Goal: Information Seeking & Learning: Learn about a topic

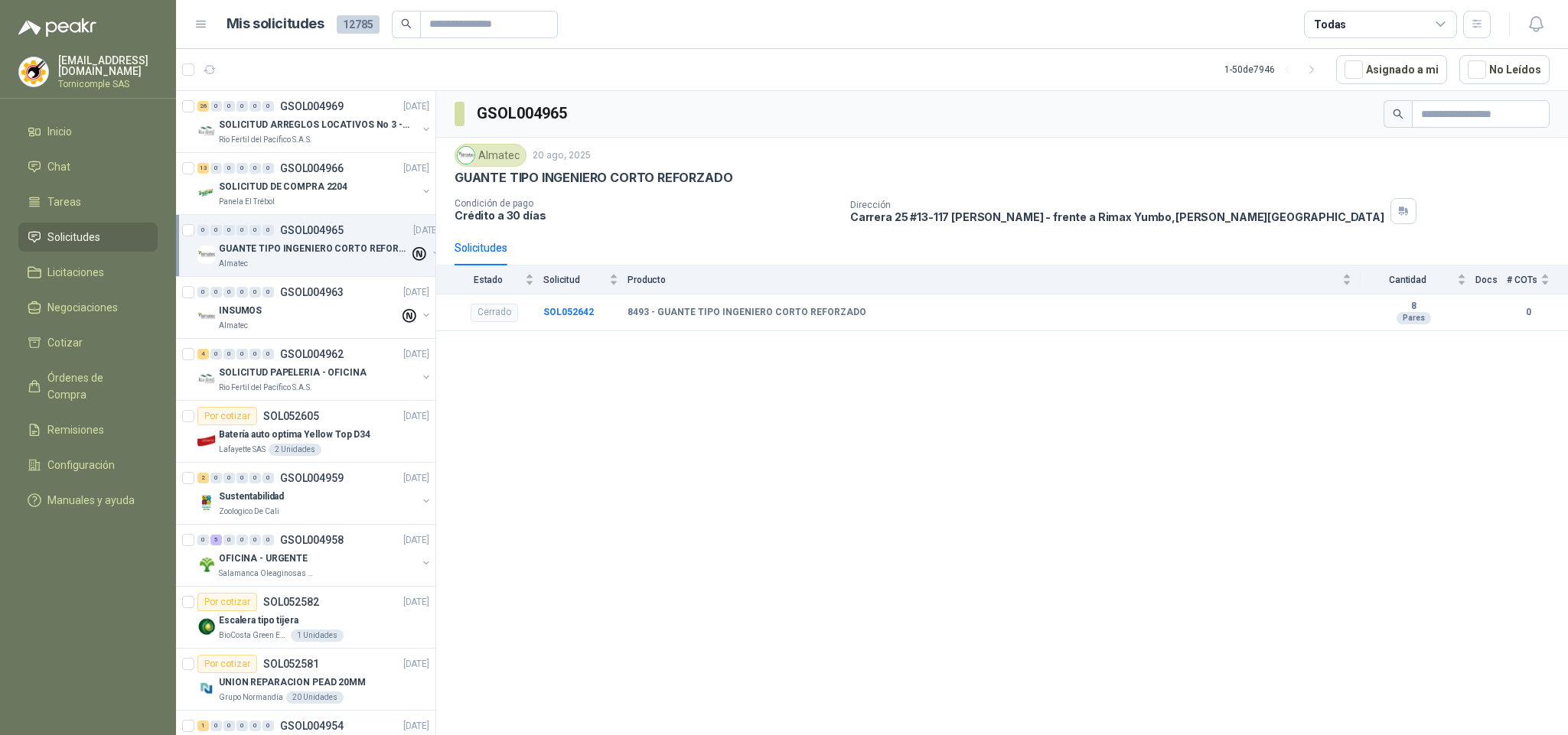
click at [282, 196] on div "Panela El Trébol" at bounding box center [318, 202] width 198 height 13
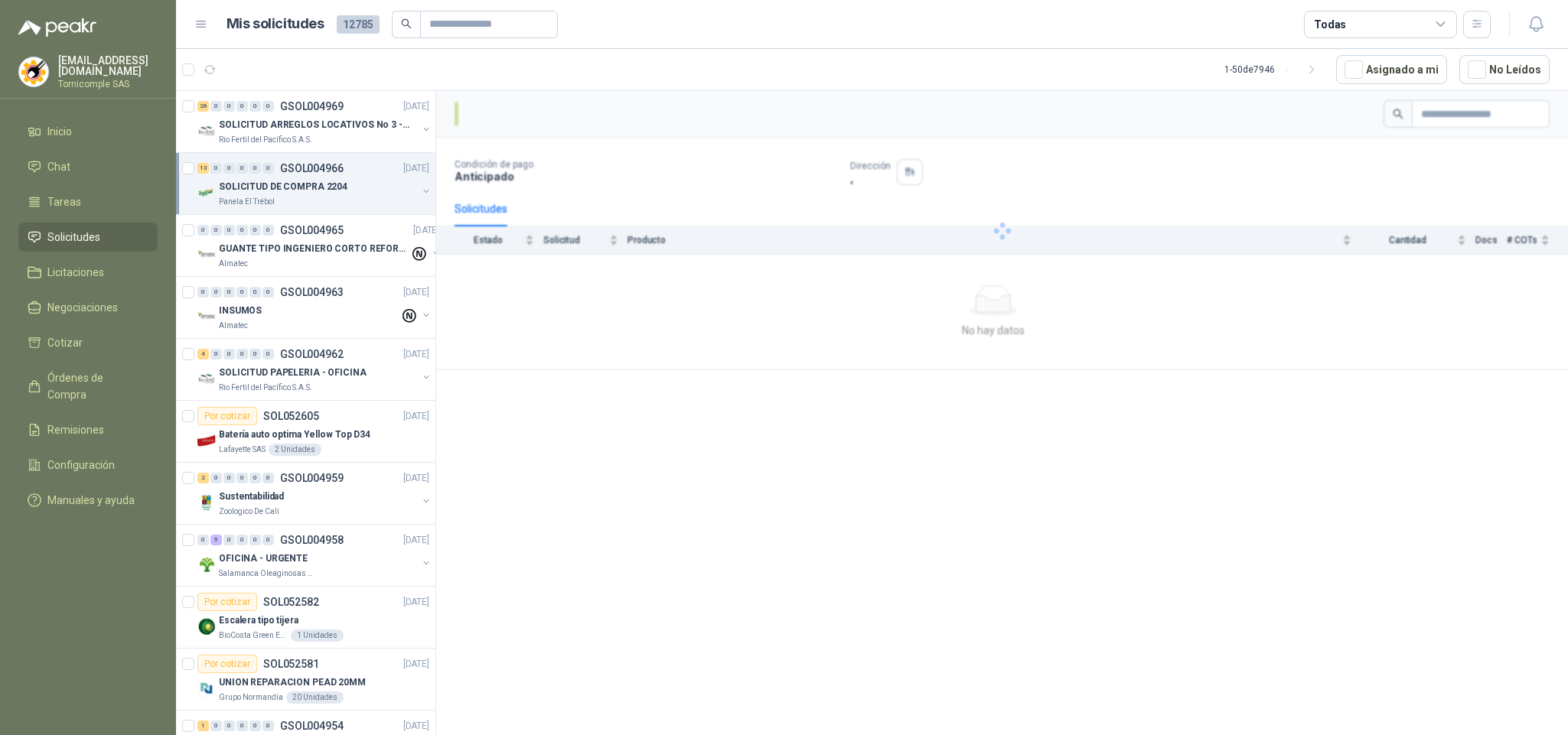
click at [99, 229] on li "Solicitudes" at bounding box center [88, 237] width 121 height 17
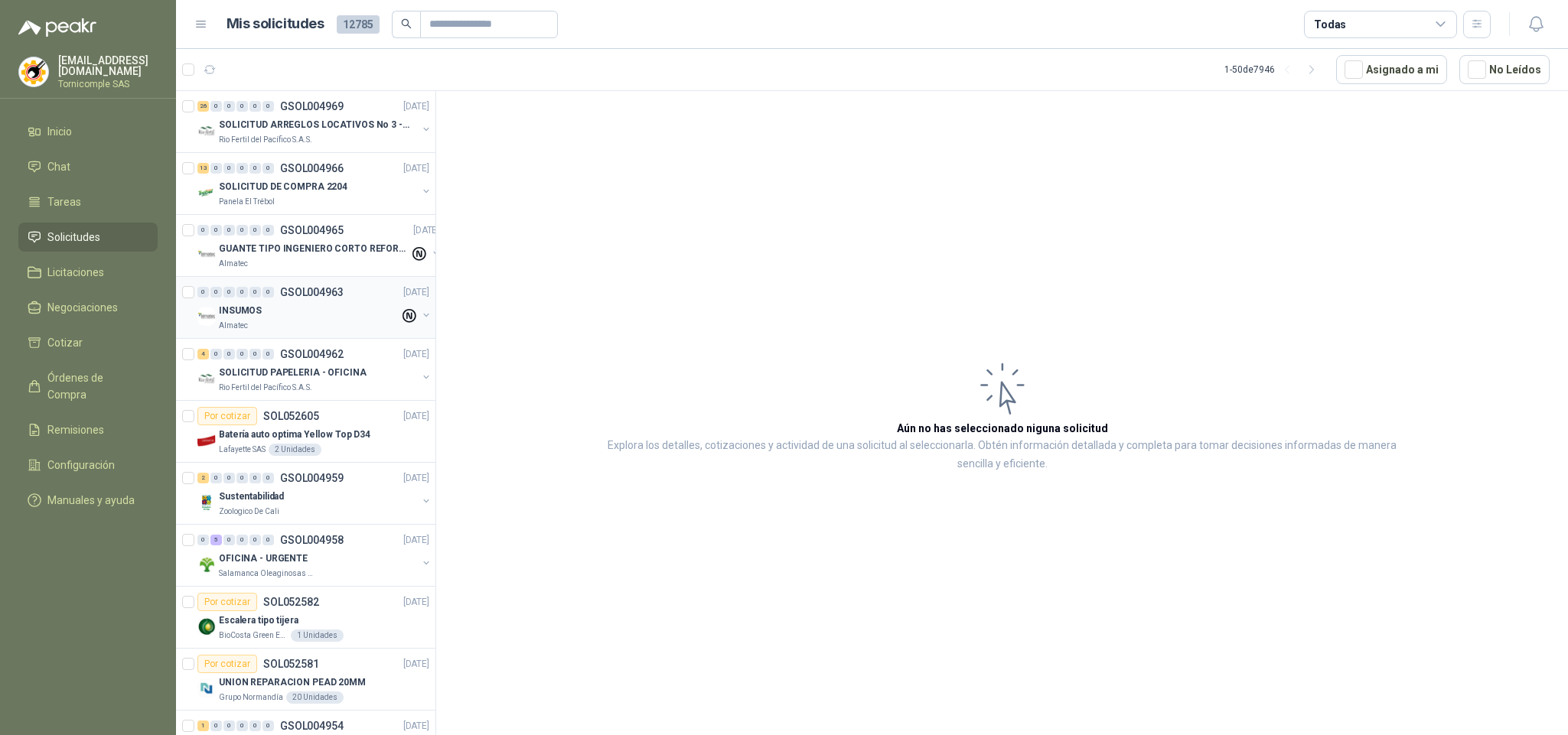
click at [351, 296] on div "0 0 0 0 0 0 GSOL004963 [DATE]" at bounding box center [315, 292] width 234 height 18
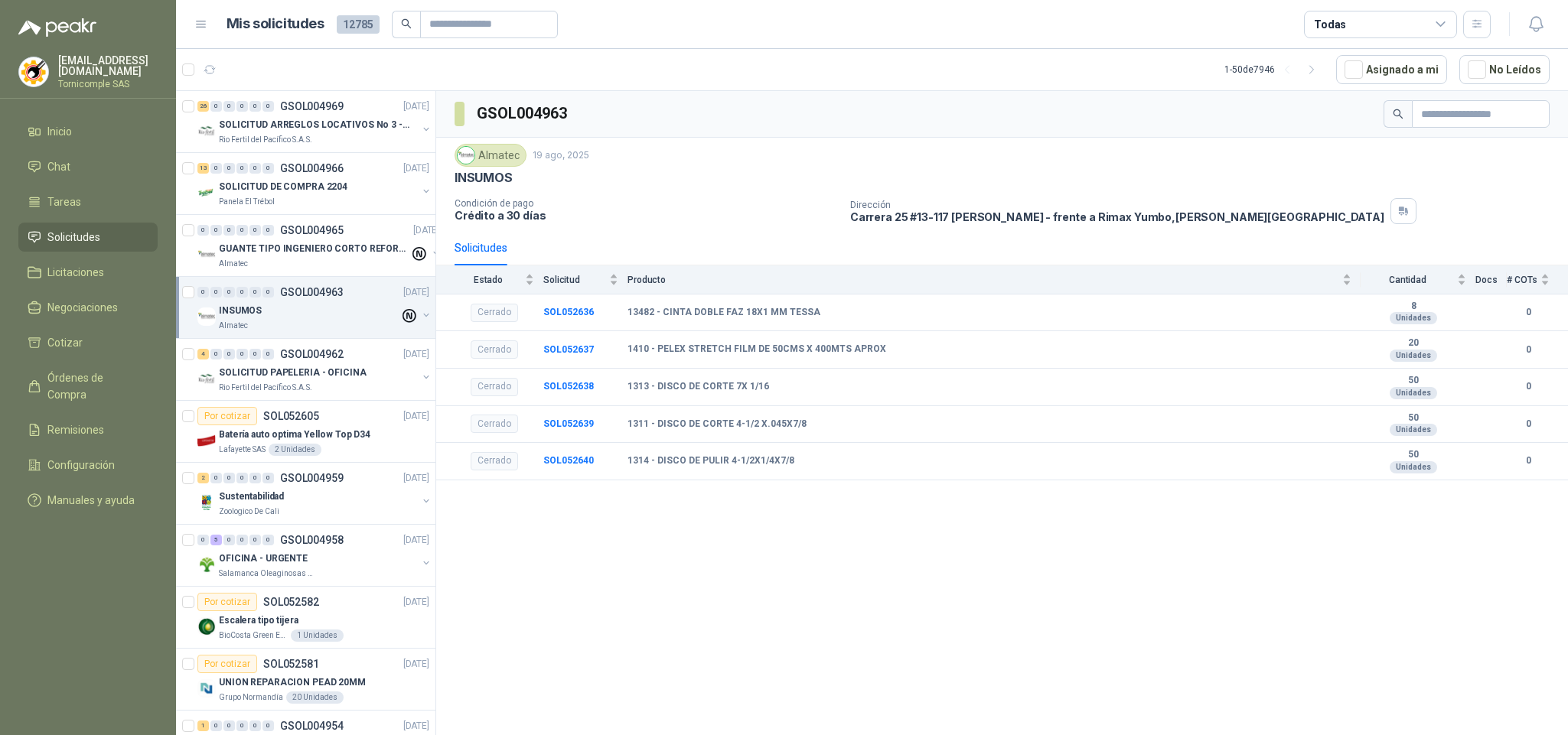
click at [101, 239] on li "Solicitudes" at bounding box center [88, 237] width 121 height 17
click at [55, 126] on span "Inicio" at bounding box center [60, 132] width 24 height 17
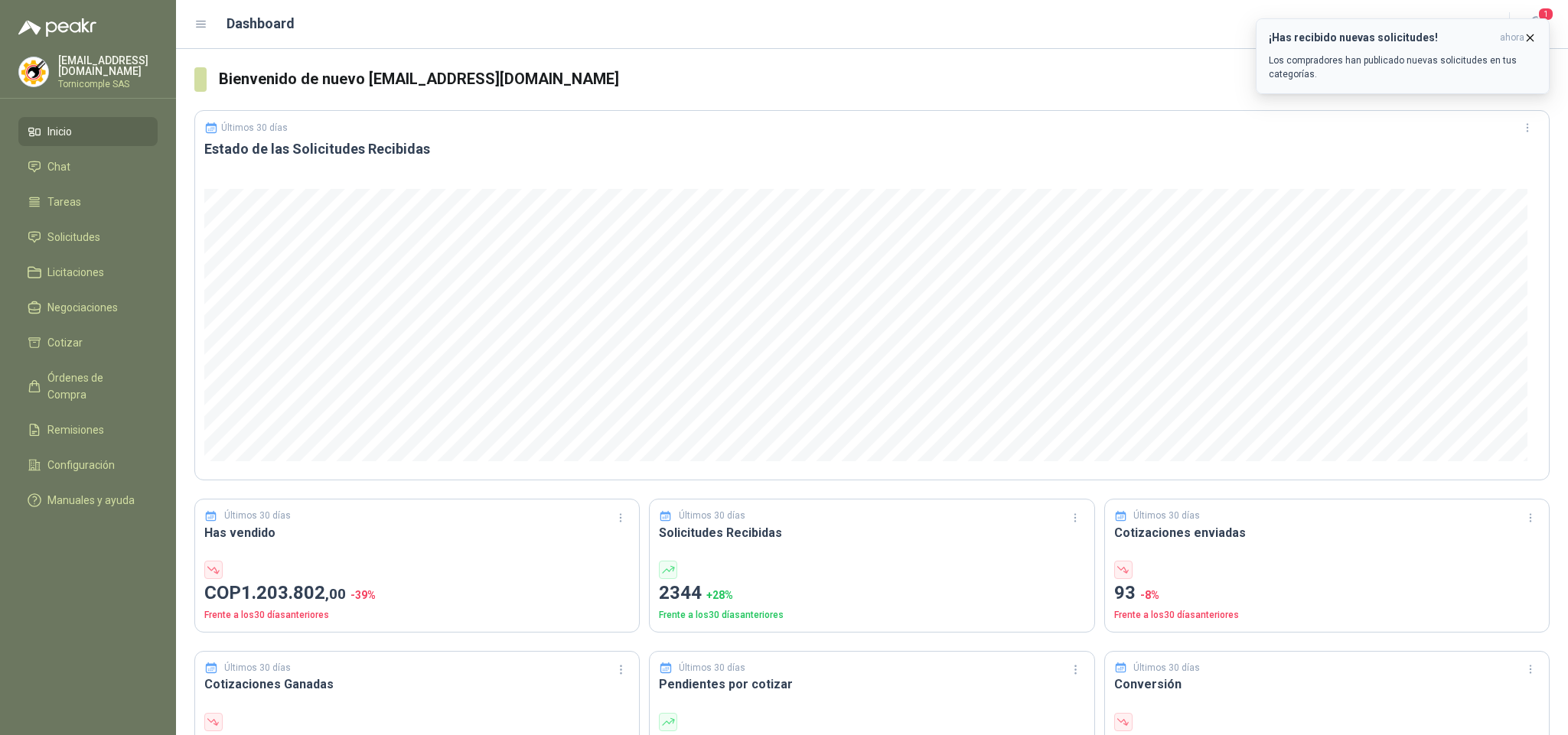
click at [1518, 51] on div "¡Has recibido nuevas solicitudes! ahora Los compradores han publicado nuevas so…" at bounding box center [1402, 56] width 268 height 50
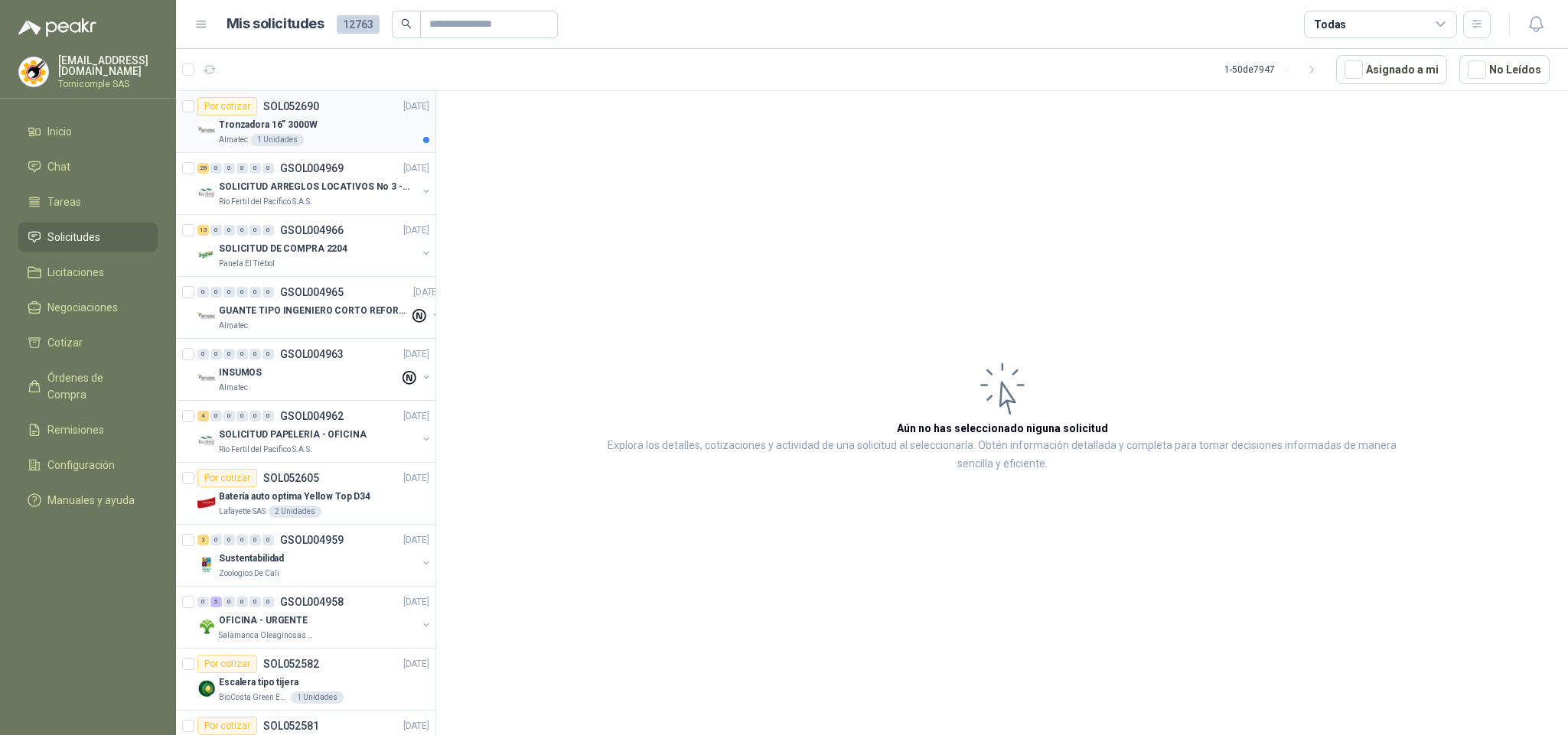
click at [343, 132] on div "Tronzadora 16” 3000W" at bounding box center [324, 124] width 210 height 18
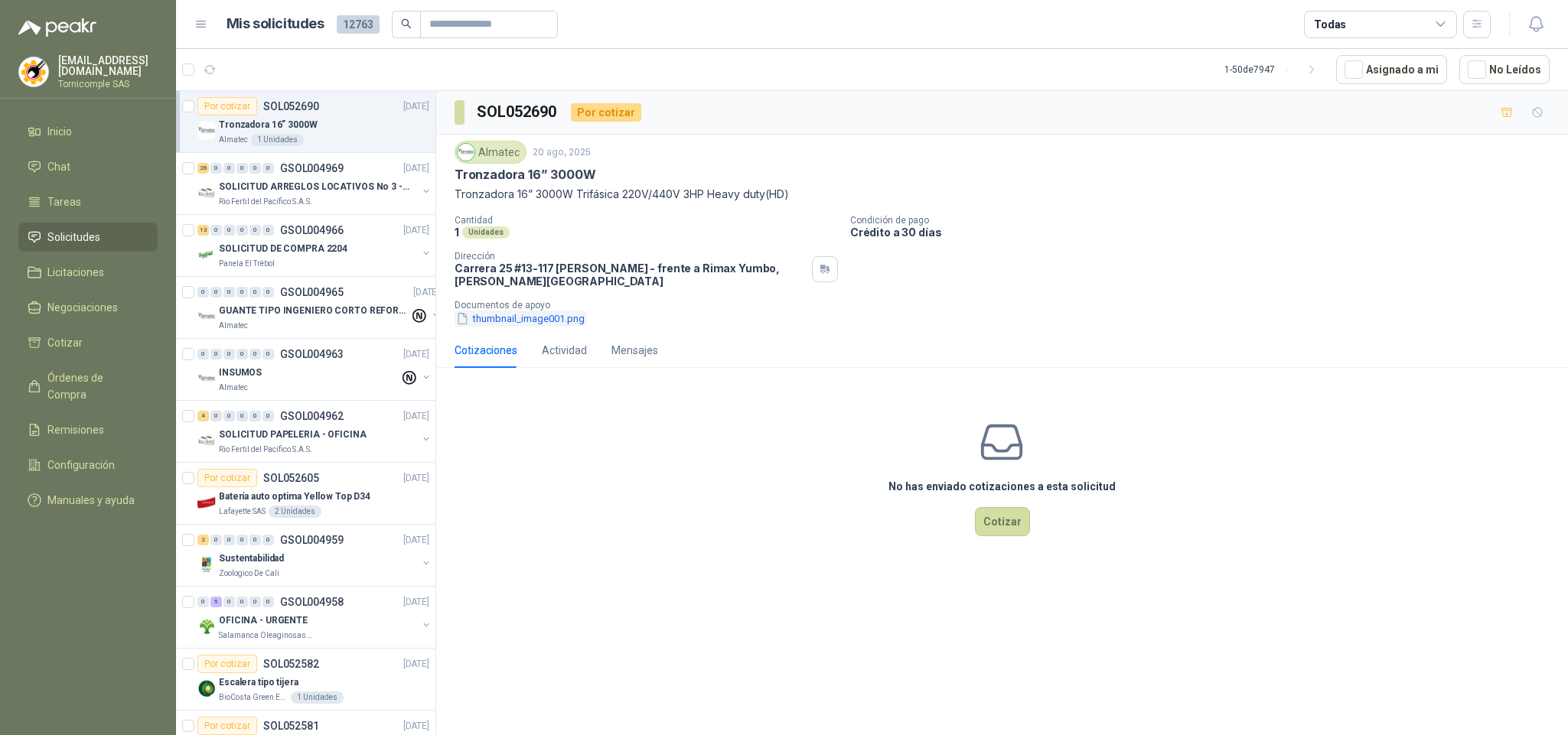
drag, startPoint x: 545, startPoint y: 308, endPoint x: 548, endPoint y: 315, distance: 7.6
click at [545, 308] on p "Documentos de apoyo" at bounding box center [1008, 306] width 1107 height 11
click at [549, 316] on button "thumbnail_image001.png" at bounding box center [520, 318] width 132 height 16
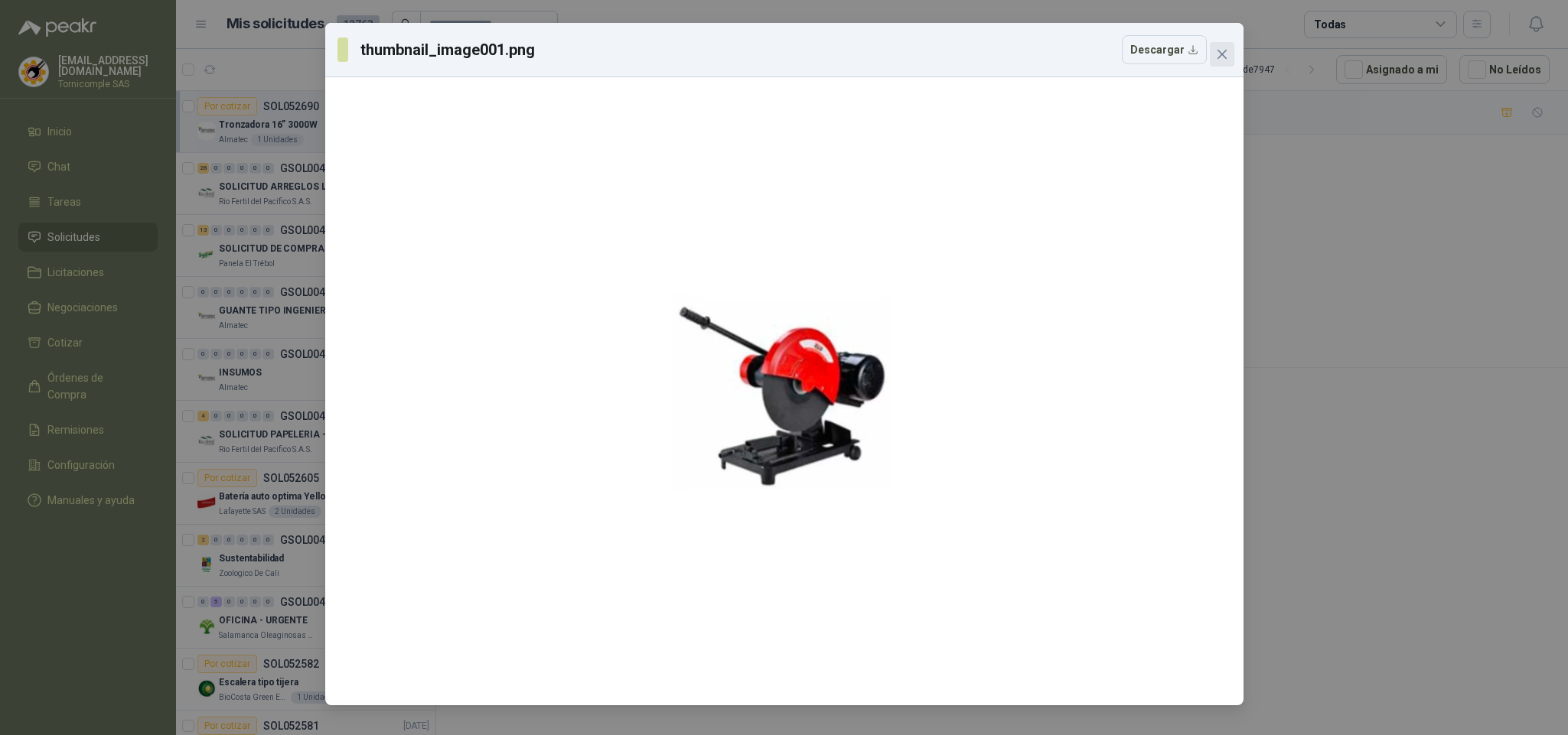
click at [1225, 51] on icon "close" at bounding box center [1221, 54] width 9 height 9
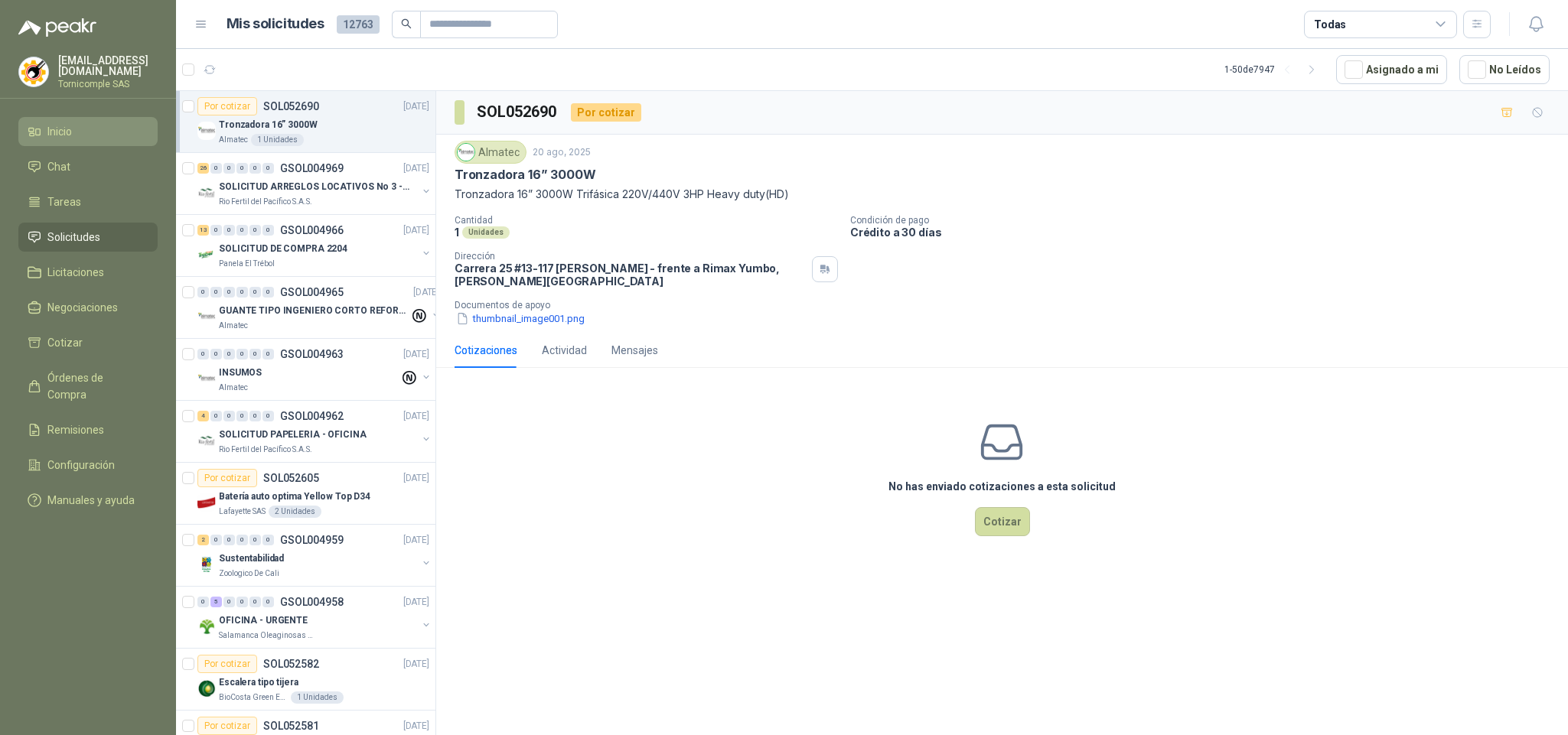
click at [124, 124] on li "Inicio" at bounding box center [88, 132] width 121 height 17
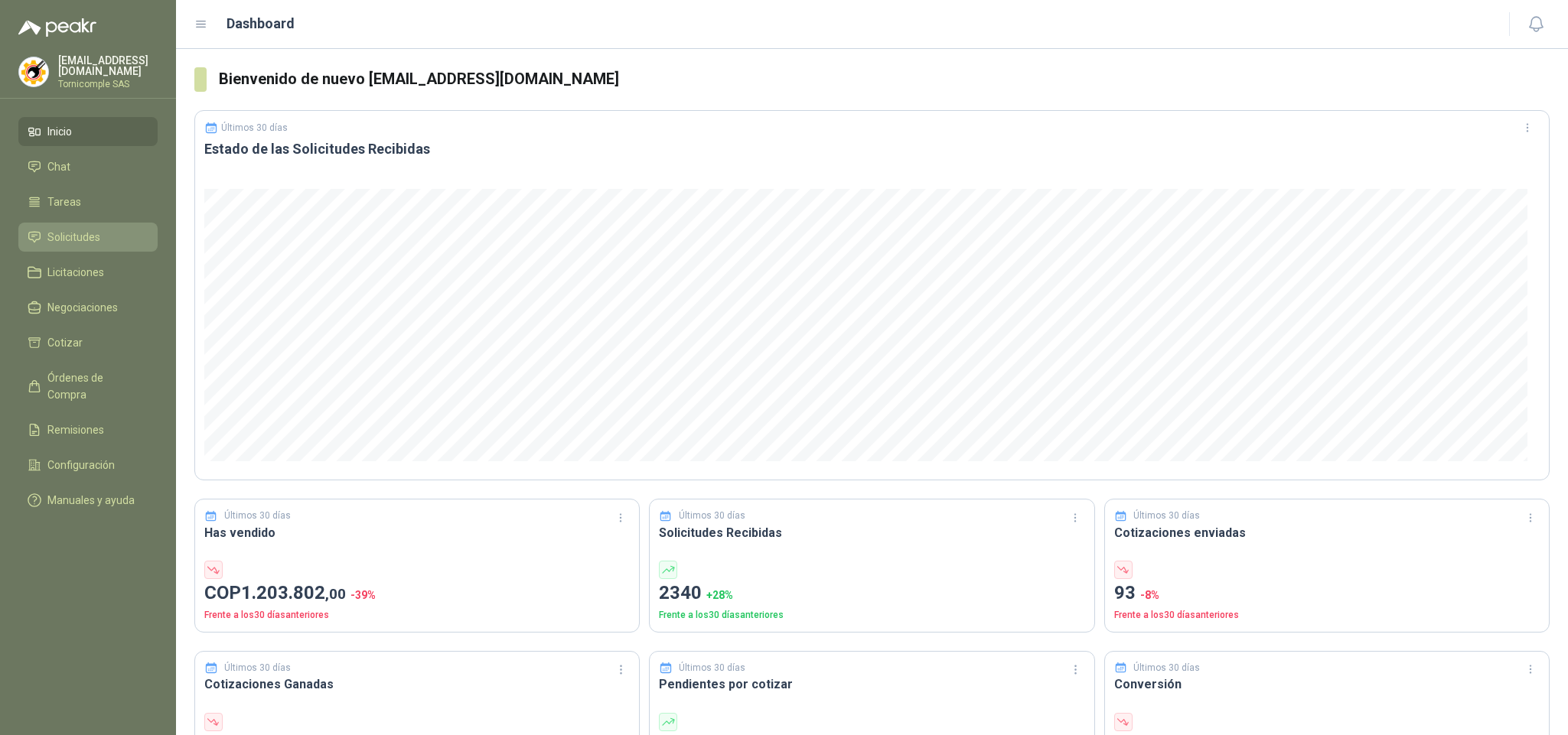
click at [129, 240] on li "Solicitudes" at bounding box center [88, 237] width 121 height 17
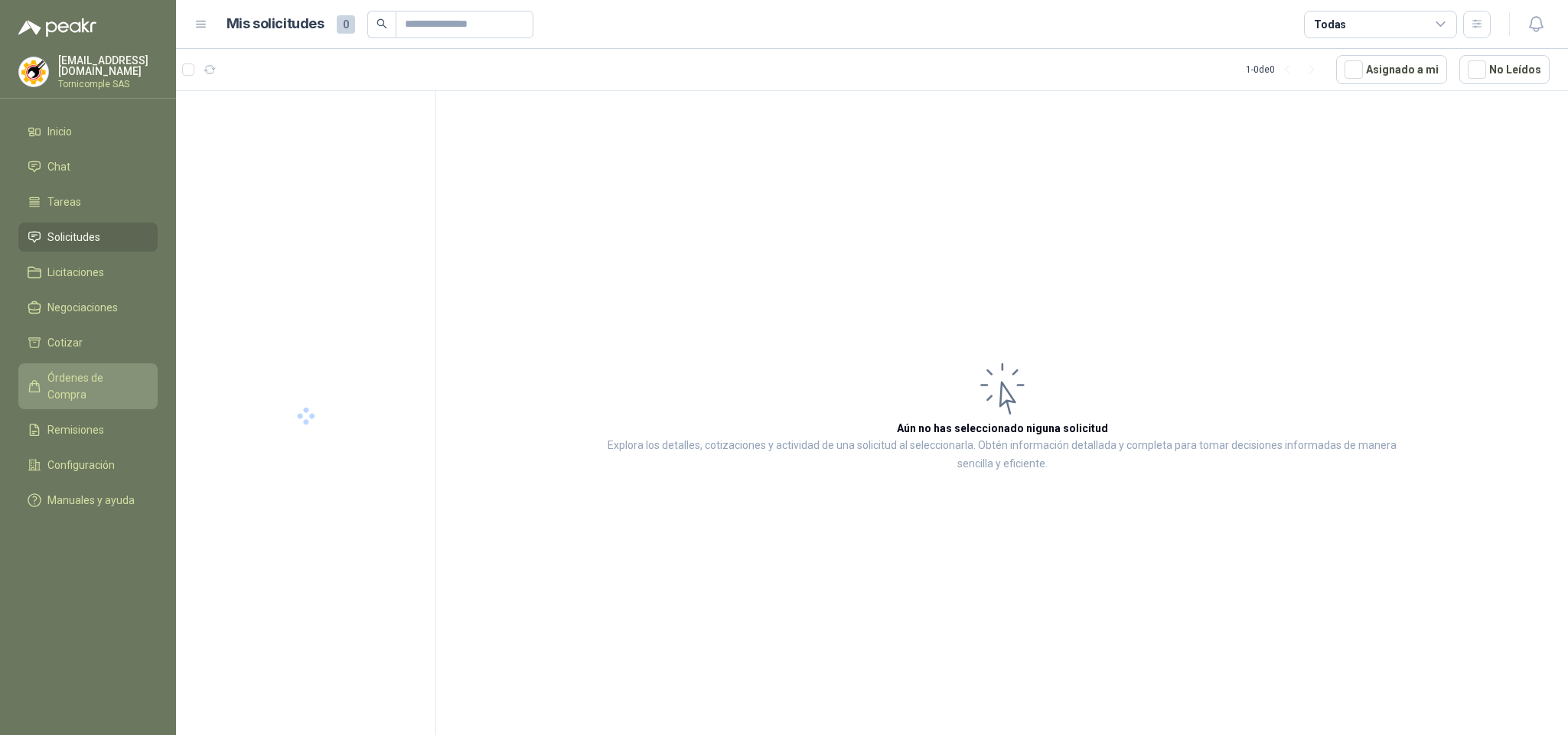
click at [144, 375] on li "Órdenes de Compra" at bounding box center [88, 386] width 121 height 33
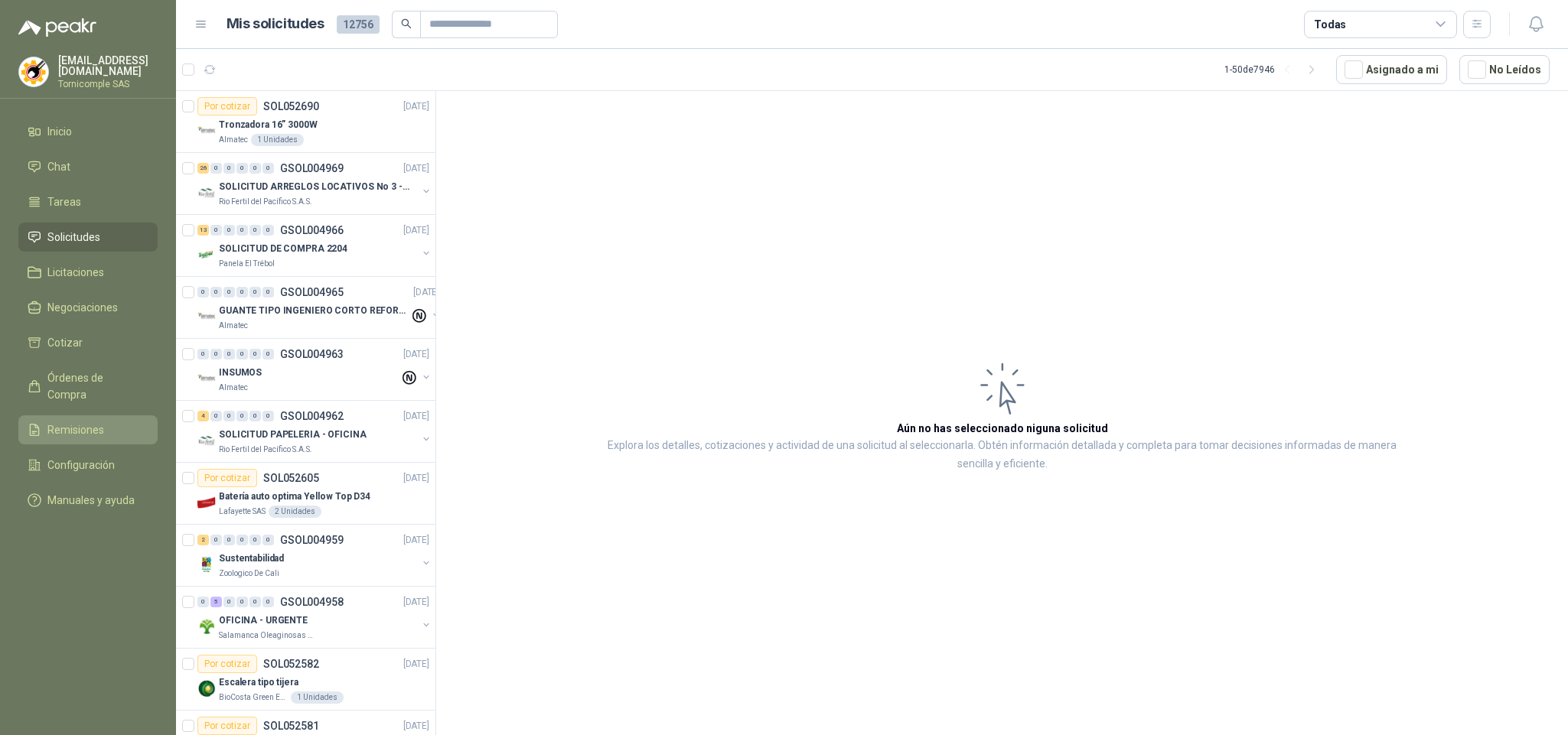
click at [132, 422] on li "Remisiones" at bounding box center [88, 430] width 121 height 17
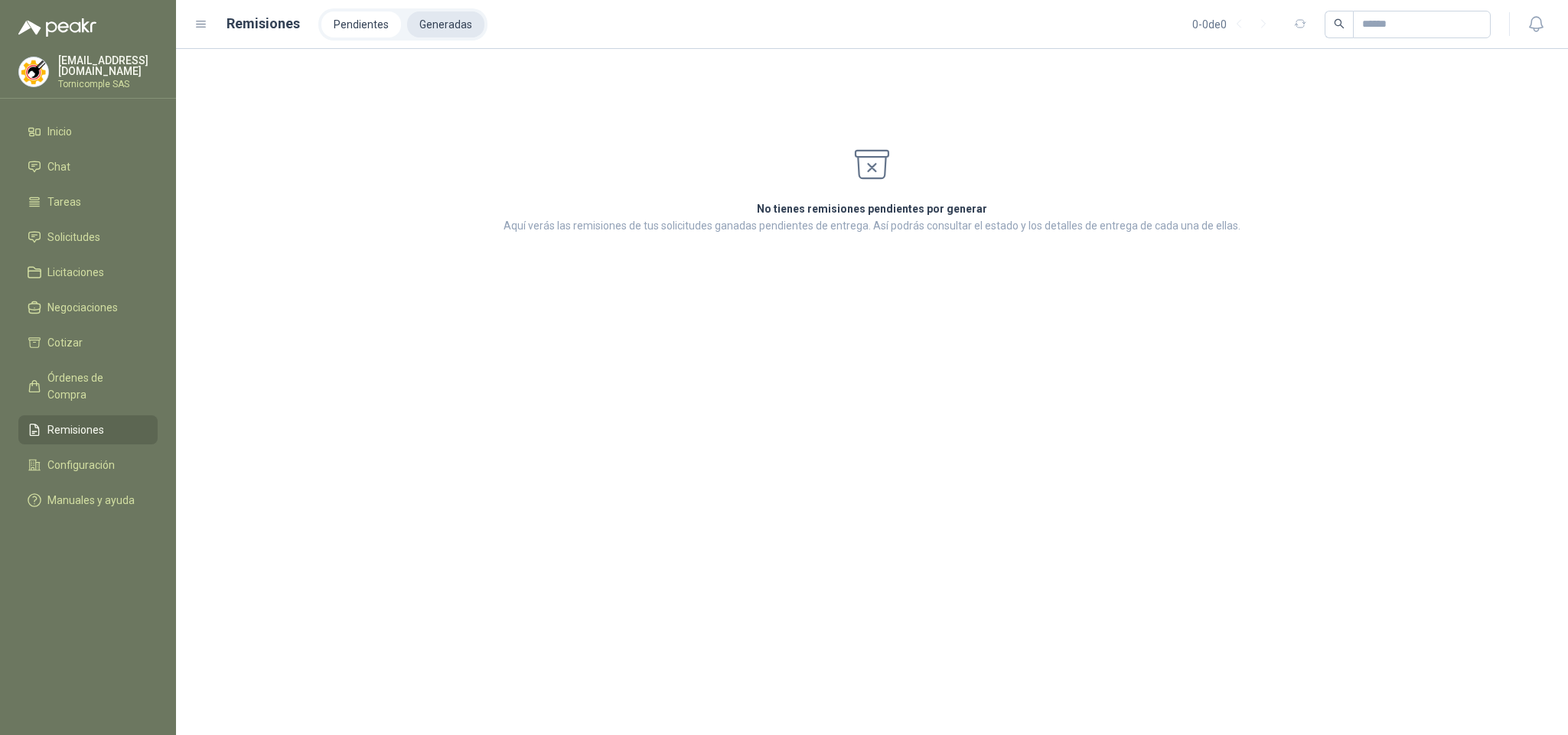
click at [423, 31] on li "Generadas" at bounding box center [445, 24] width 78 height 26
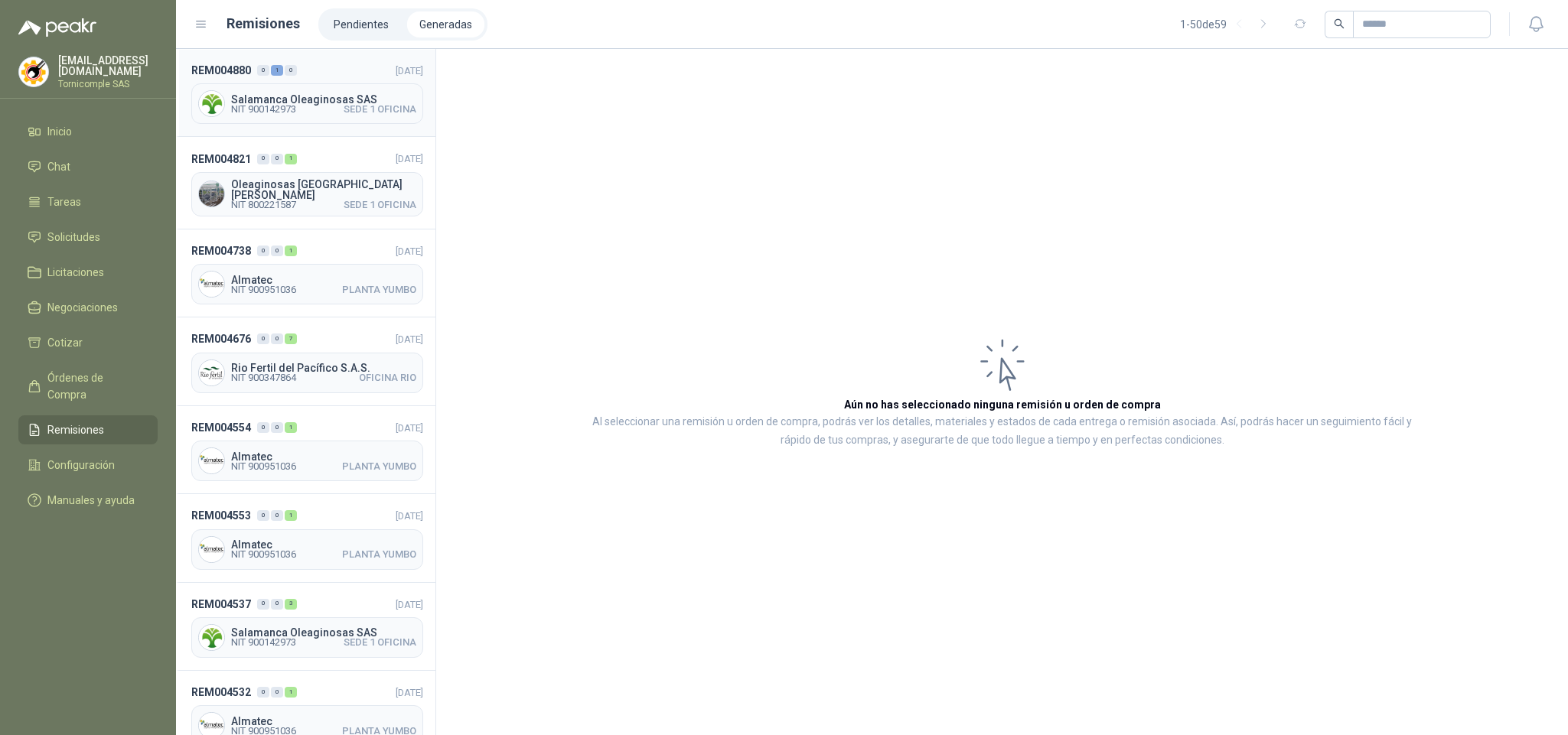
click at [371, 108] on span "SEDE 1 OFICINA" at bounding box center [380, 109] width 73 height 9
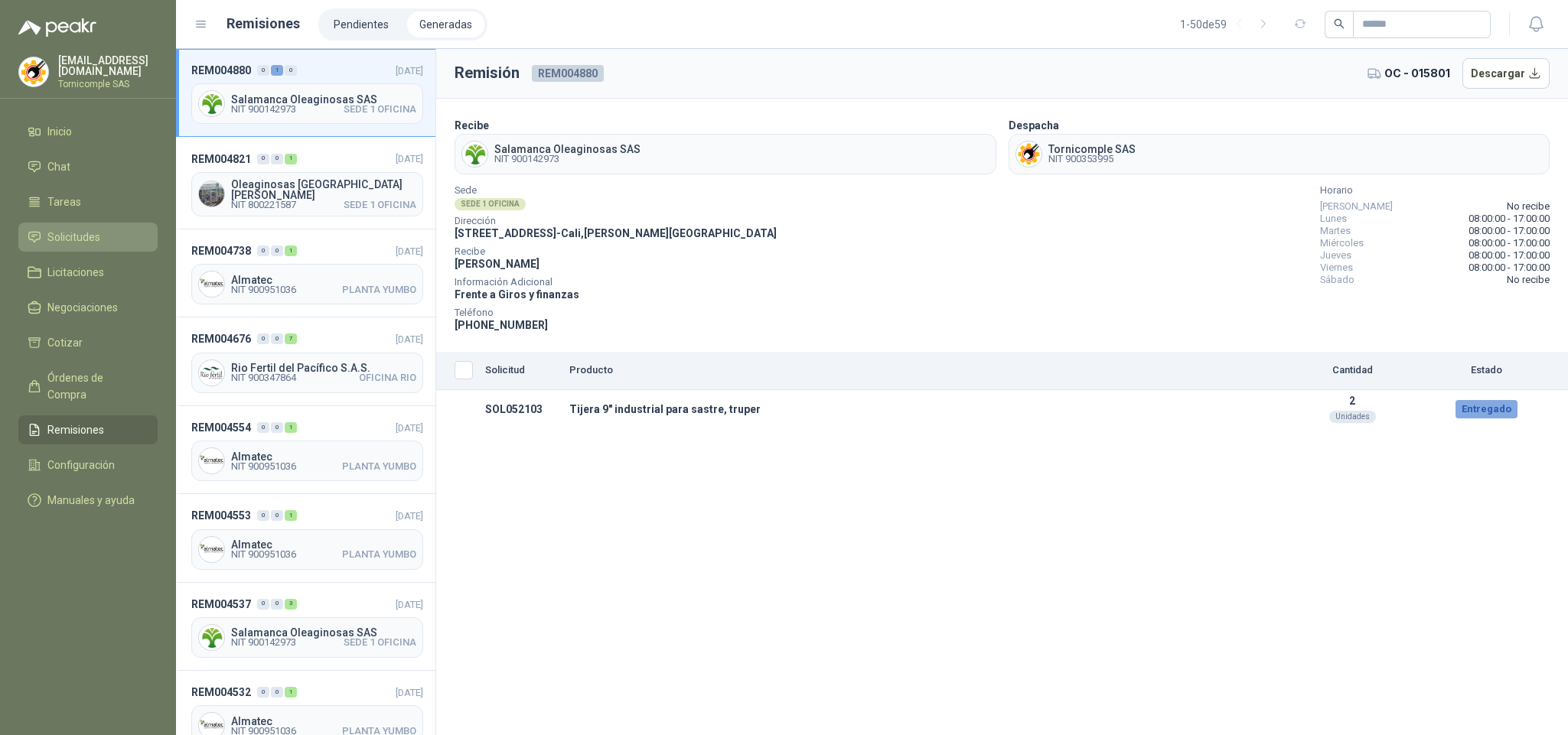
click at [115, 234] on li "Solicitudes" at bounding box center [88, 237] width 121 height 17
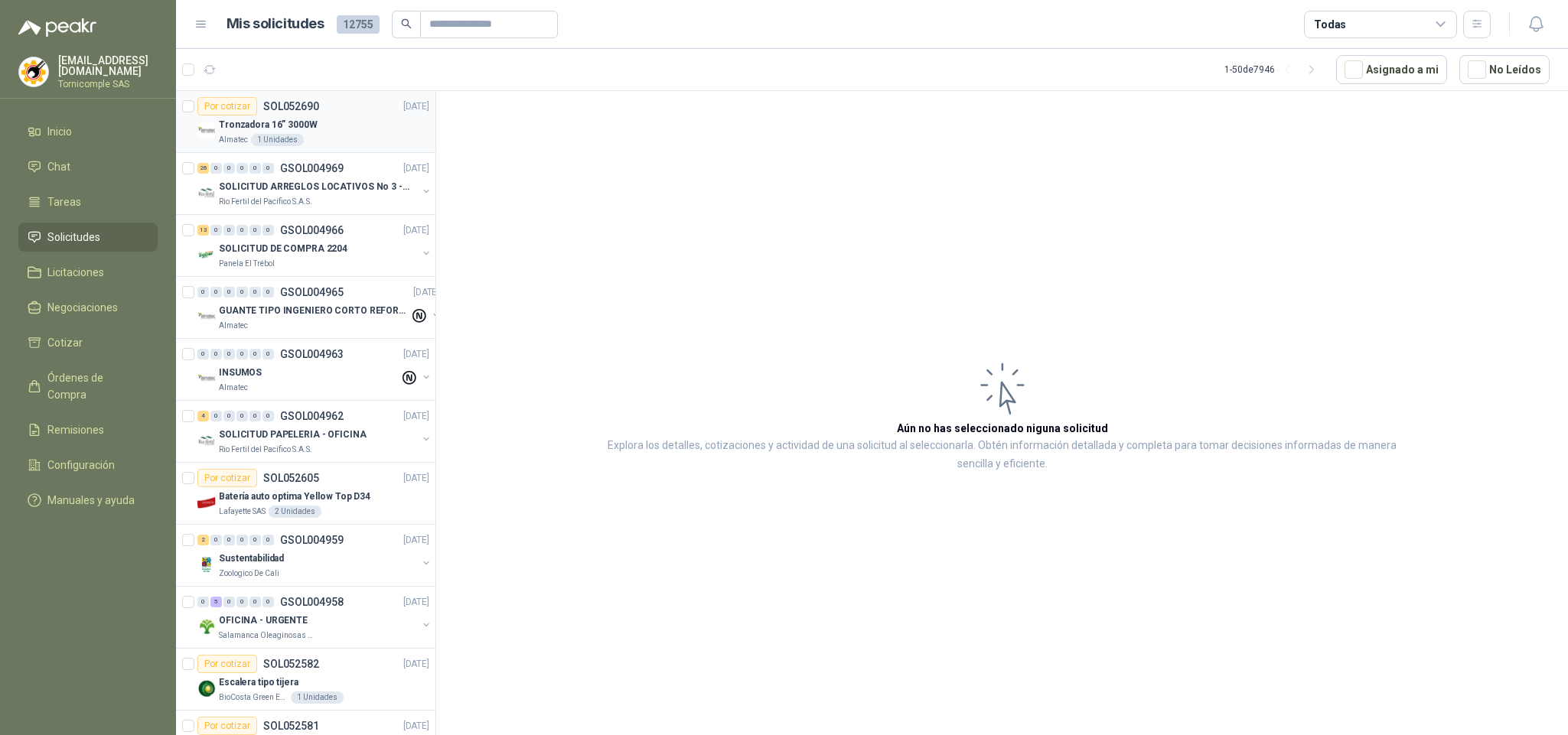
click at [276, 132] on p "Tronzadora 16” 3000W" at bounding box center [268, 125] width 98 height 14
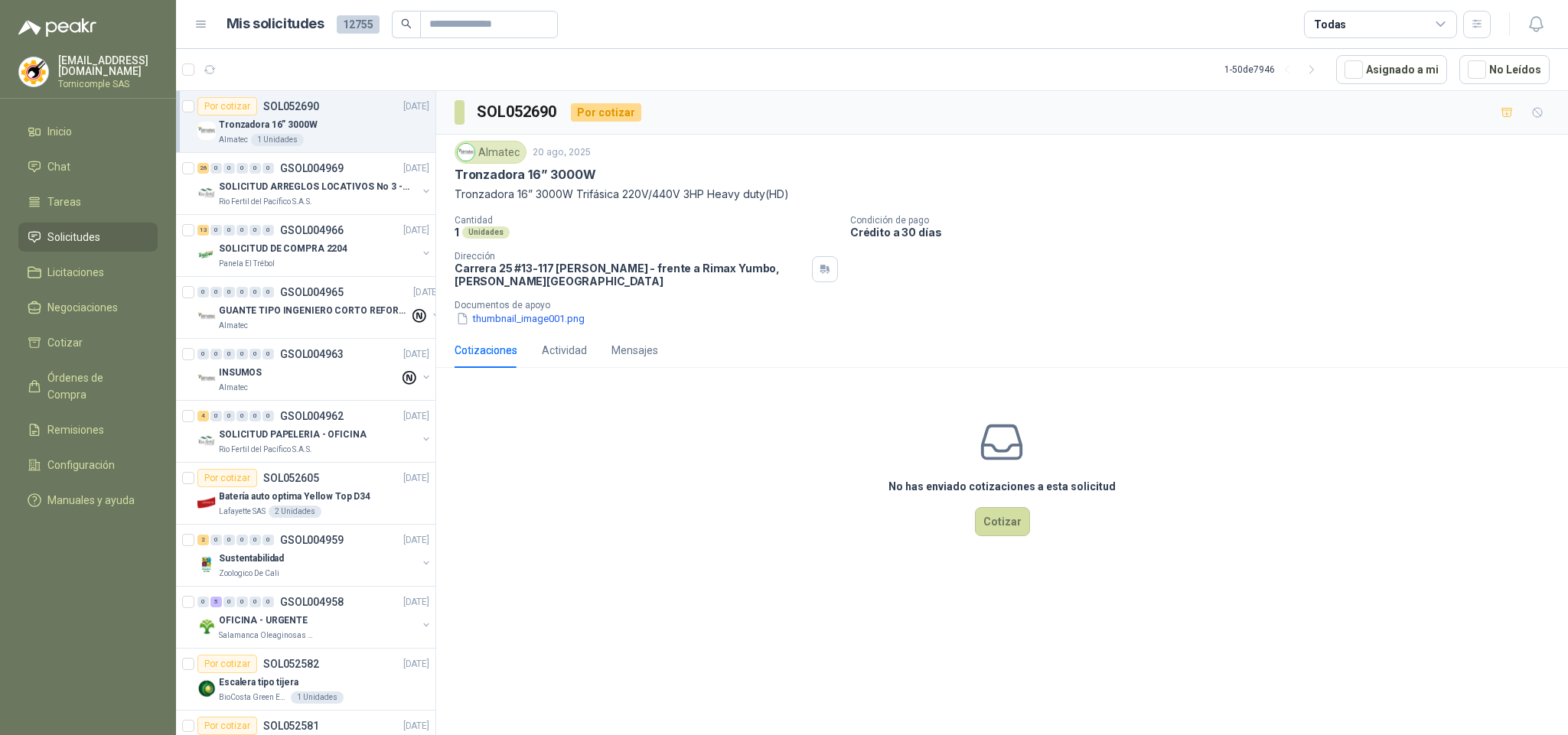
click at [141, 229] on li "Solicitudes" at bounding box center [88, 237] width 121 height 17
click at [58, 143] on ul "Inicio Chat Tareas Solicitudes Licitaciones Negociaciones Cotizar Órdenes de Co…" at bounding box center [87, 319] width 176 height 404
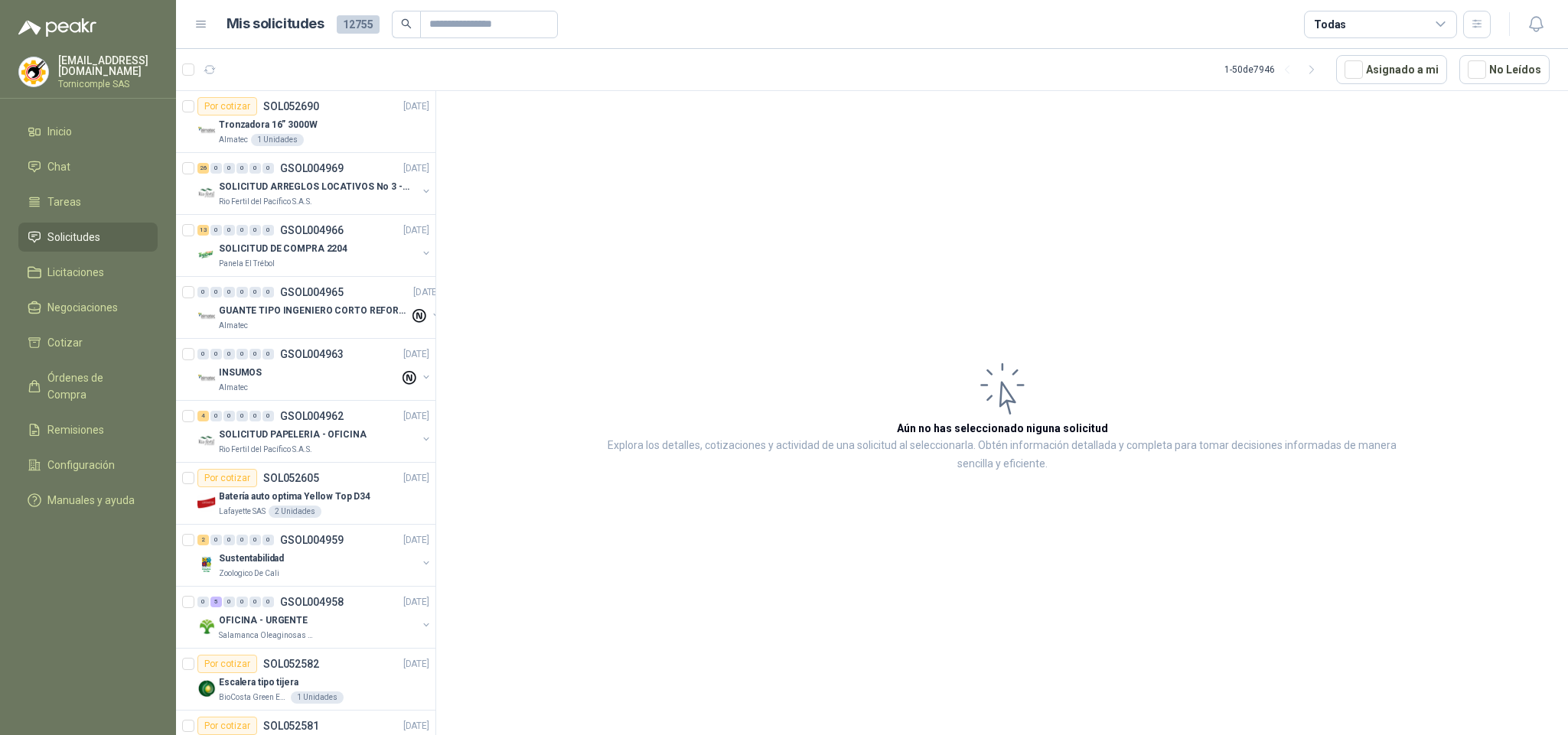
click at [93, 239] on span "Solicitudes" at bounding box center [74, 237] width 53 height 17
drag, startPoint x: 93, startPoint y: 239, endPoint x: 106, endPoint y: 161, distance: 79.1
click at [93, 233] on span "Solicitudes" at bounding box center [74, 237] width 53 height 17
click at [106, 129] on li "Inicio" at bounding box center [88, 132] width 121 height 17
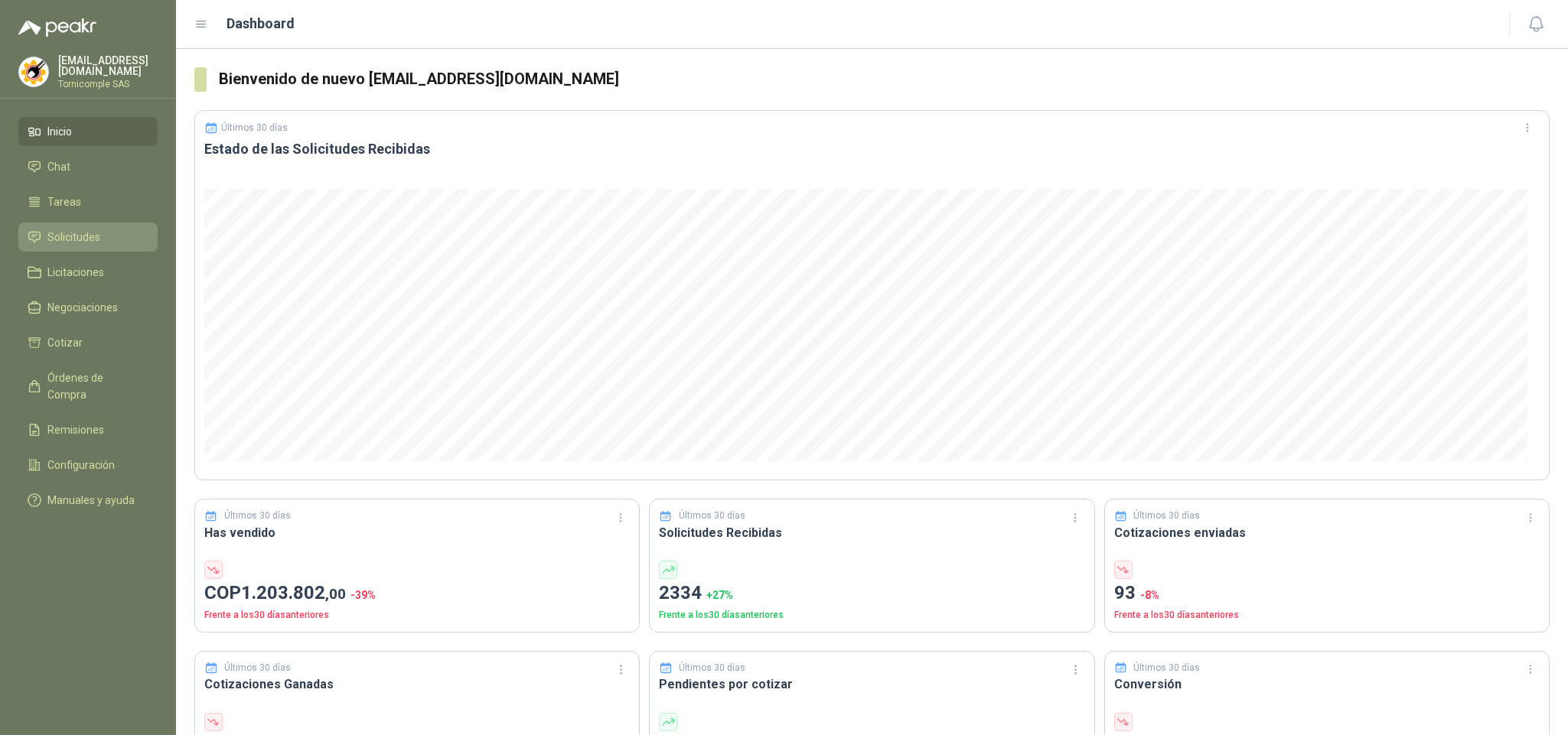
click at [97, 224] on link "Solicitudes" at bounding box center [87, 237] width 139 height 29
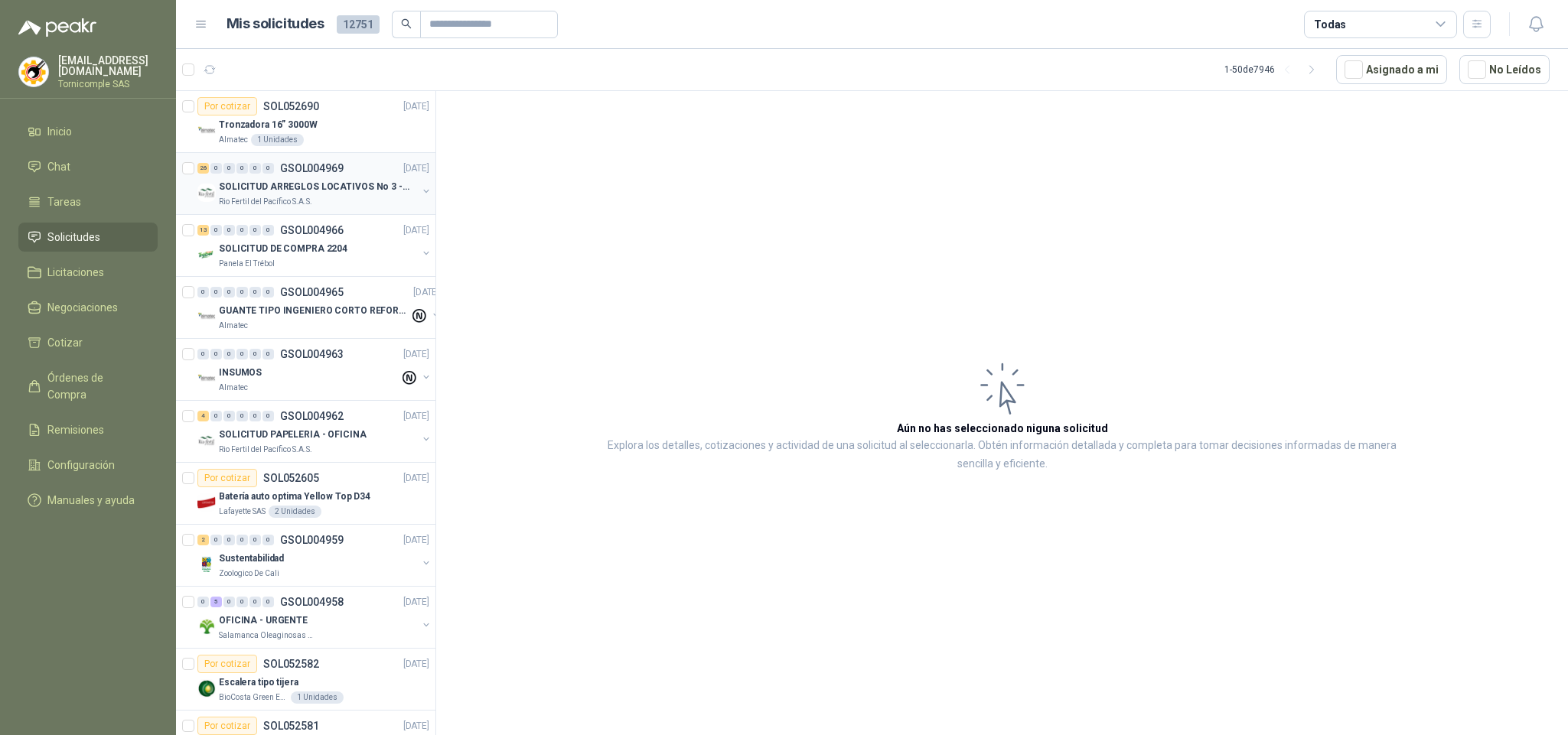
drag, startPoint x: 258, startPoint y: 164, endPoint x: 267, endPoint y: 168, distance: 9.8
click at [260, 164] on div "0" at bounding box center [255, 169] width 12 height 11
click at [400, 138] on div "Almatec 1 Unidades" at bounding box center [324, 140] width 210 height 13
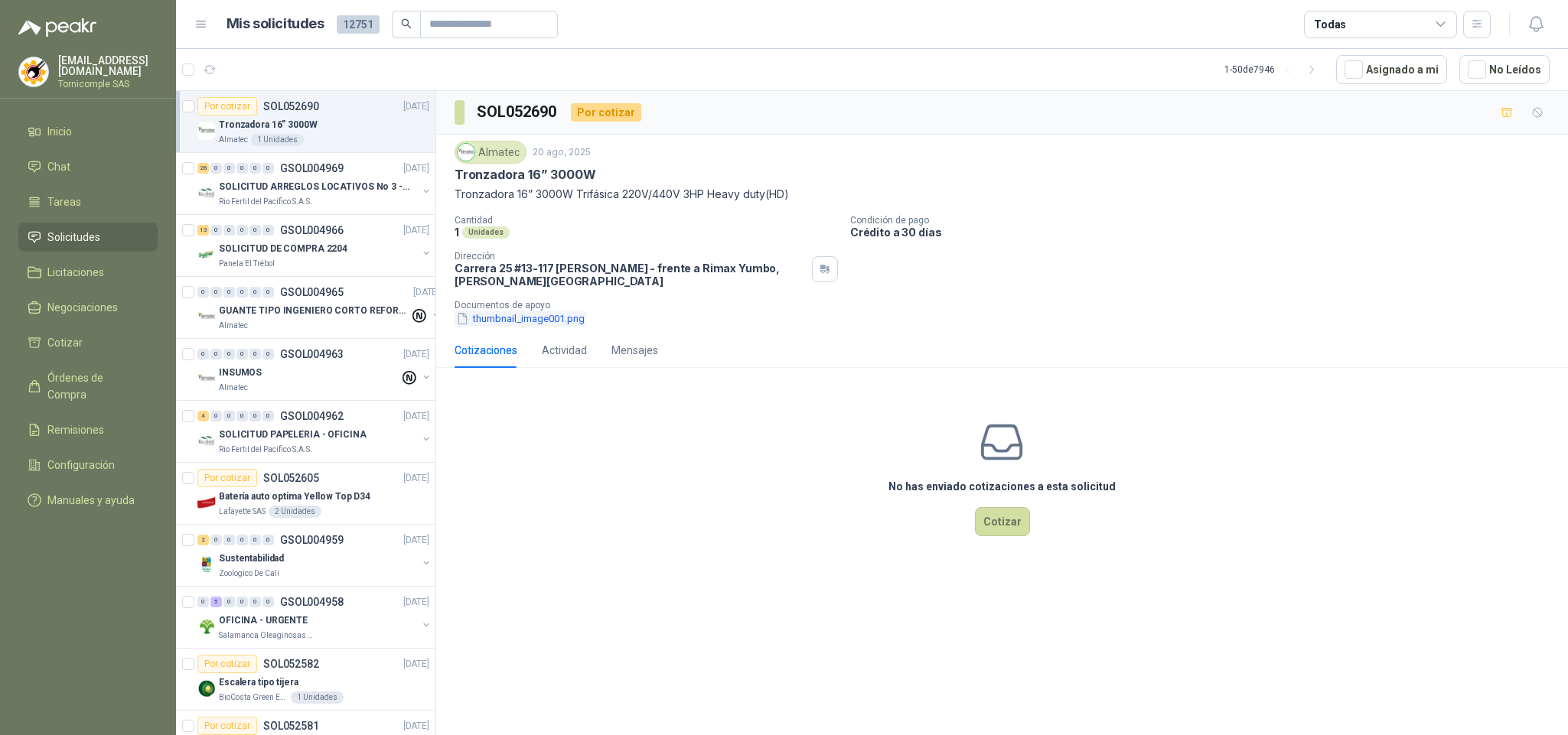
click at [537, 326] on button "thumbnail_image001.png" at bounding box center [520, 318] width 132 height 16
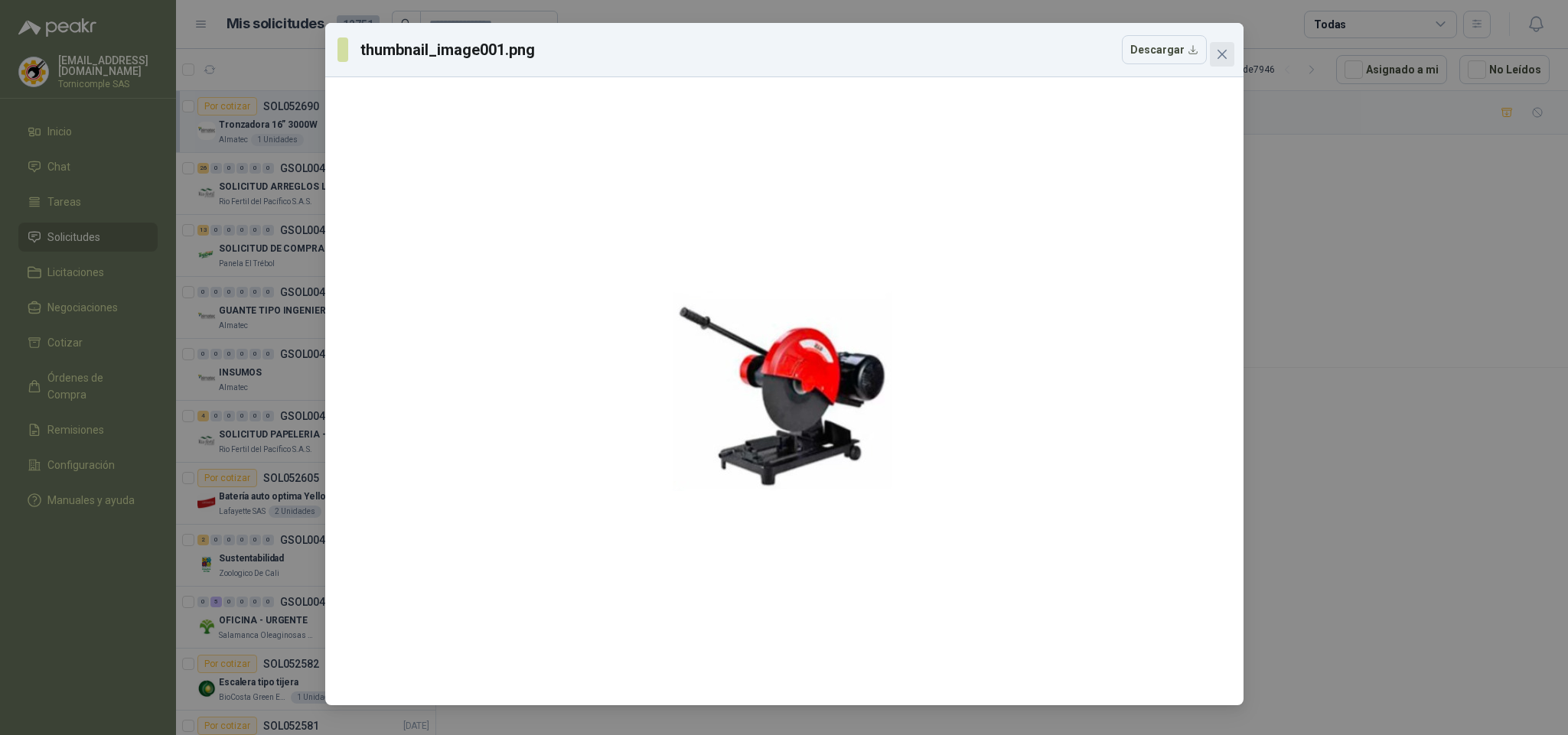
click at [1215, 63] on button "Close" at bounding box center [1221, 54] width 24 height 24
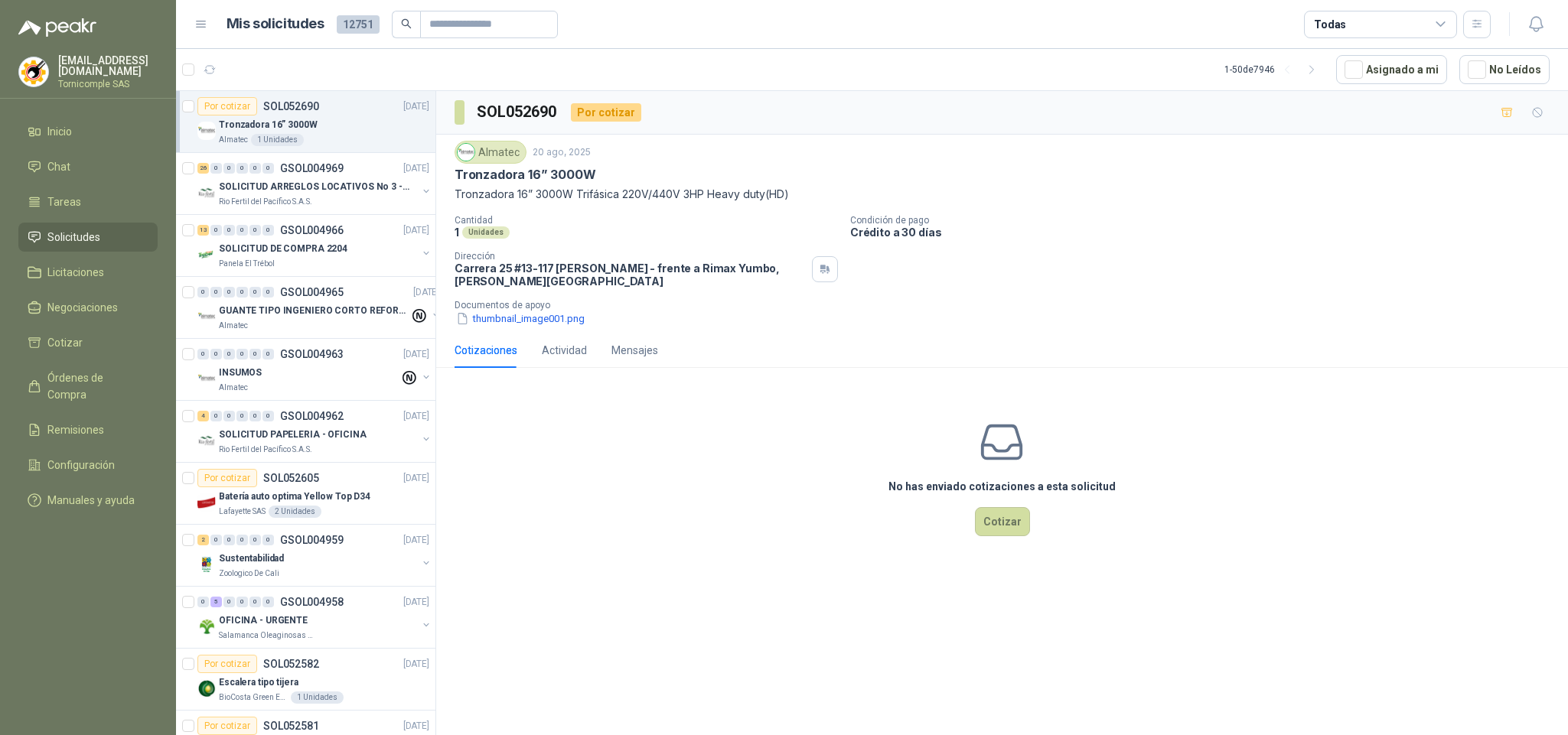
drag, startPoint x: 726, startPoint y: 194, endPoint x: 601, endPoint y: 13, distance: 220.0
click at [696, 157] on div "Almatec 20 ago, 2025 Tronzadora 16” 3000W Tronzadora 16” 3000W Trifásica 220V/4…" at bounding box center [1002, 171] width 1095 height 62
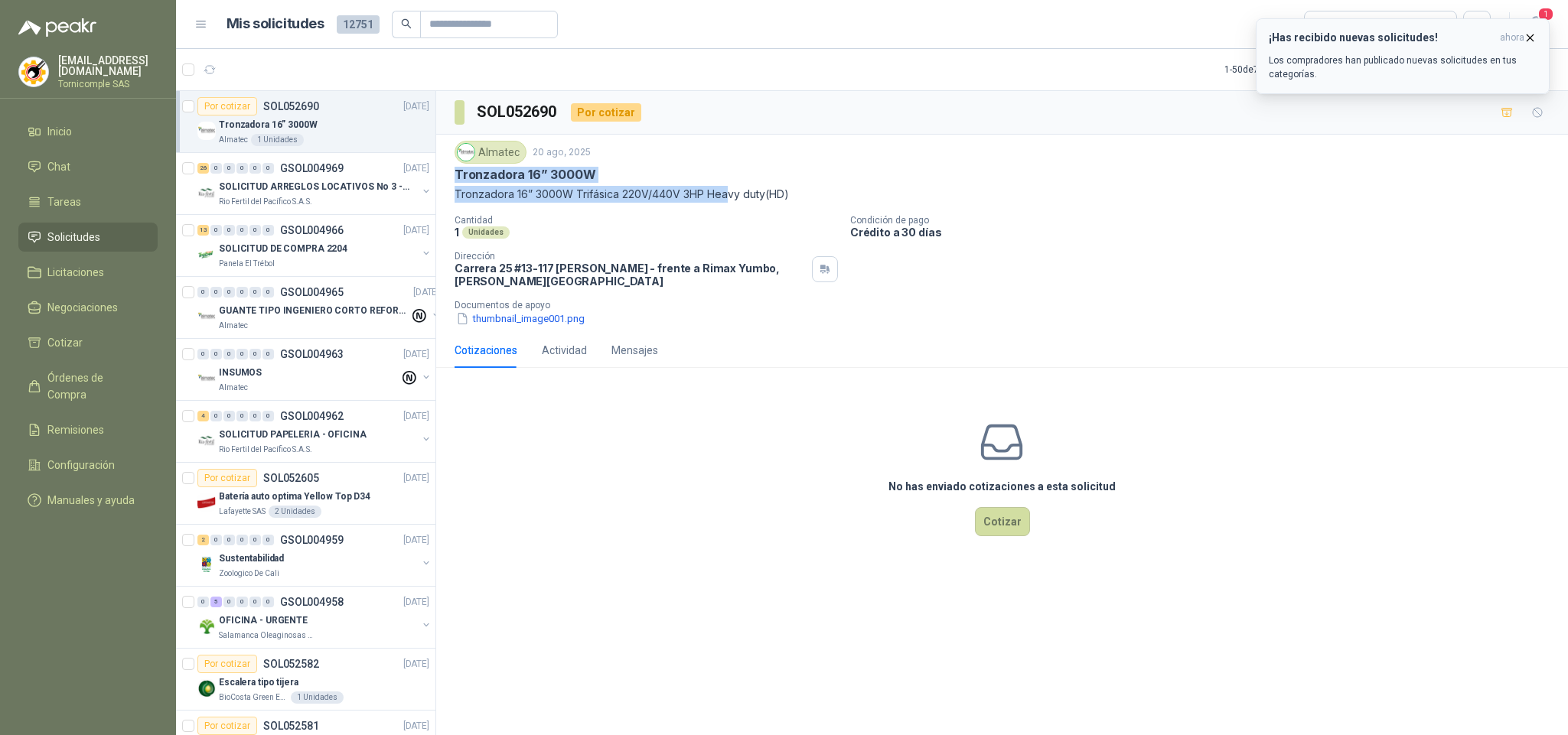
click at [1424, 32] on h3 "¡Has recibido nuevas solicitudes!" at bounding box center [1380, 38] width 225 height 13
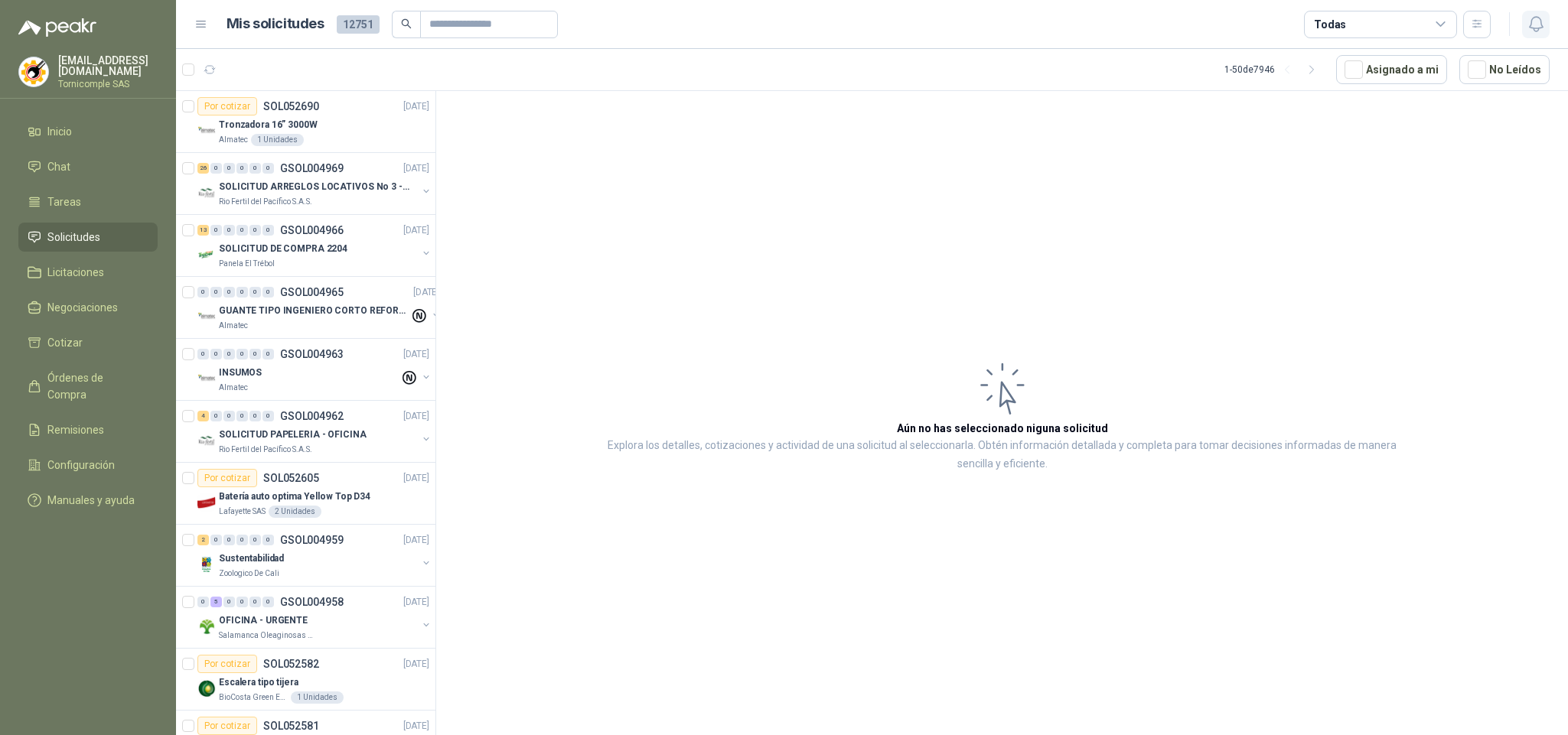
click at [1540, 28] on icon "button" at bounding box center [1536, 23] width 19 height 19
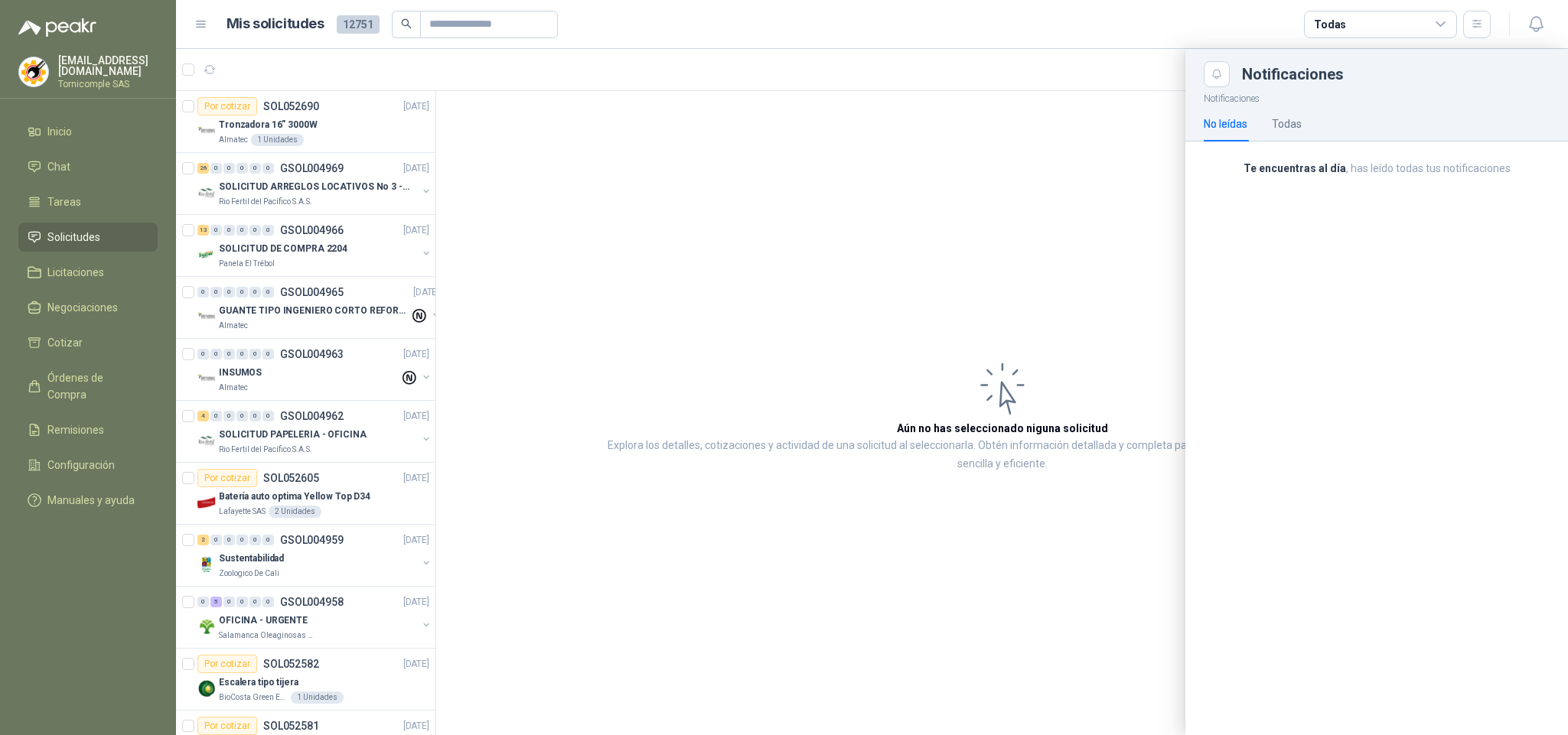
drag, startPoint x: 898, startPoint y: 198, endPoint x: 778, endPoint y: 141, distance: 132.8
click at [897, 196] on div at bounding box center [871, 391] width 1391 height 686
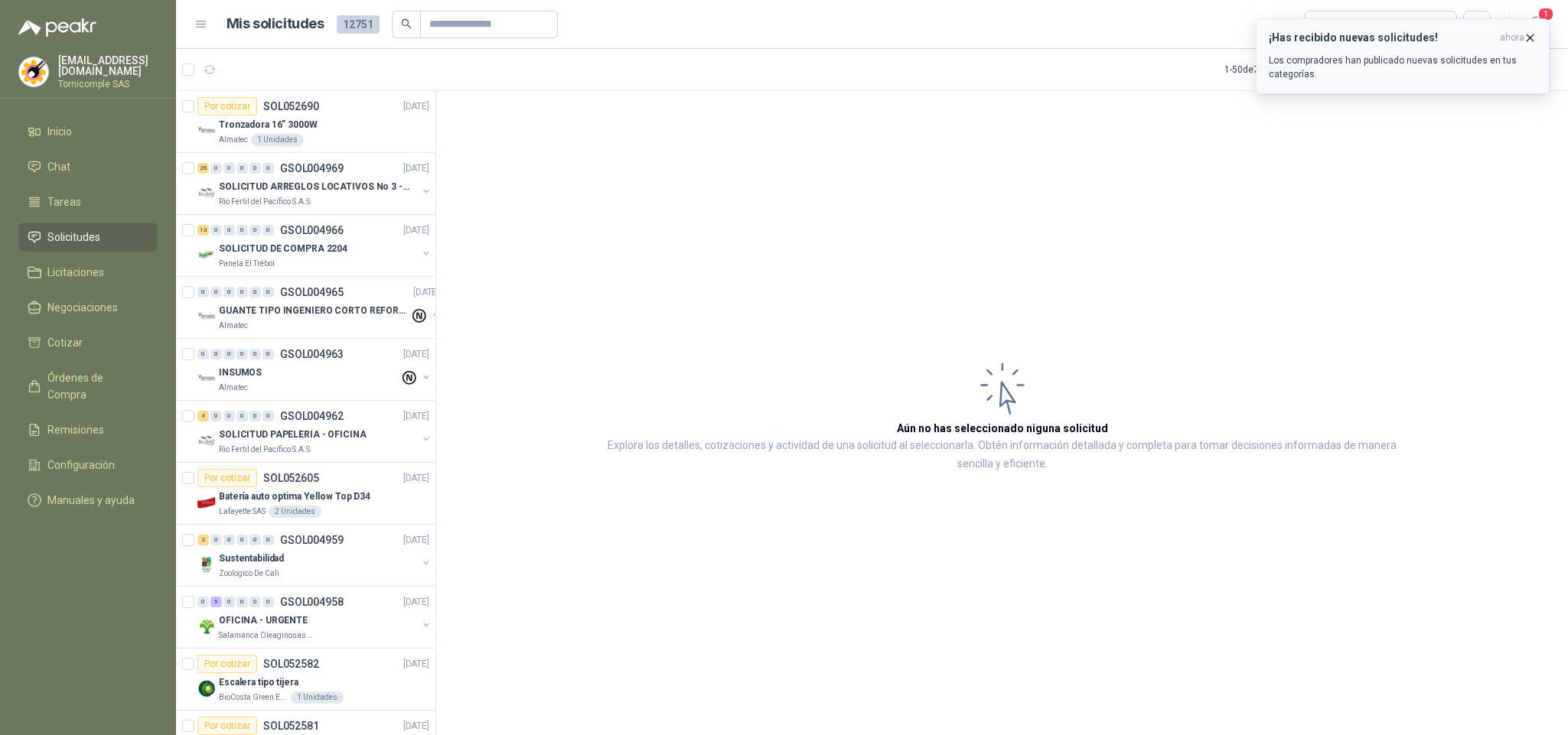
click at [1360, 56] on p "Los compradores han publicado nuevas solicitudes en tus categorías." at bounding box center [1402, 67] width 268 height 28
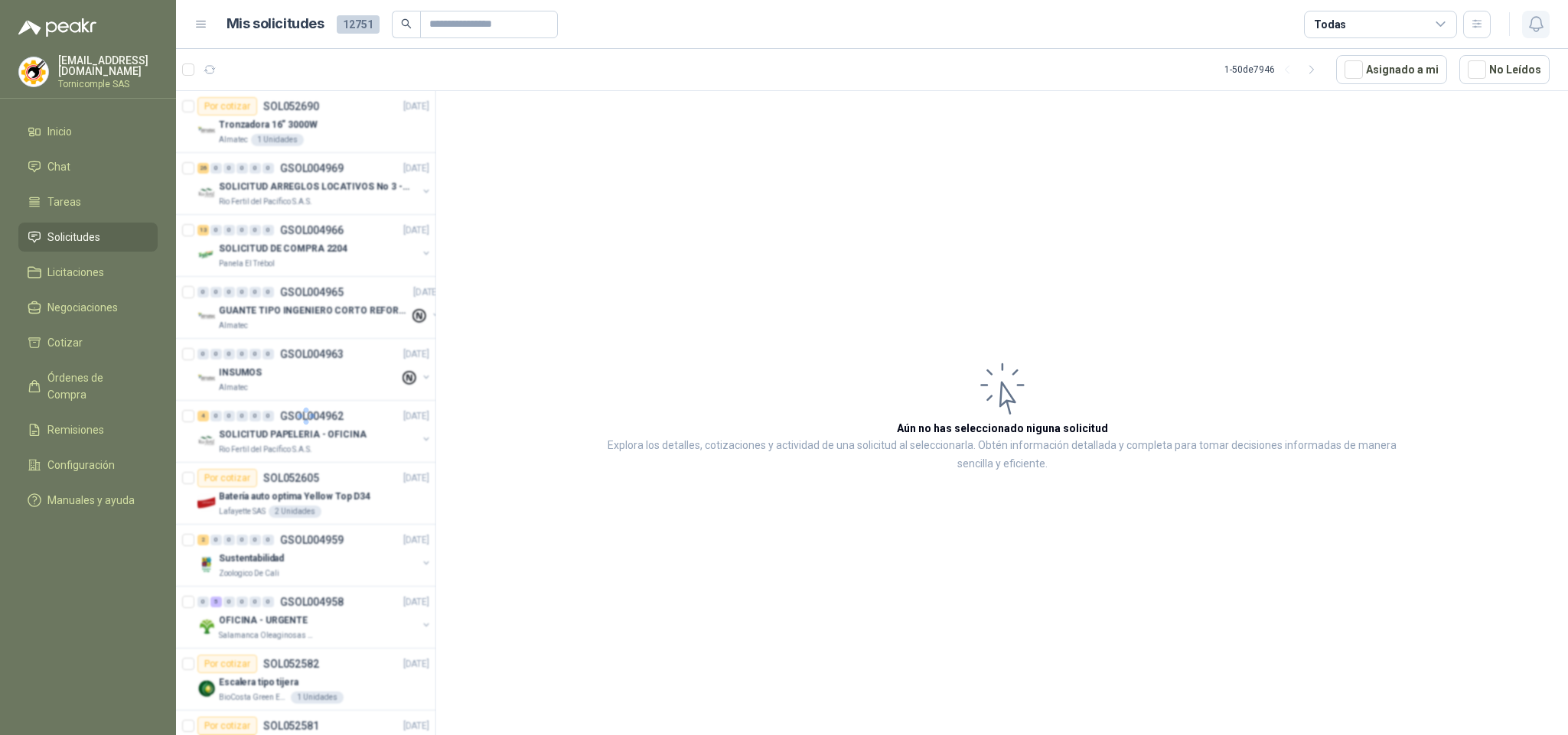
click at [1528, 19] on icon "button" at bounding box center [1536, 23] width 19 height 19
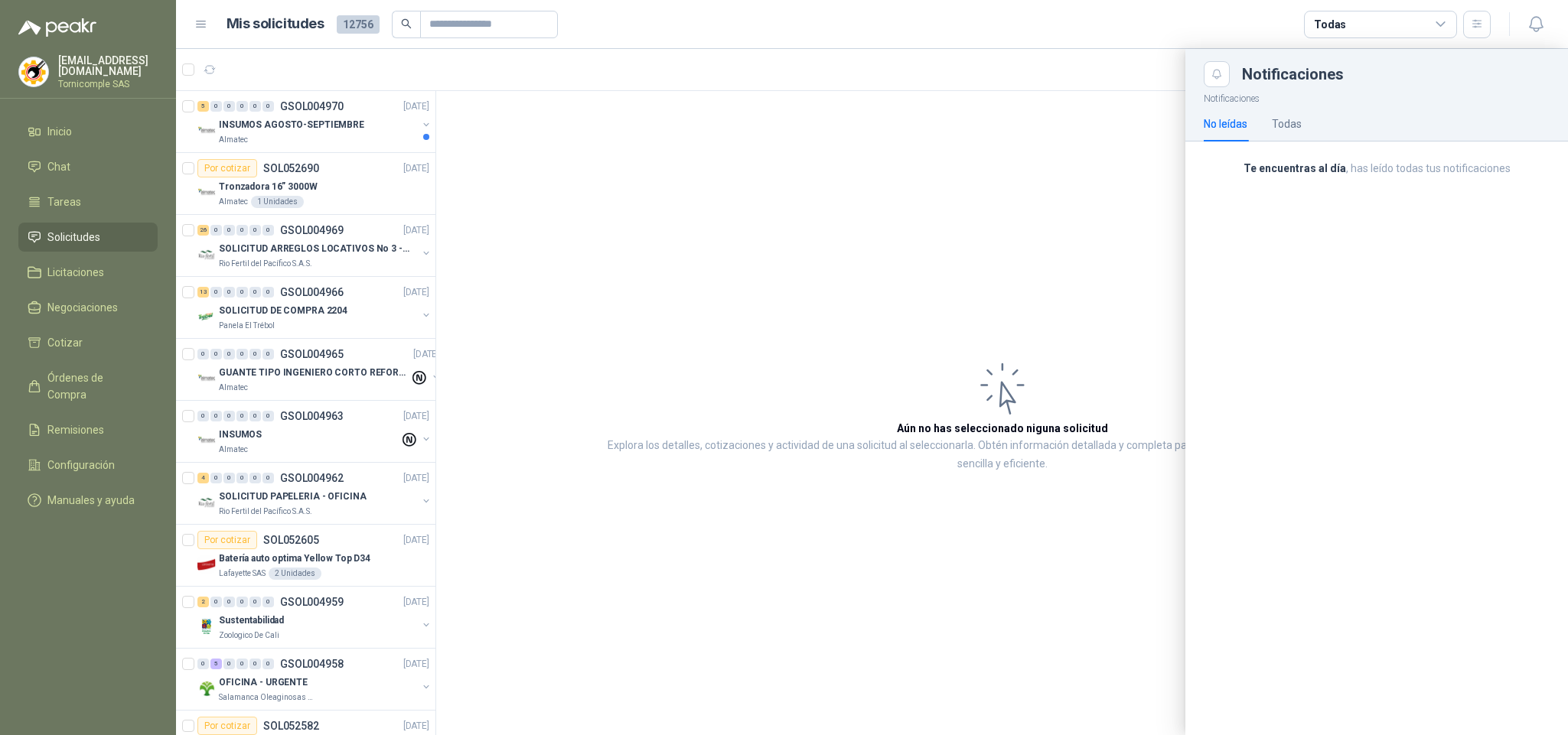
click at [1389, 169] on p "Te encuentras al día , has leído todas tus notificaciones" at bounding box center [1377, 168] width 346 height 17
click at [312, 156] on div at bounding box center [871, 391] width 1391 height 686
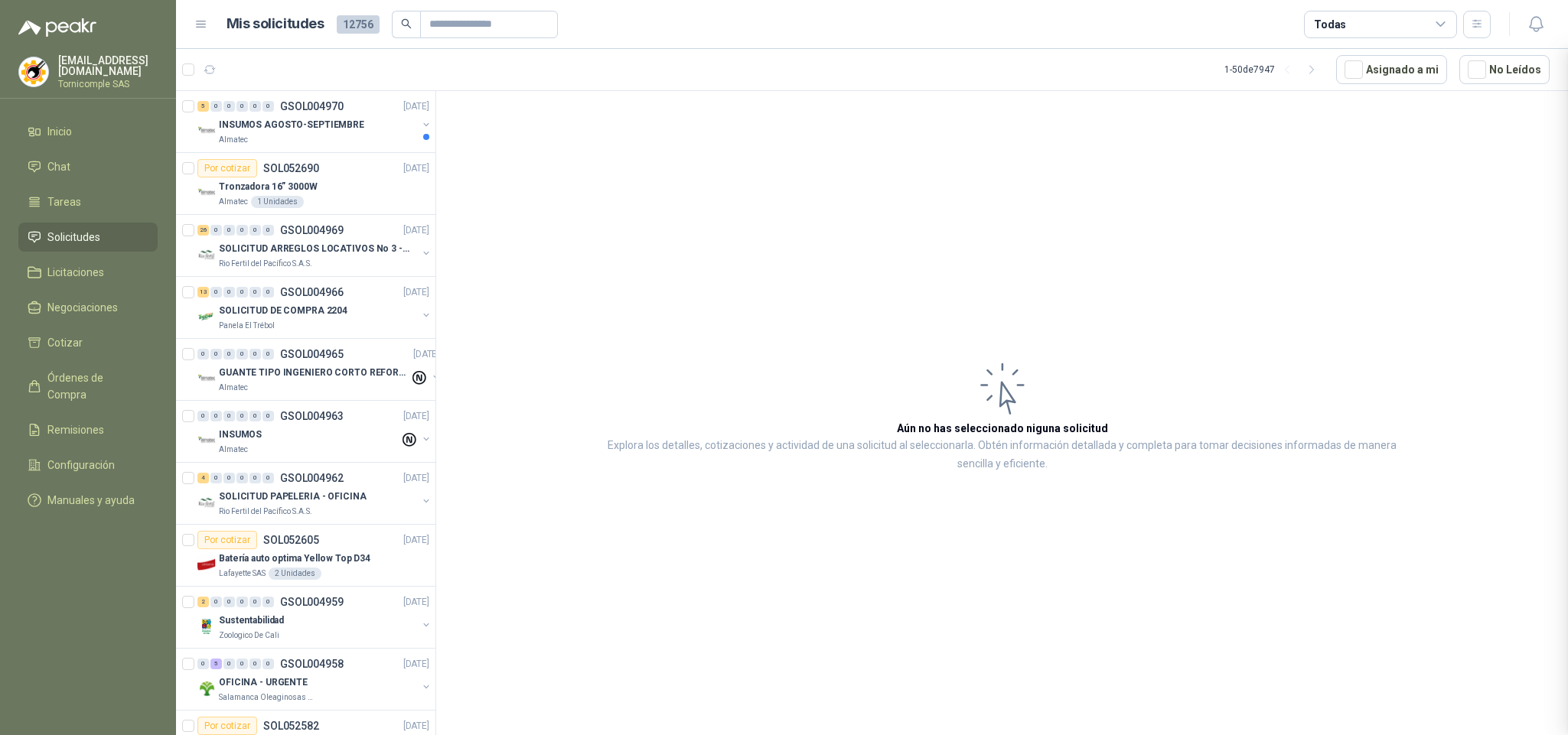
click at [308, 140] on div at bounding box center [871, 391] width 1391 height 686
click at [308, 140] on div "Almatec" at bounding box center [318, 140] width 198 height 13
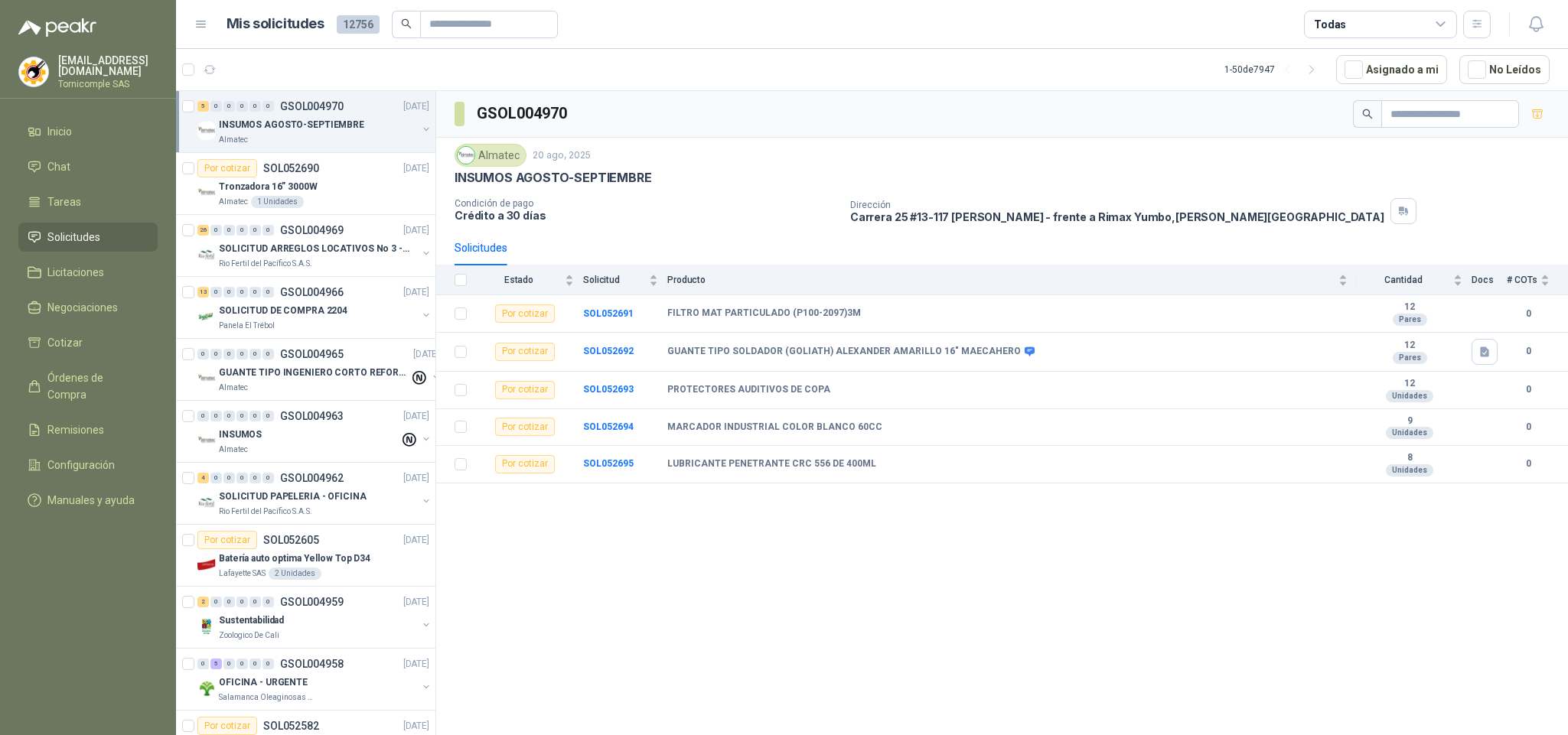
click at [87, 234] on span "Solicitudes" at bounding box center [74, 237] width 53 height 17
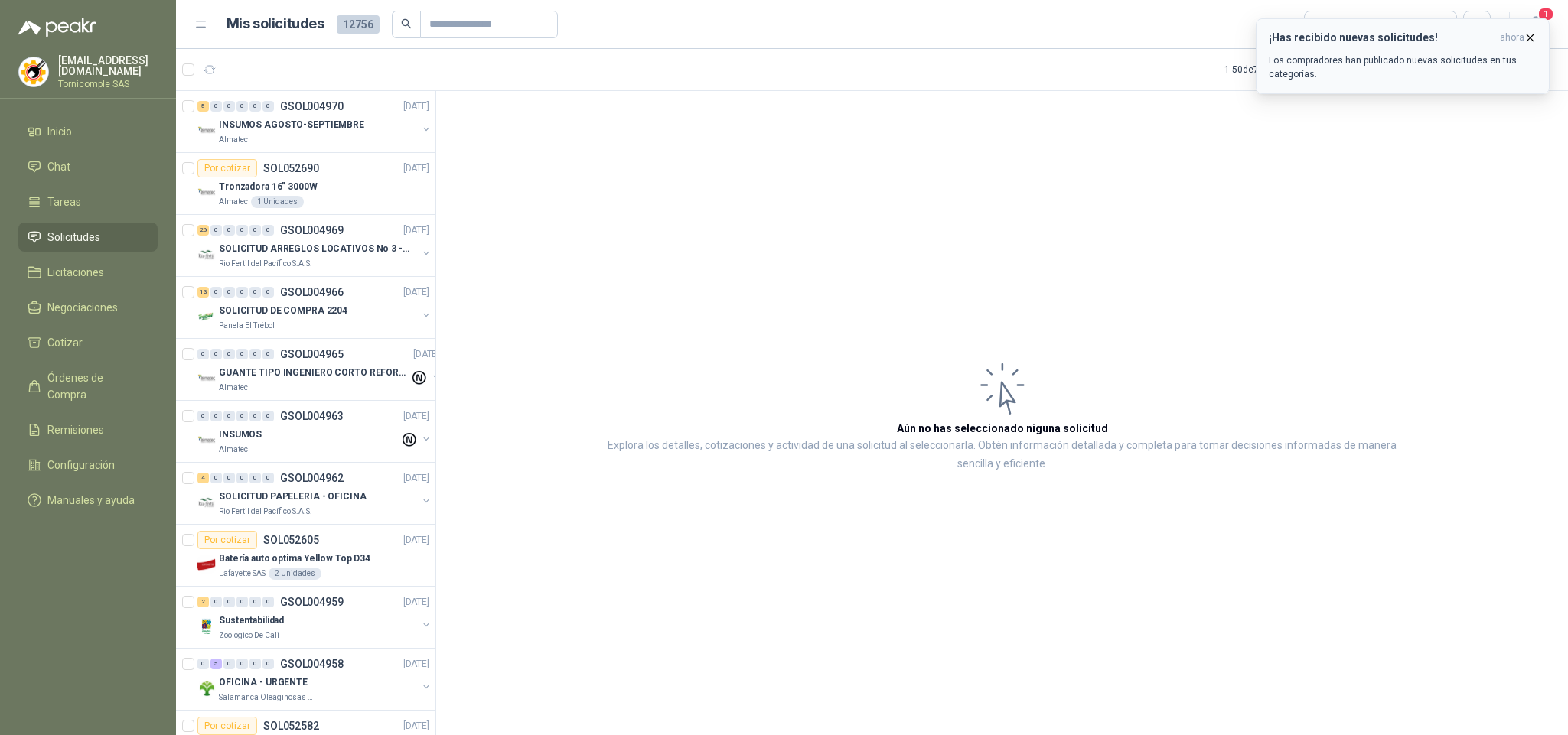
click at [1518, 34] on span "ahora" at bounding box center [1511, 38] width 24 height 13
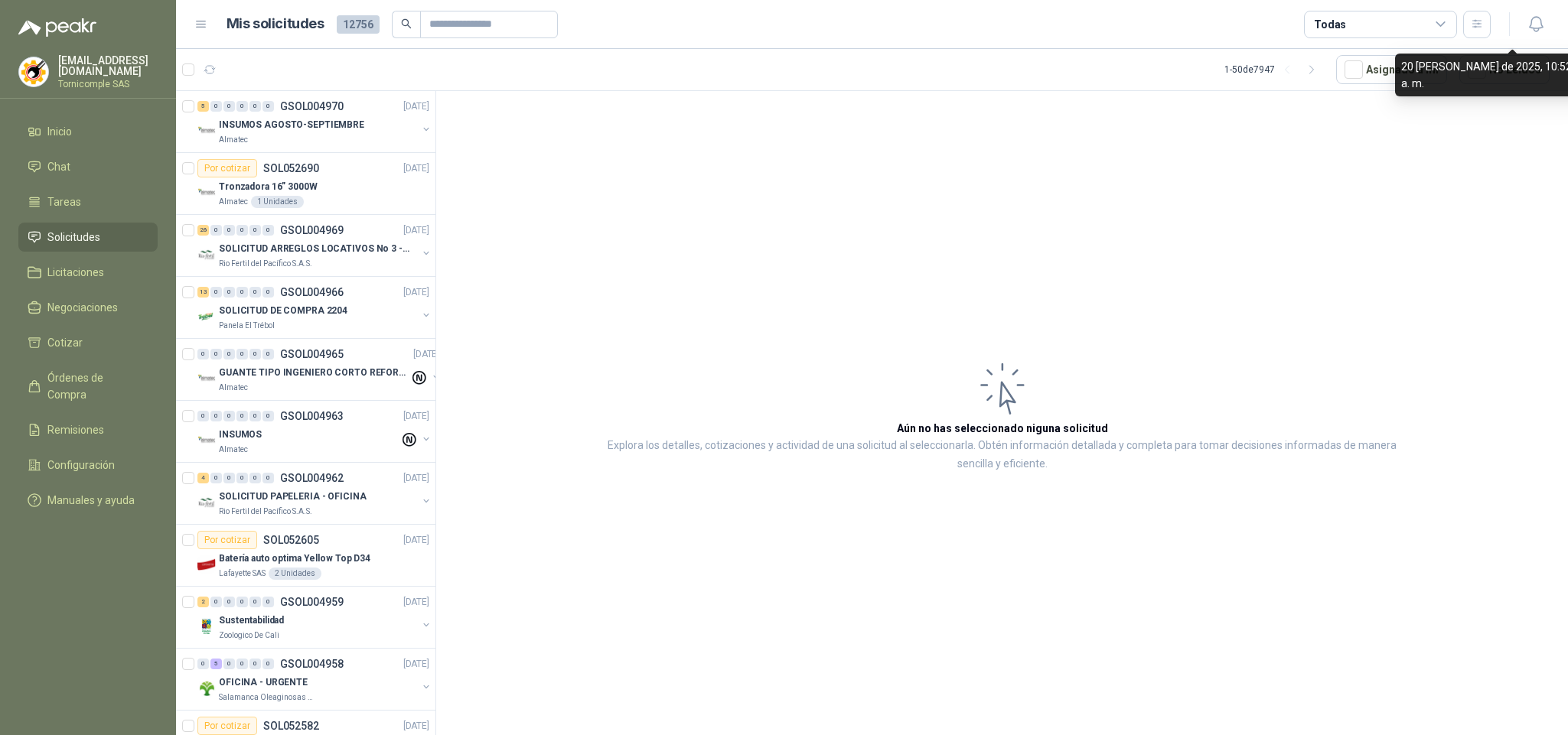
click at [1545, 18] on div "¡Has recibido nuevas solicitudes! ahora Los compradores han publicado nuevas so…" at bounding box center [1402, 18] width 294 height 0
click at [283, 118] on p "INSUMOS AGOSTO-SEPTIEMBRE" at bounding box center [291, 125] width 145 height 14
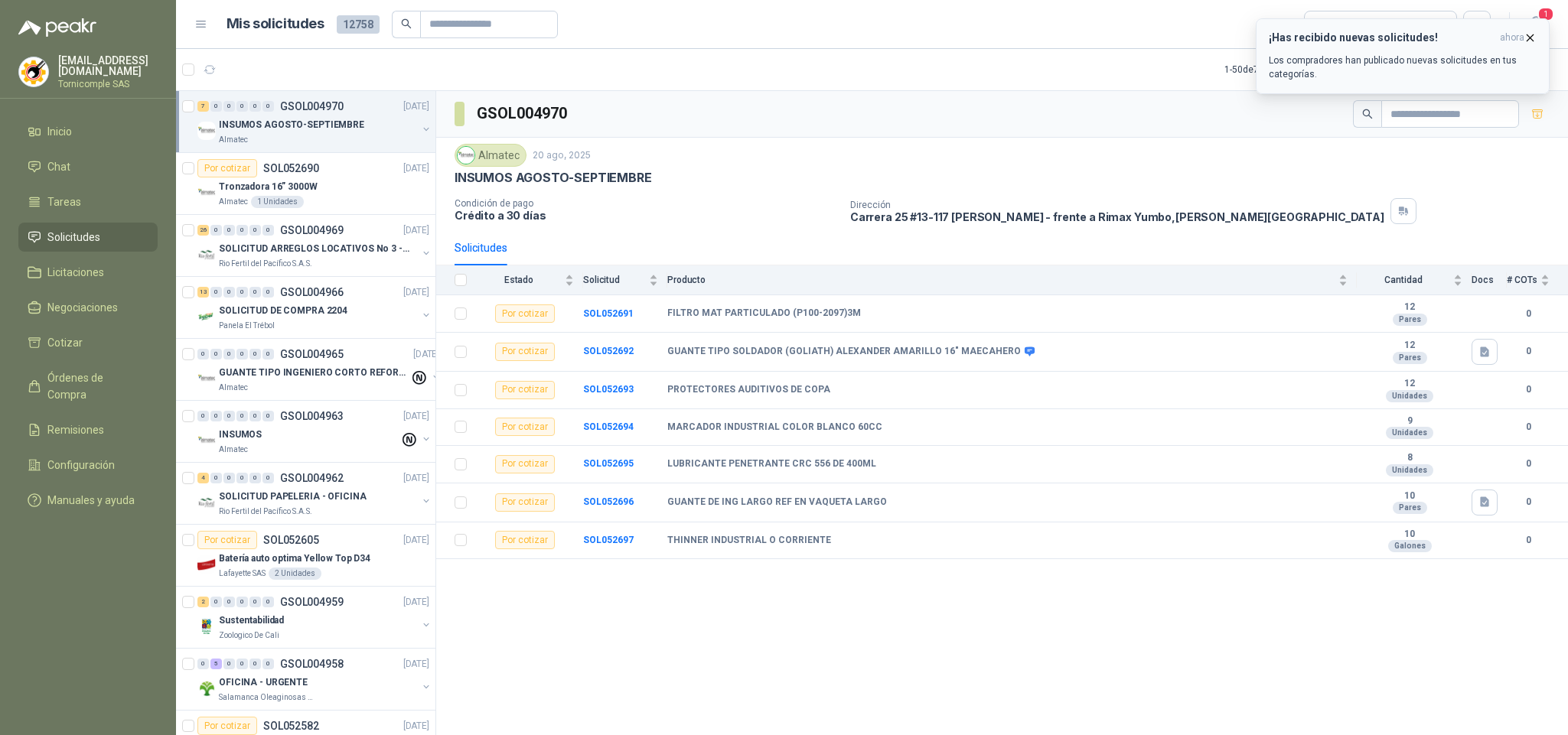
click at [1417, 74] on p "Los compradores han publicado nuevas solicitudes en tus categorías." at bounding box center [1402, 67] width 268 height 28
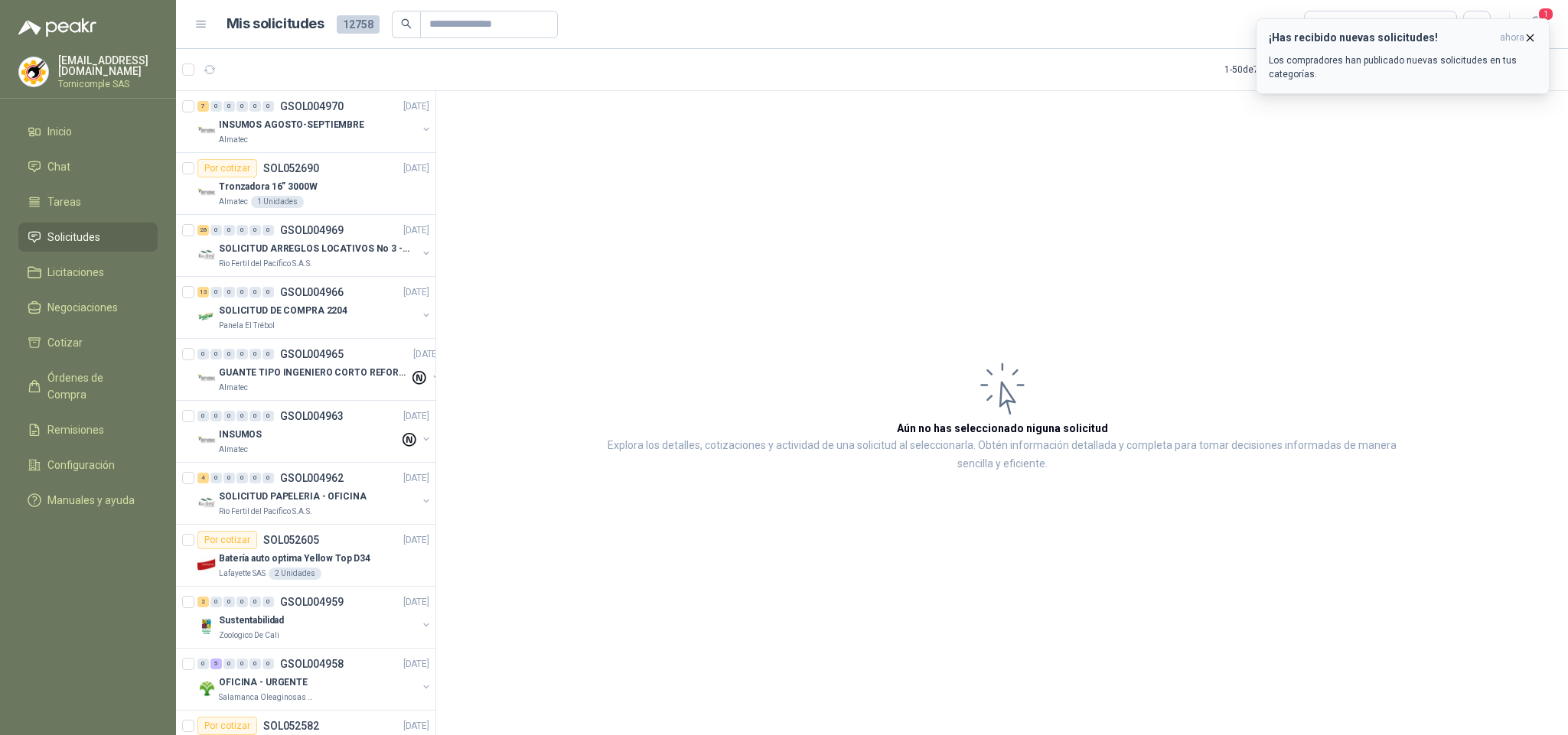
drag, startPoint x: 1343, startPoint y: 39, endPoint x: 1497, endPoint y: 56, distance: 154.9
click at [1356, 47] on div "¡Has recibido nuevas solicitudes! ahora Los compradores han publicado nuevas so…" at bounding box center [1402, 56] width 268 height 50
click at [335, 156] on article "Por cotizar SOL052690 [DATE] Tronzadora 16” 3000W Almatec 1 Unidades" at bounding box center [306, 184] width 260 height 62
click at [334, 150] on div "16 0 0 0 0 0 GSOL004970 [DATE] INSUMOS AGOSTO-SEPTIEMBRE Almatec" at bounding box center [306, 122] width 260 height 62
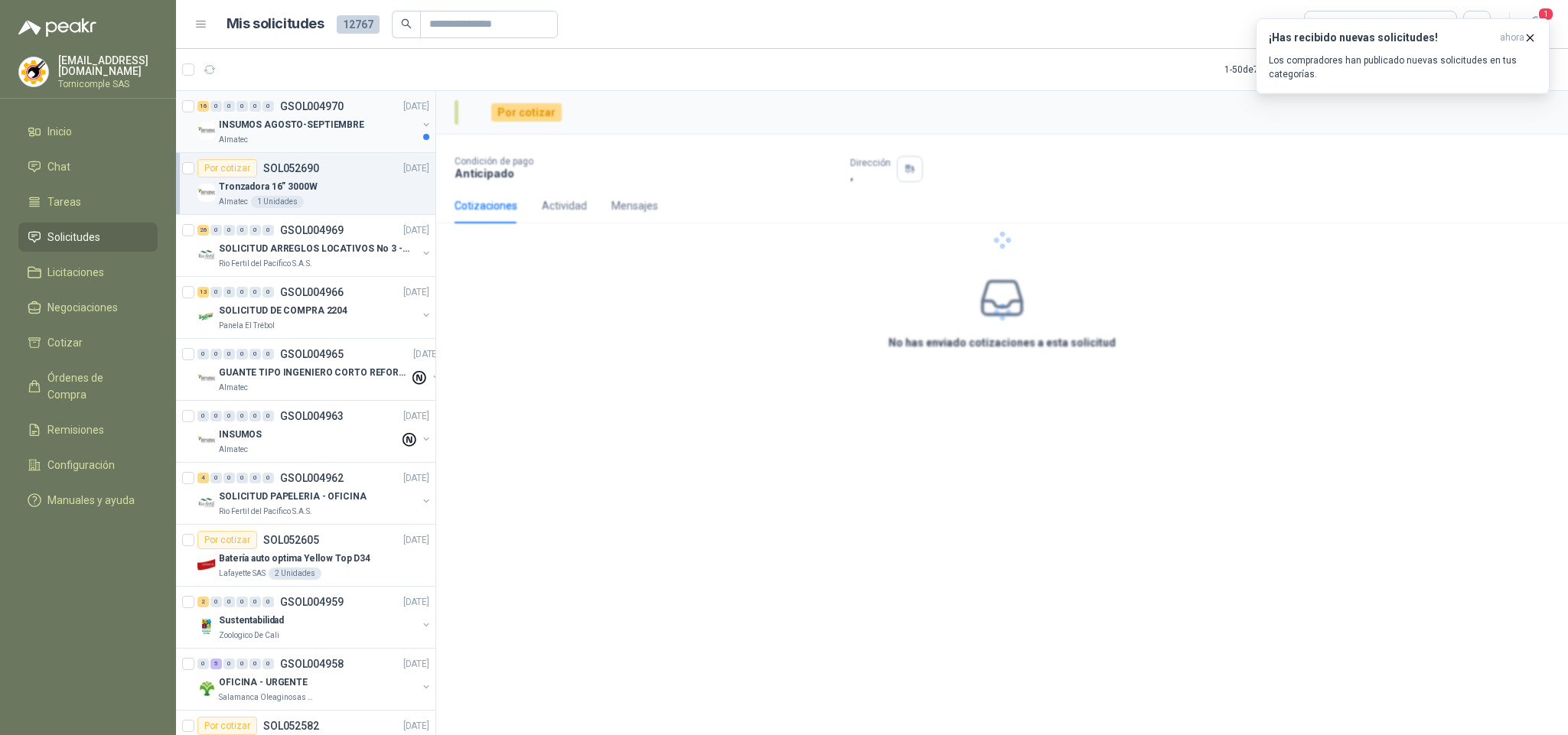
click at [328, 138] on div "Almatec" at bounding box center [318, 140] width 198 height 13
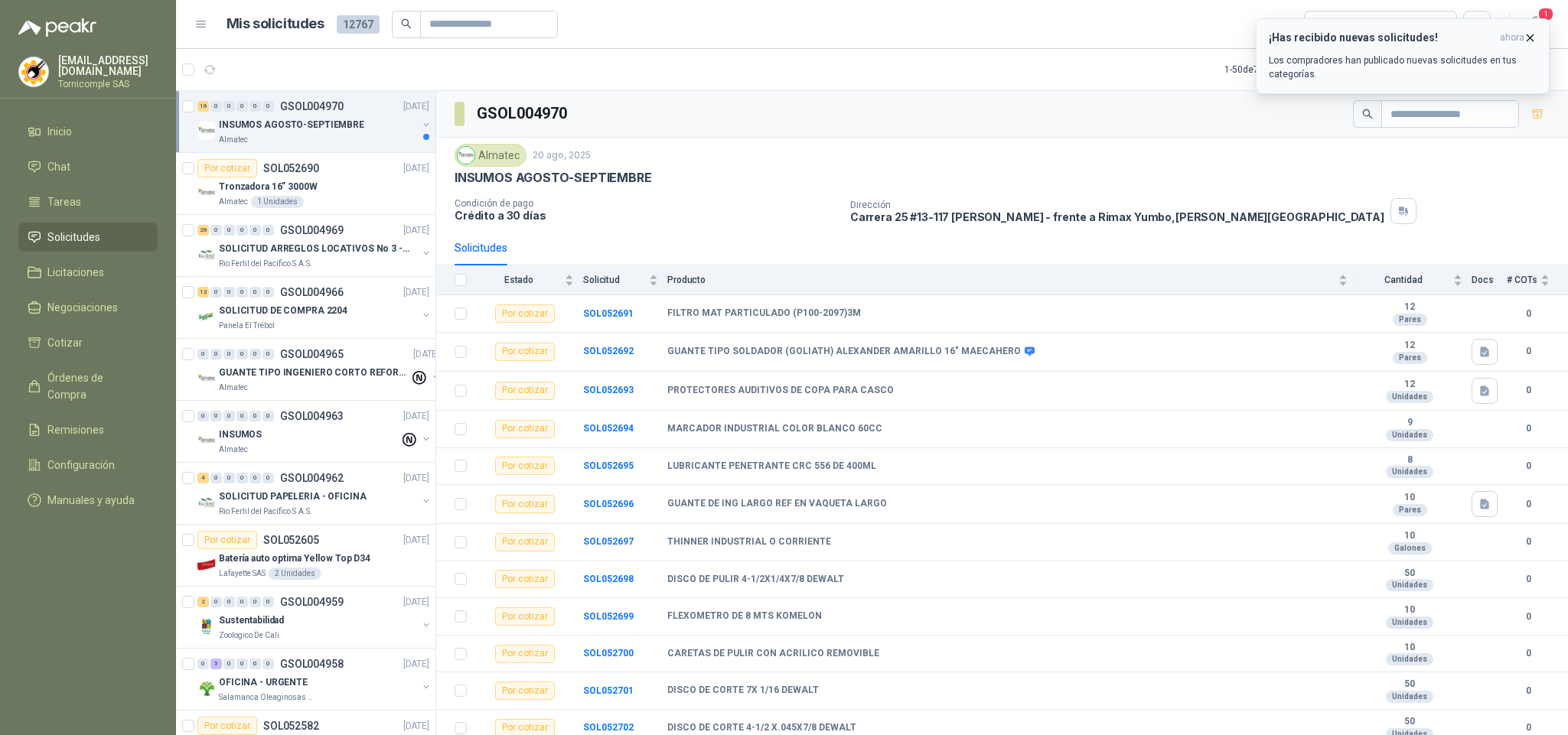
click at [1499, 35] on span "ahora" at bounding box center [1511, 38] width 24 height 13
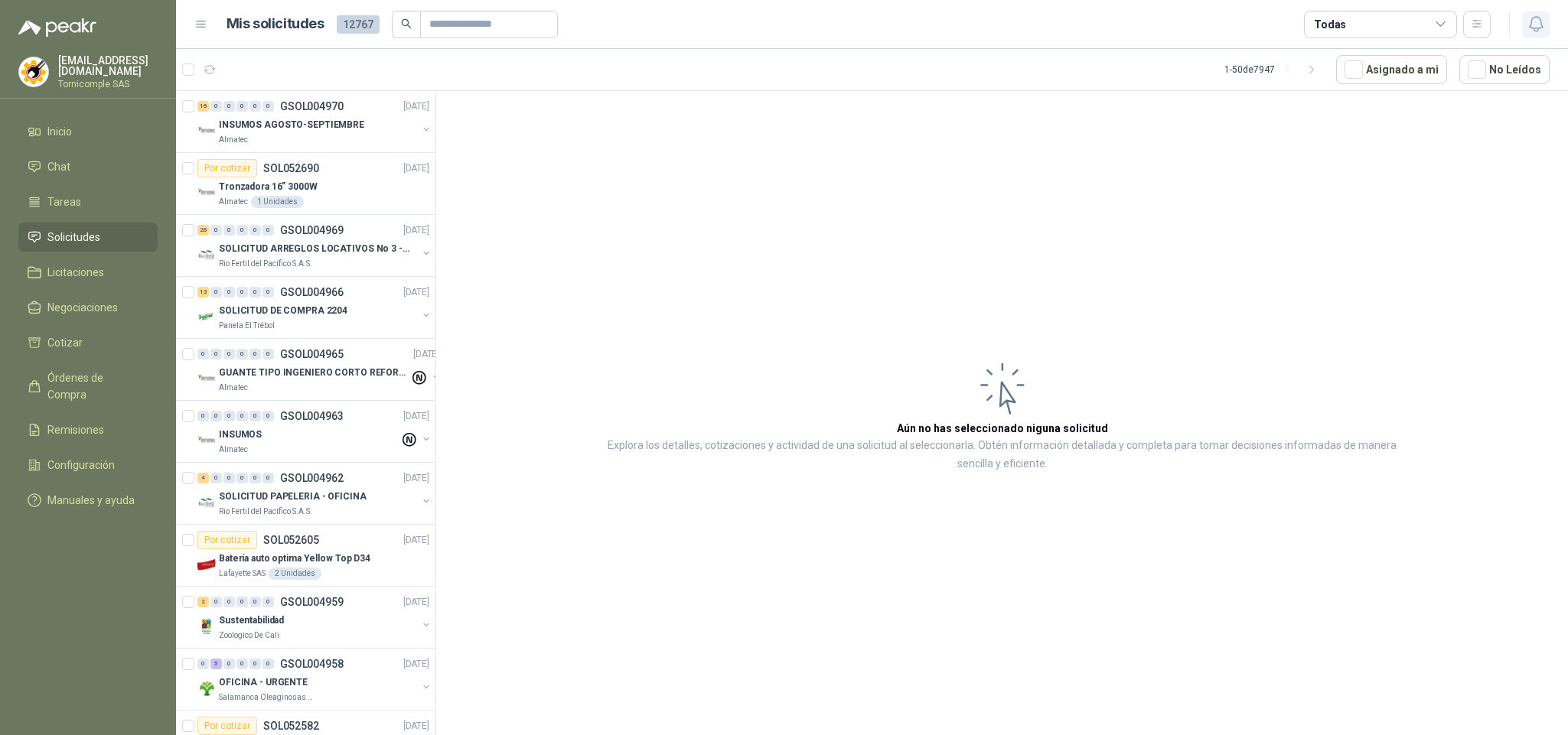
click at [1527, 22] on icon "button" at bounding box center [1536, 23] width 19 height 19
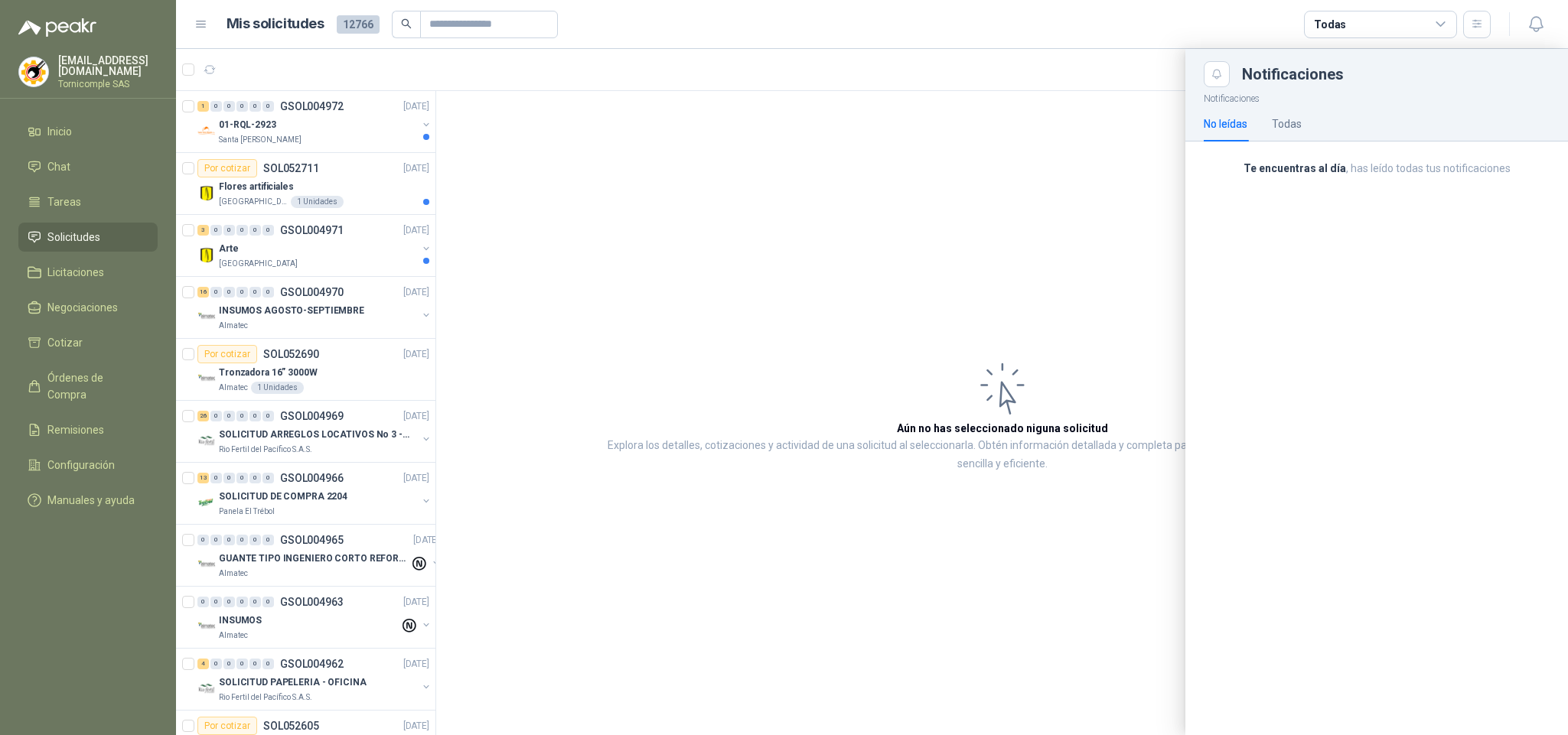
click at [326, 161] on div at bounding box center [871, 391] width 1391 height 686
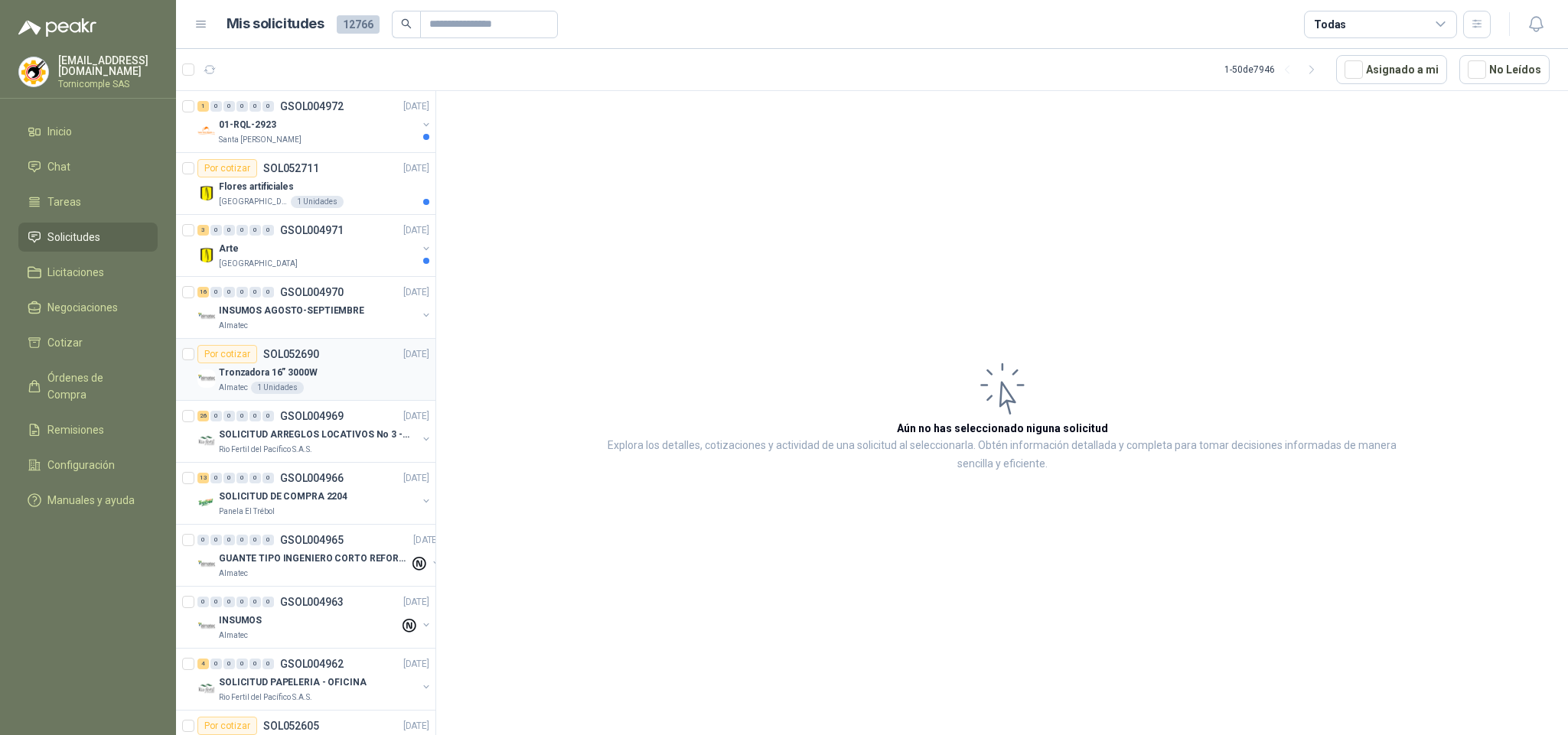
click at [275, 356] on p "SOL052690" at bounding box center [291, 354] width 56 height 11
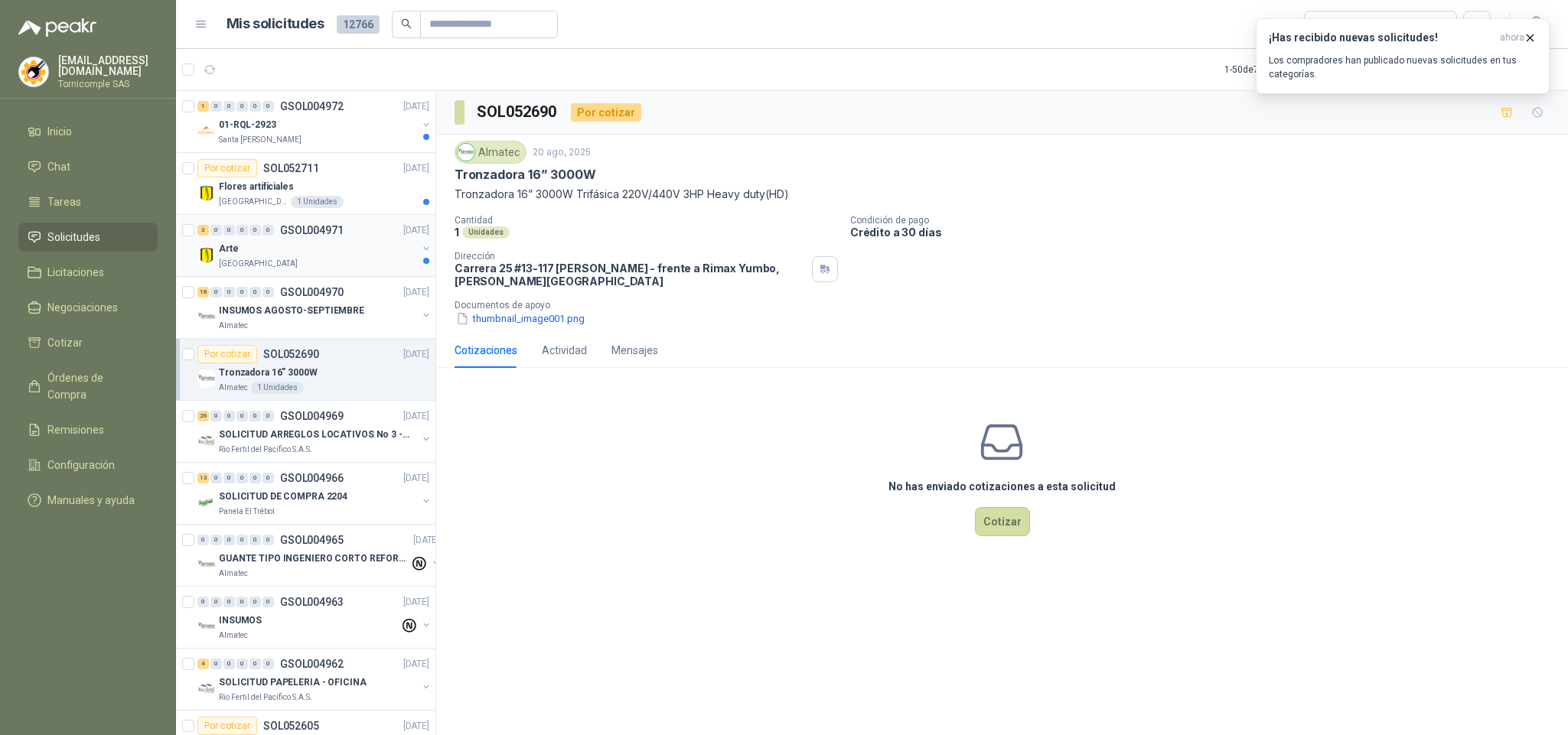
click at [285, 258] on div "Arte" at bounding box center [318, 249] width 198 height 18
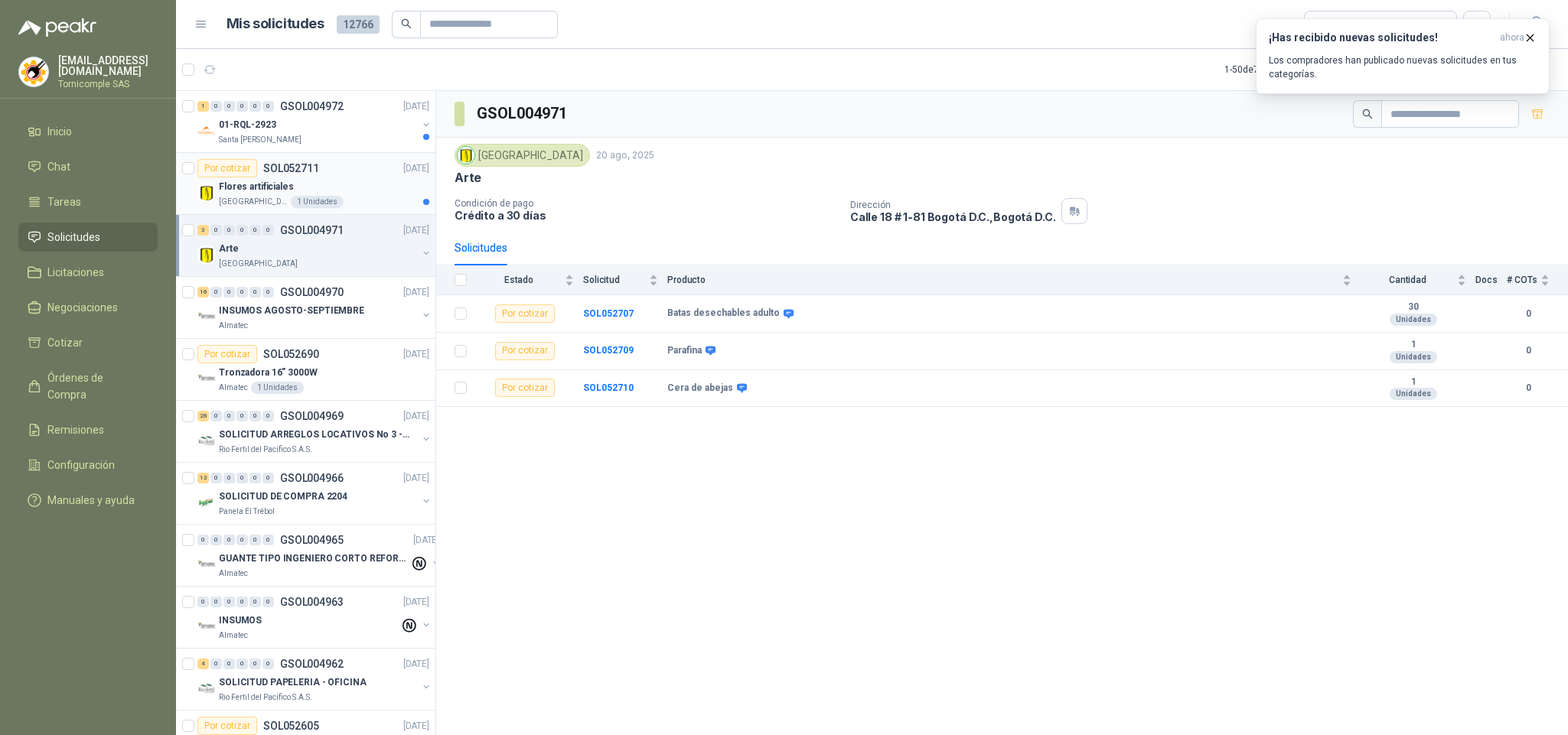
click at [289, 182] on div "Flores artificiales" at bounding box center [324, 187] width 210 height 18
click at [303, 123] on div "01-RQL-2923" at bounding box center [318, 124] width 198 height 18
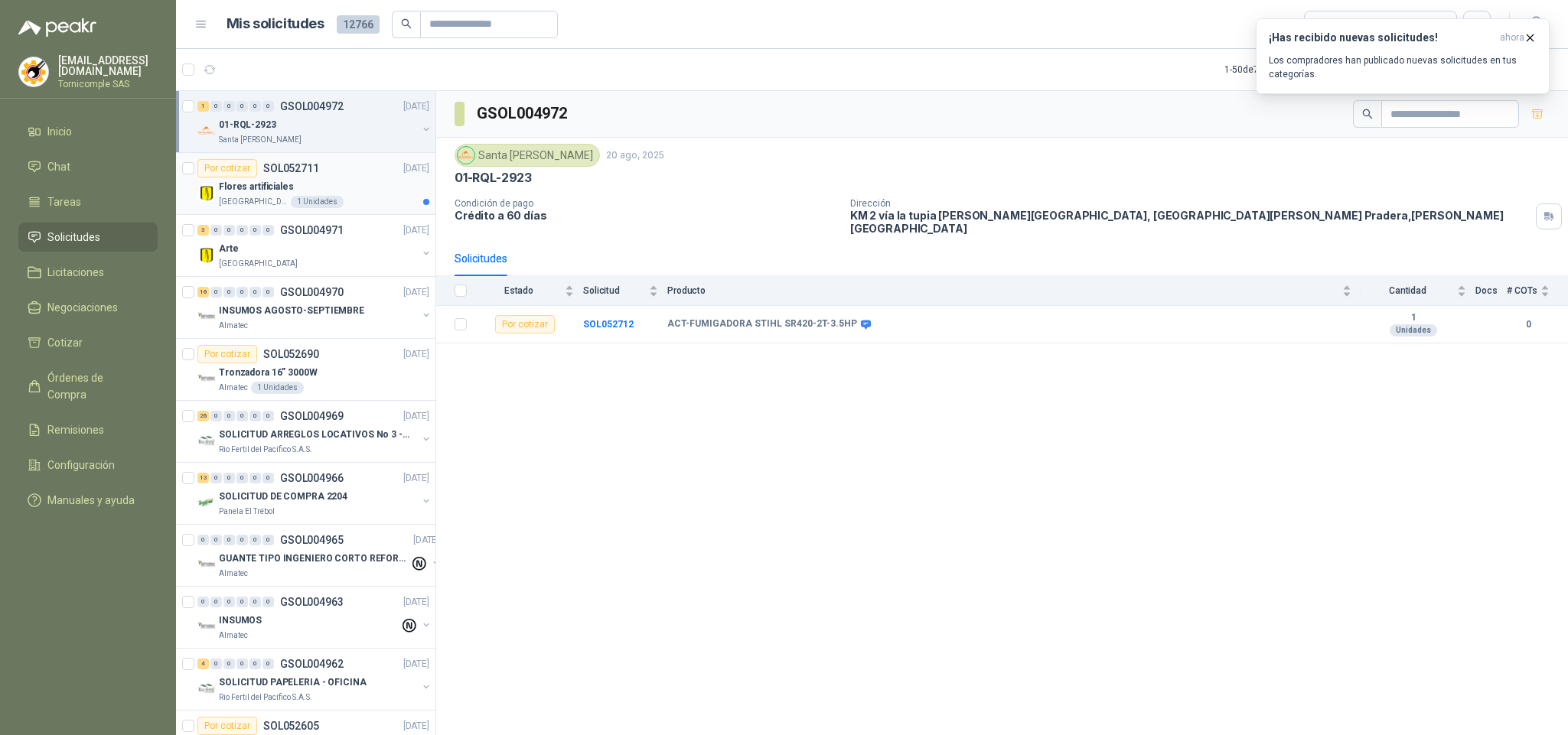
click at [361, 189] on div "Flores artificiales" at bounding box center [324, 187] width 210 height 18
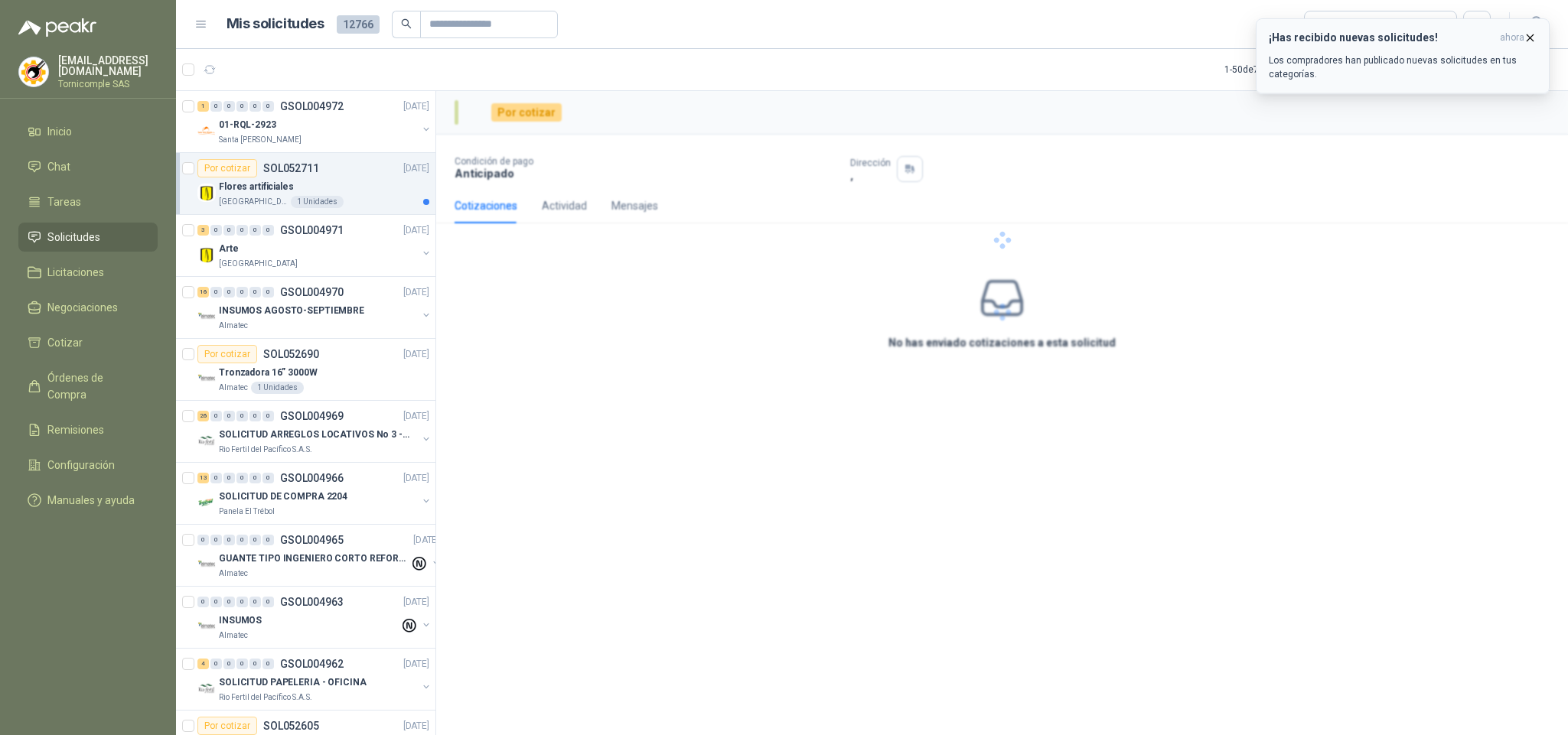
click at [1513, 34] on span "ahora" at bounding box center [1511, 38] width 24 height 13
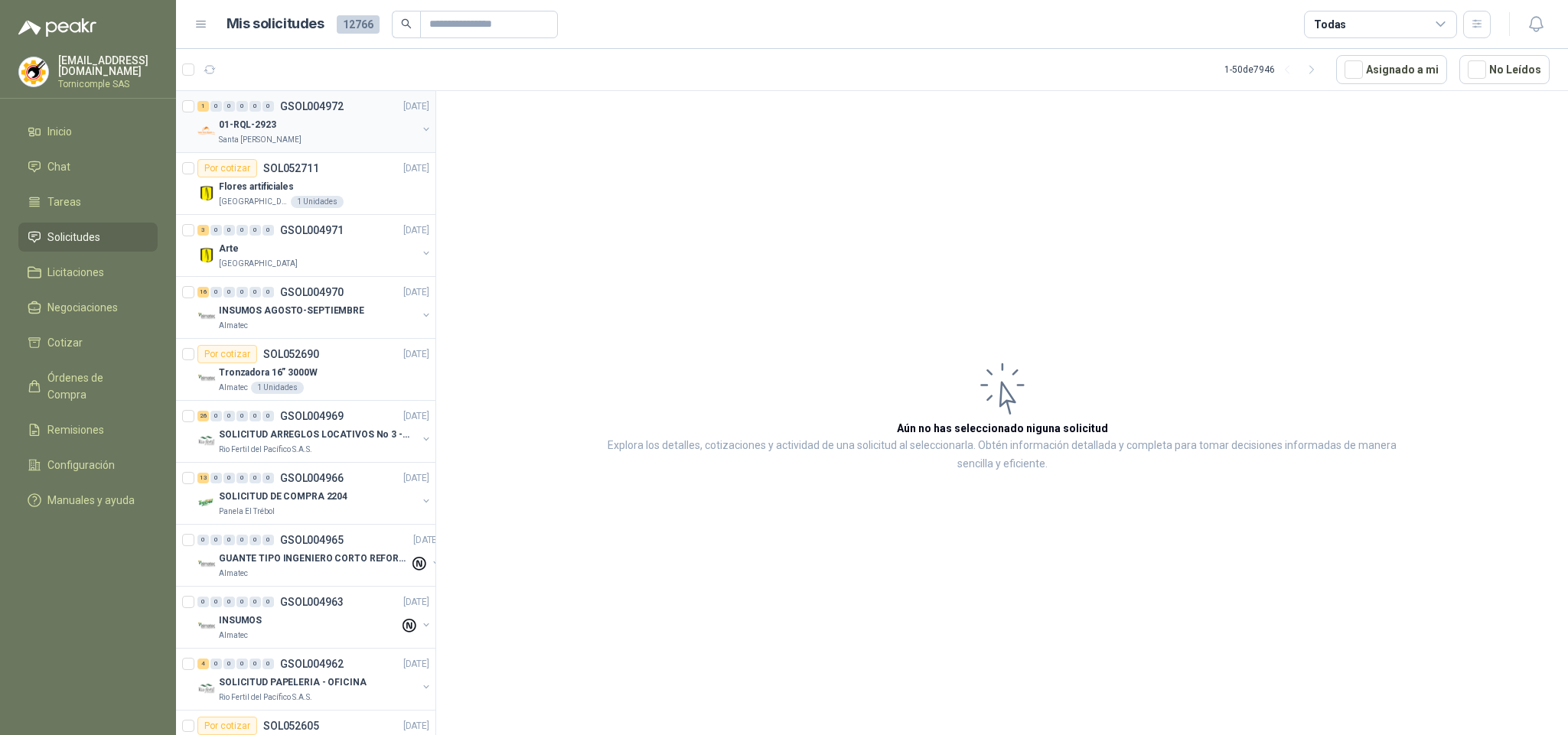
click at [297, 131] on div "01-RQL-2923" at bounding box center [318, 124] width 198 height 18
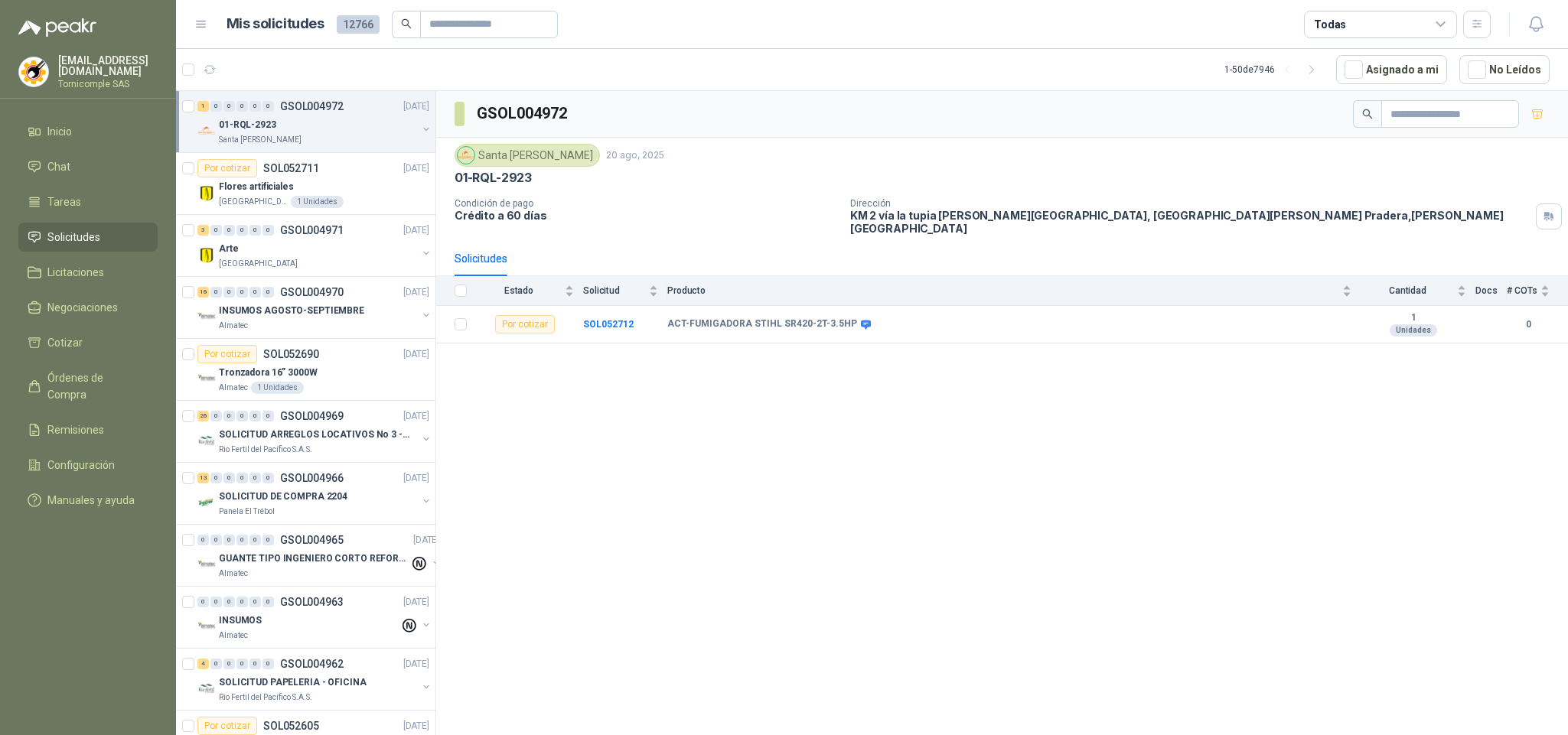
click at [124, 241] on li "Solicitudes" at bounding box center [88, 237] width 121 height 17
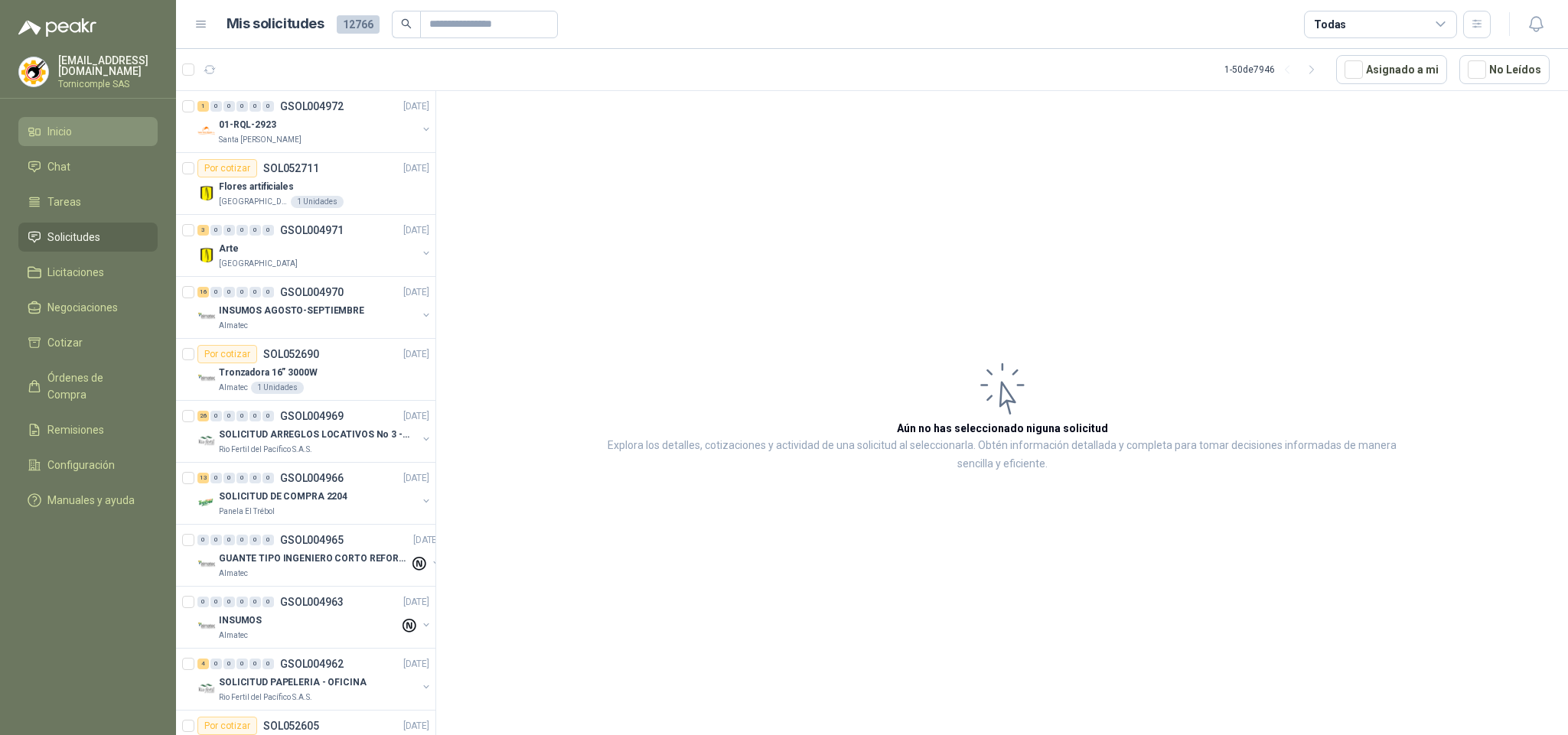
click at [76, 131] on li "Inicio" at bounding box center [88, 132] width 121 height 17
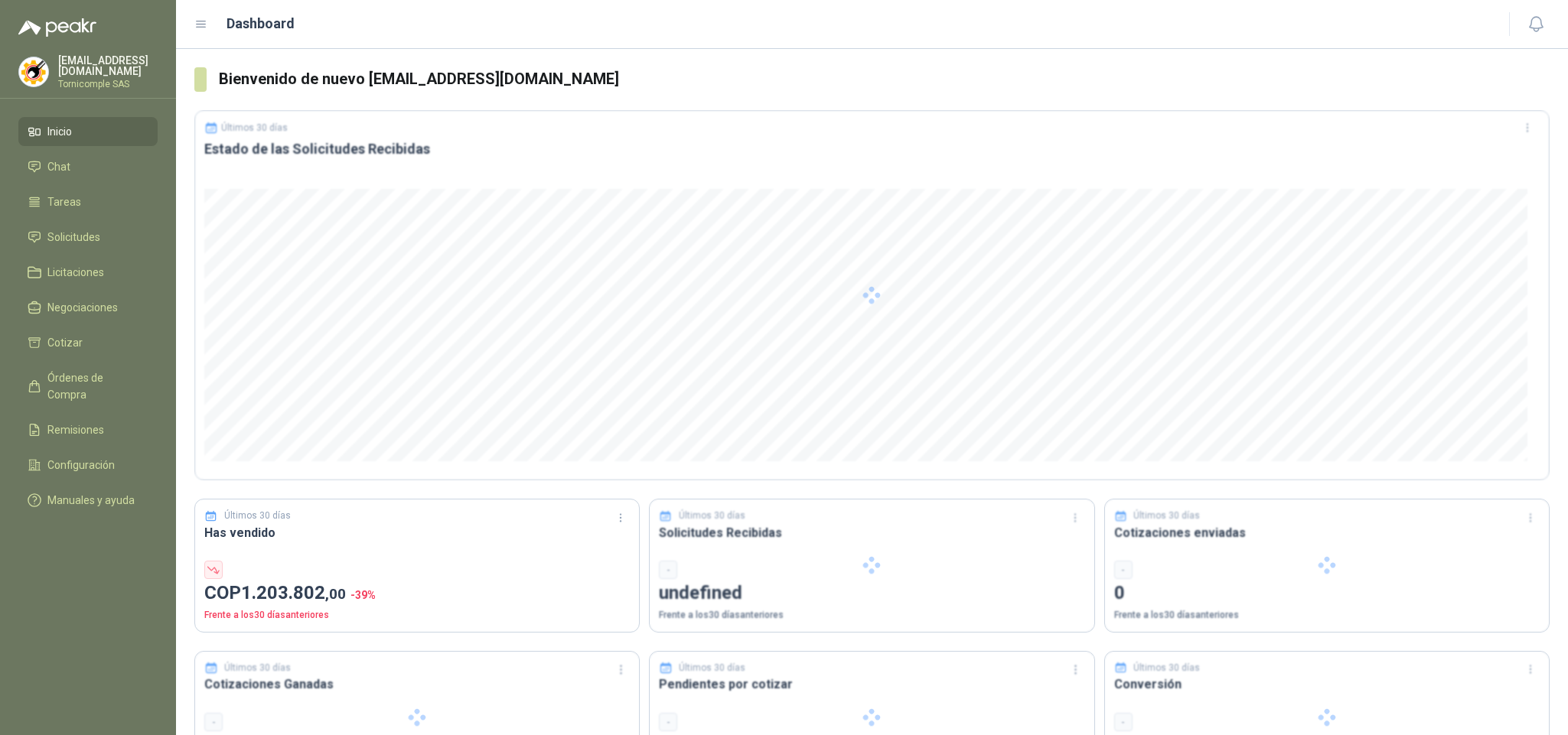
click at [77, 251] on ul "Inicio Chat Tareas Solicitudes Licitaciones Negociaciones Cotizar Órdenes de Co…" at bounding box center [87, 319] width 176 height 404
click at [74, 240] on span "Solicitudes" at bounding box center [74, 237] width 53 height 17
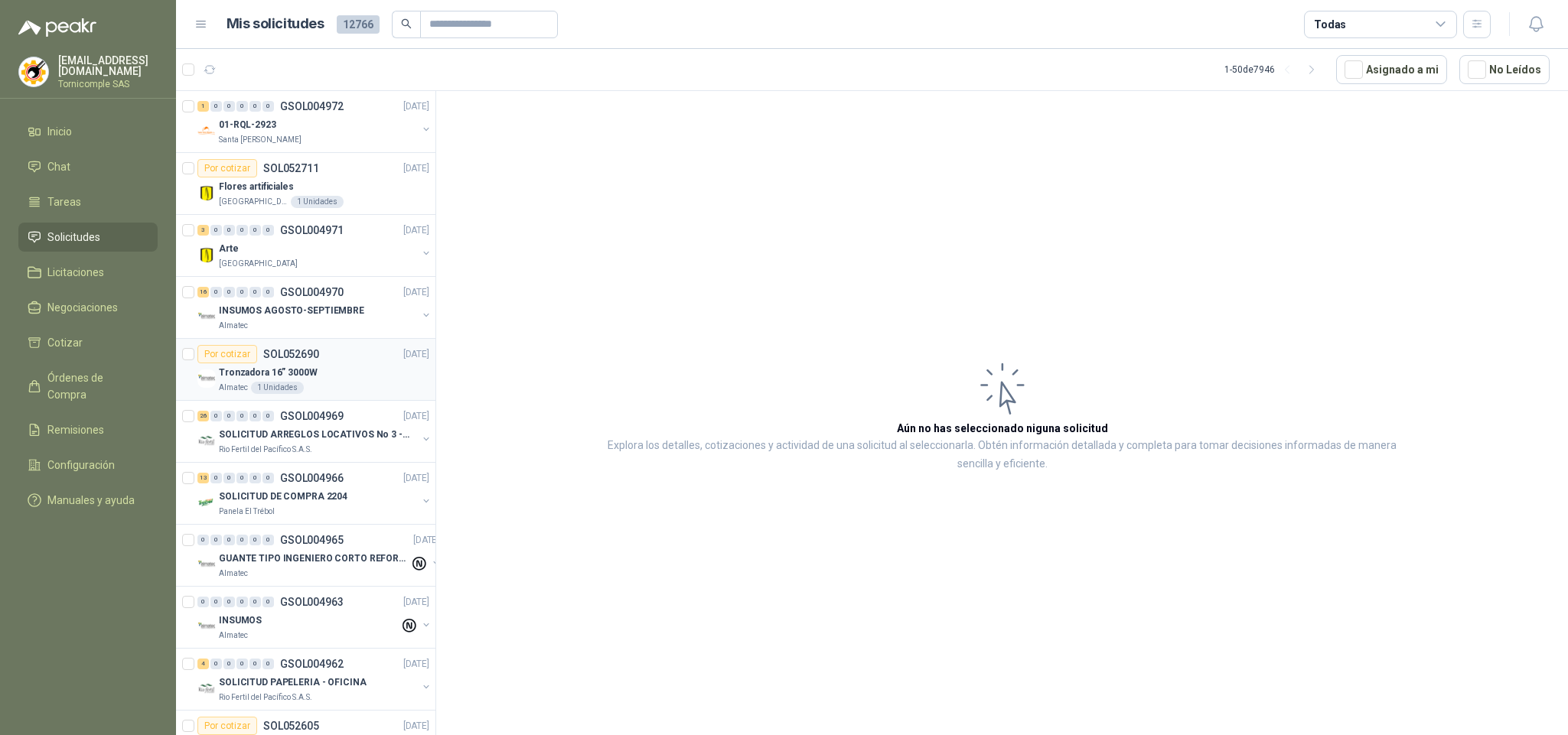
click at [324, 366] on div "Tronzadora 16” 3000W" at bounding box center [324, 372] width 210 height 18
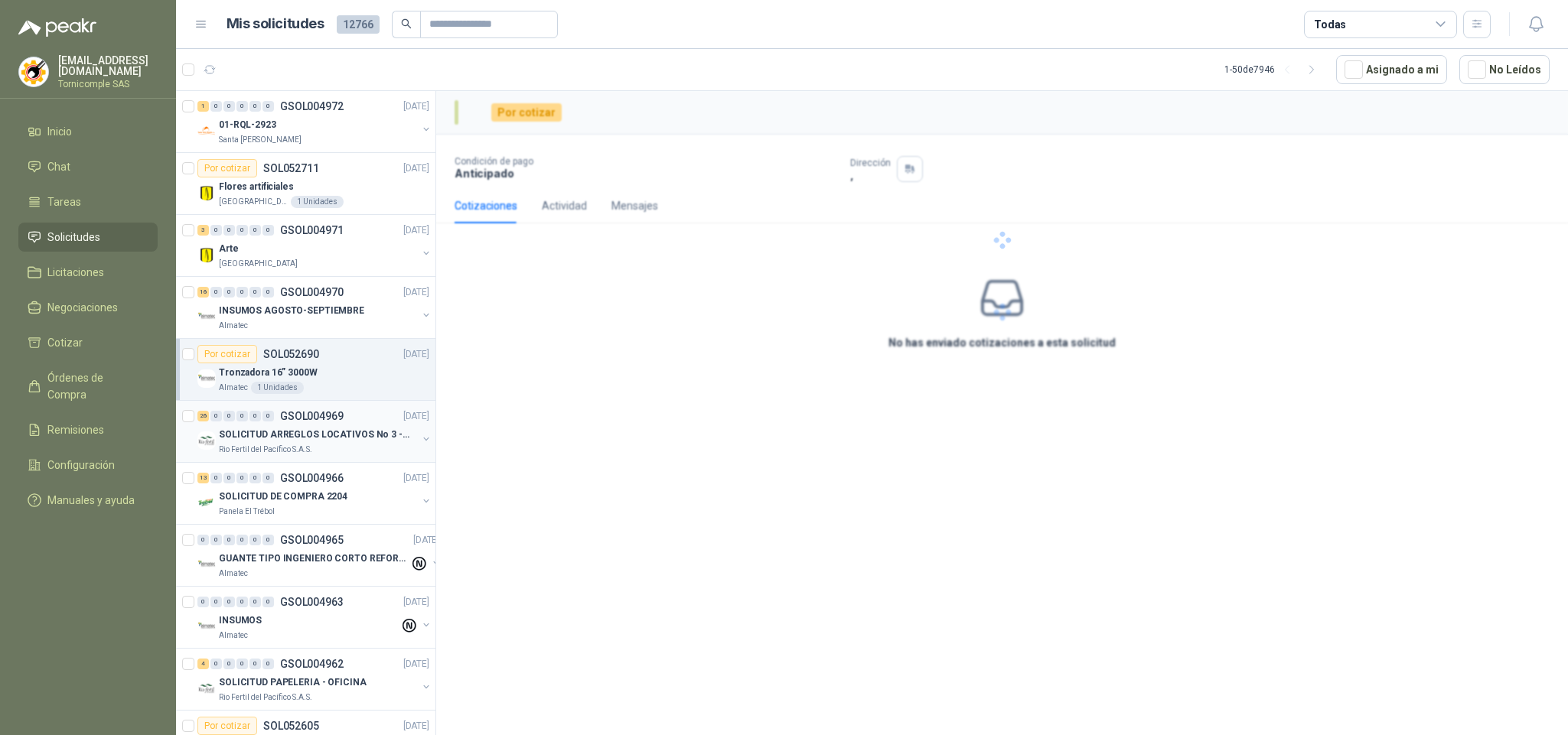
click at [334, 456] on div "Rio Fertil del Pacífico S.A.S." at bounding box center [318, 450] width 198 height 13
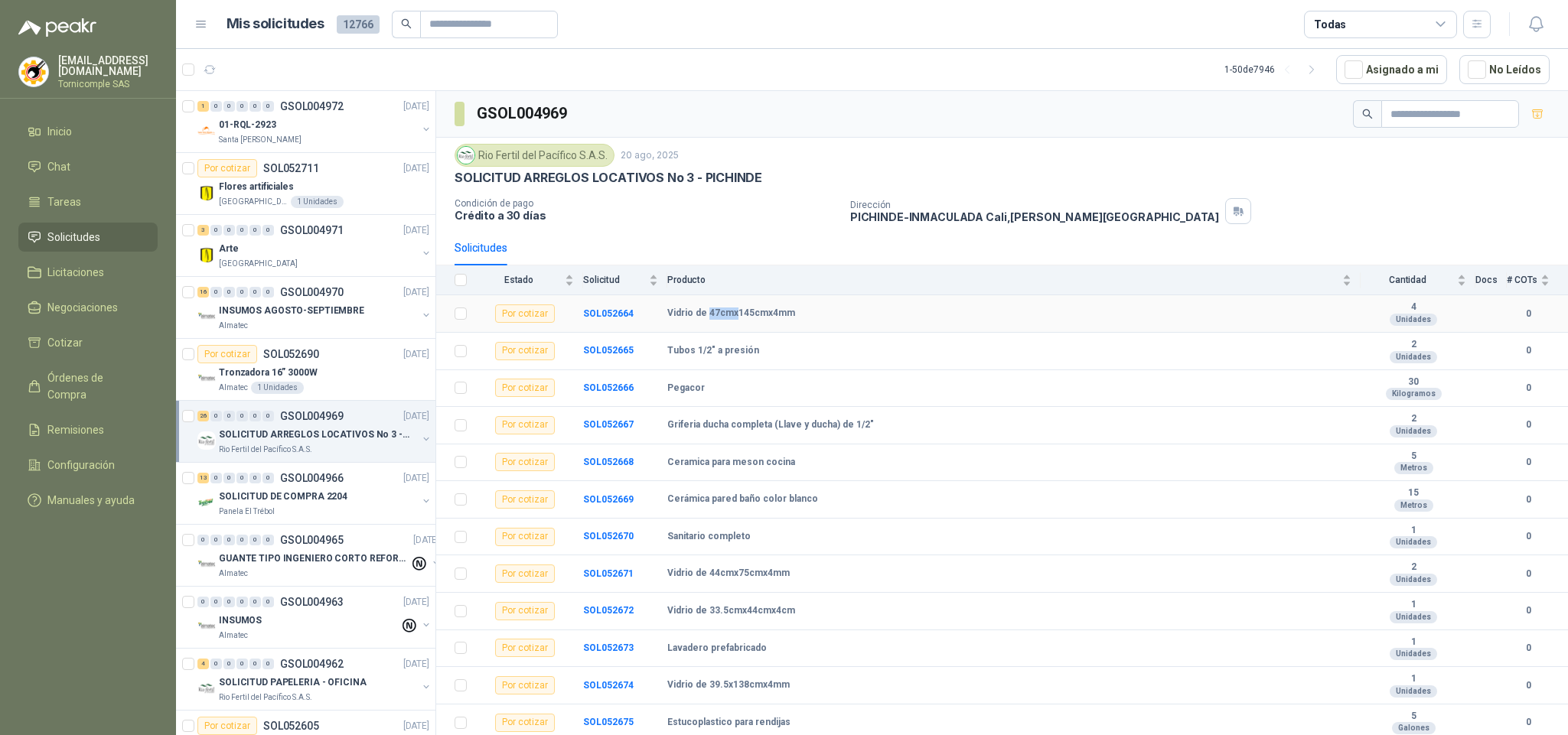
drag, startPoint x: 707, startPoint y: 324, endPoint x: 733, endPoint y: 325, distance: 26.0
click at [733, 325] on td "Vidrio de 47cmx145cmx4mm" at bounding box center [1013, 315] width 693 height 38
click at [754, 320] on b "Vidrio de 47cmx145cmx4mm" at bounding box center [731, 314] width 128 height 13
drag, startPoint x: 739, startPoint y: 317, endPoint x: 765, endPoint y: 321, distance: 26.3
click at [765, 320] on b "Vidrio de 47cmx145cmx4mm" at bounding box center [731, 314] width 128 height 13
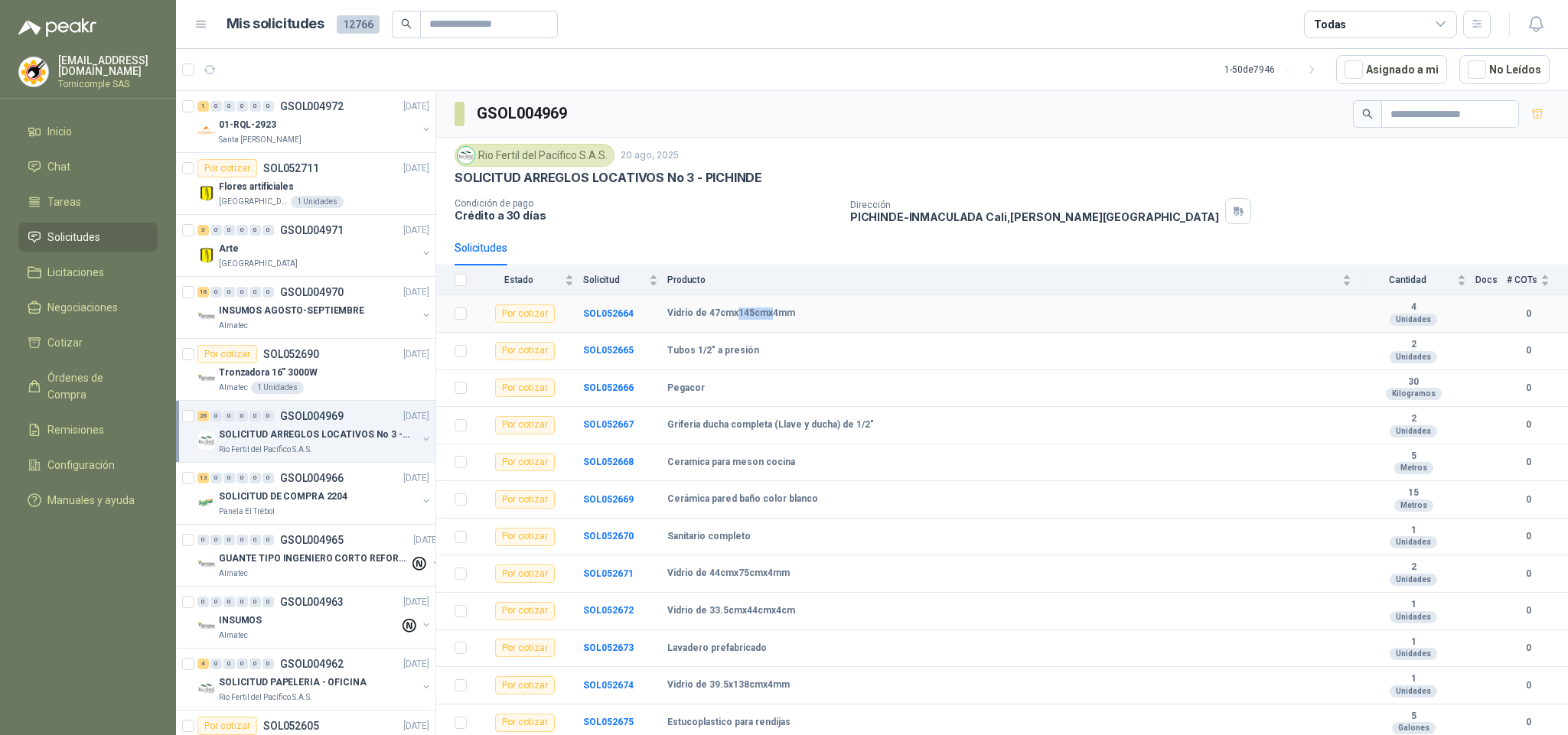
click at [755, 316] on b "Vidrio de 47cmx145cmx4mm" at bounding box center [731, 314] width 128 height 13
drag, startPoint x: 760, startPoint y: 317, endPoint x: 742, endPoint y: 317, distance: 18.0
click at [735, 317] on b "Vidrio de 47cmx145cmx4mm" at bounding box center [731, 314] width 128 height 13
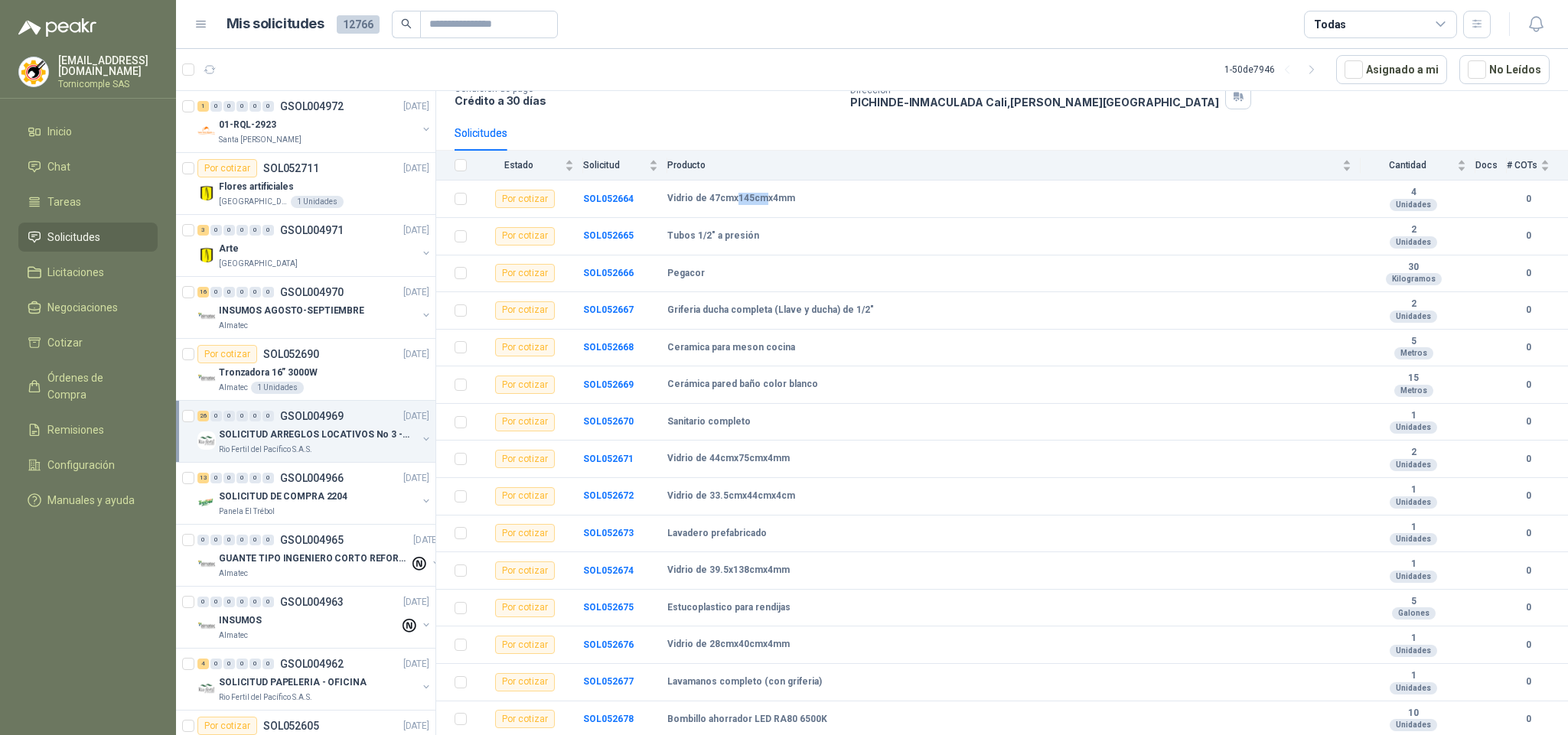
click at [87, 234] on span "Solicitudes" at bounding box center [74, 237] width 53 height 17
drag, startPoint x: 87, startPoint y: 234, endPoint x: 69, endPoint y: 120, distance: 115.4
click at [80, 173] on ul "Inicio Chat Tareas Solicitudes Licitaciones Negociaciones Cotizar Órdenes de Co…" at bounding box center [87, 319] width 176 height 404
click at [68, 102] on menu "[EMAIL_ADDRESS][DOMAIN_NAME] Tornicomple SAS Inicio Chat Tareas Solicitudes Lic…" at bounding box center [87, 367] width 176 height 735
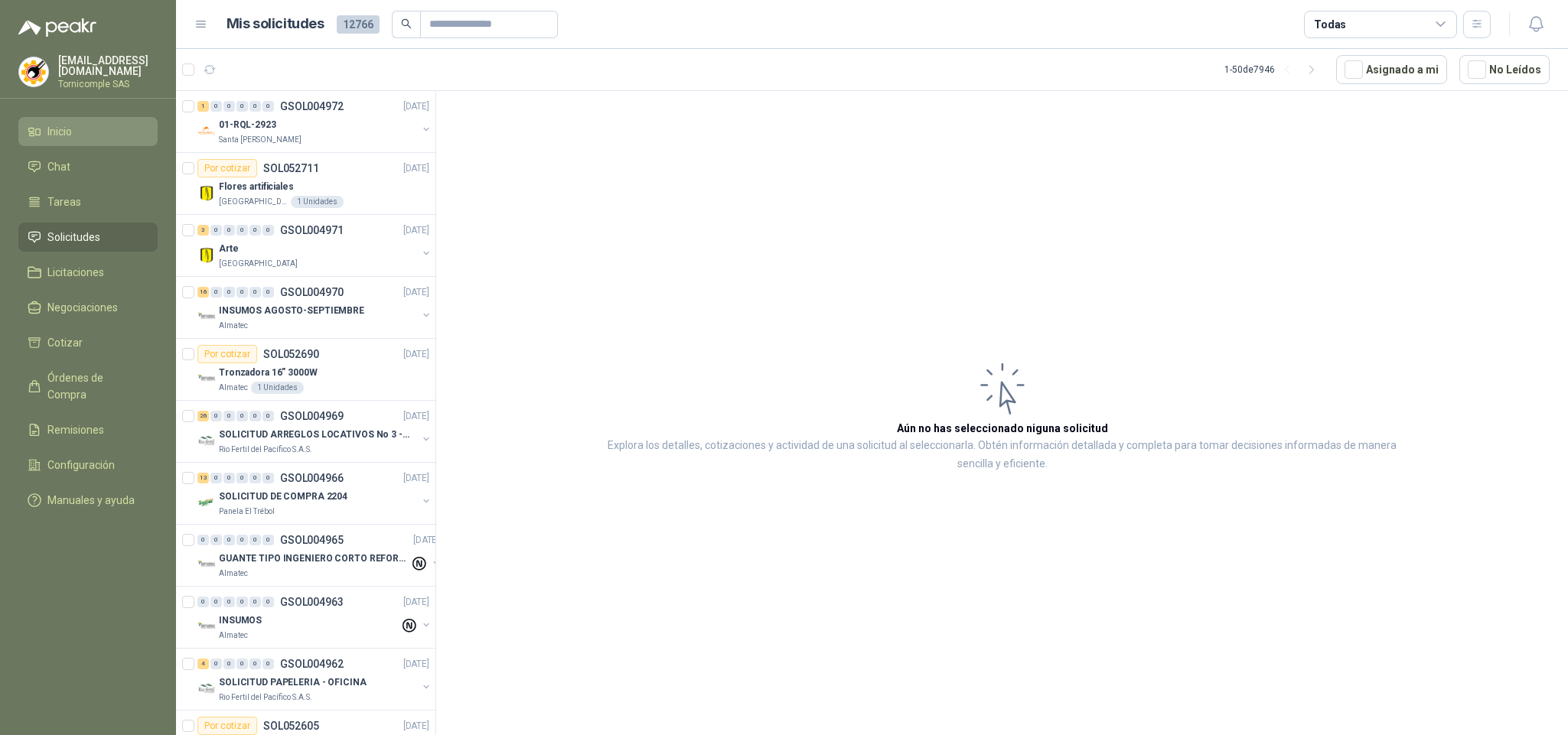
click at [69, 118] on link "Inicio" at bounding box center [87, 132] width 139 height 29
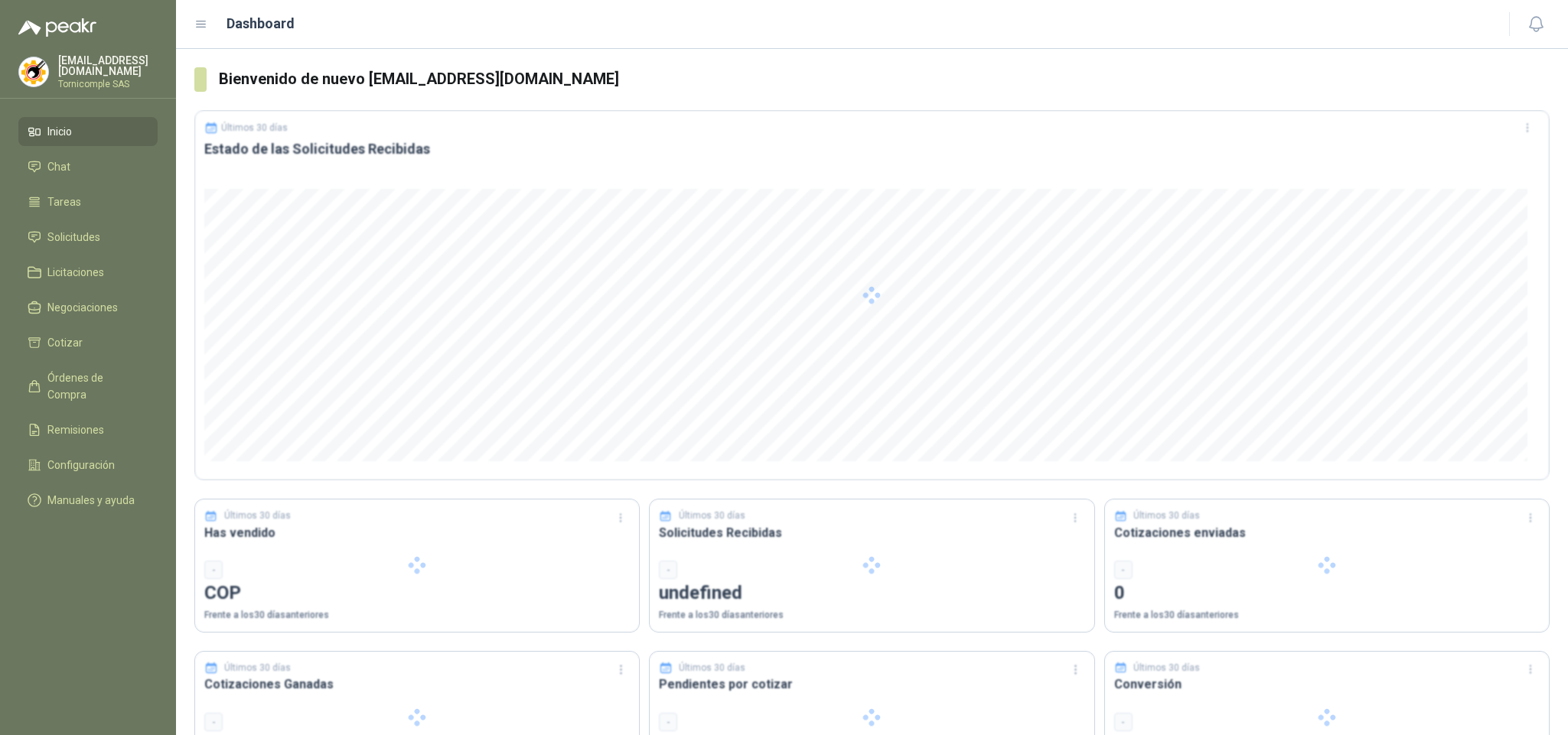
click at [69, 118] on link "Inicio" at bounding box center [87, 132] width 139 height 29
drag, startPoint x: 69, startPoint y: 118, endPoint x: 370, endPoint y: 5, distance: 321.5
click at [69, 118] on link "Inicio" at bounding box center [87, 132] width 139 height 29
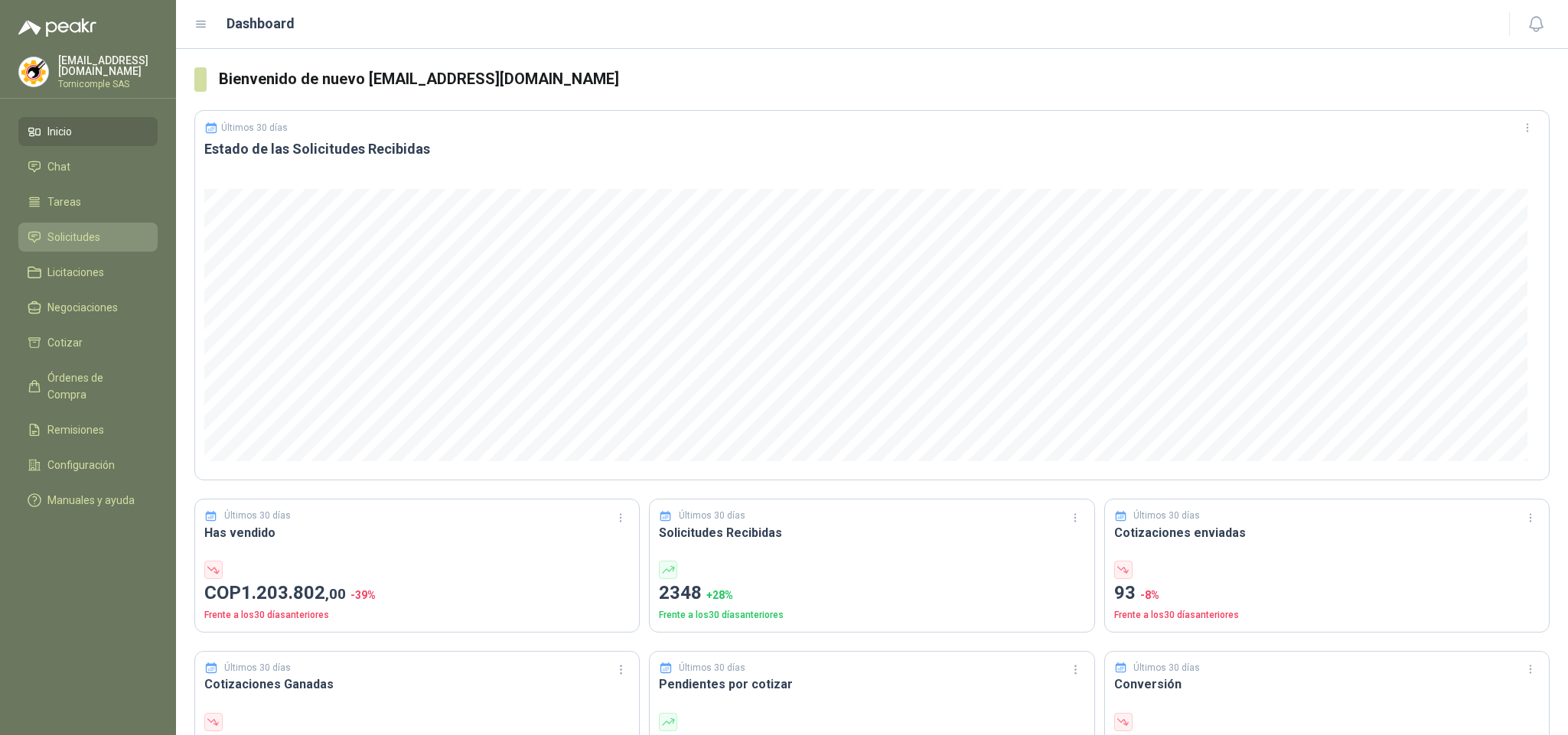
click at [111, 236] on li "Solicitudes" at bounding box center [88, 237] width 121 height 17
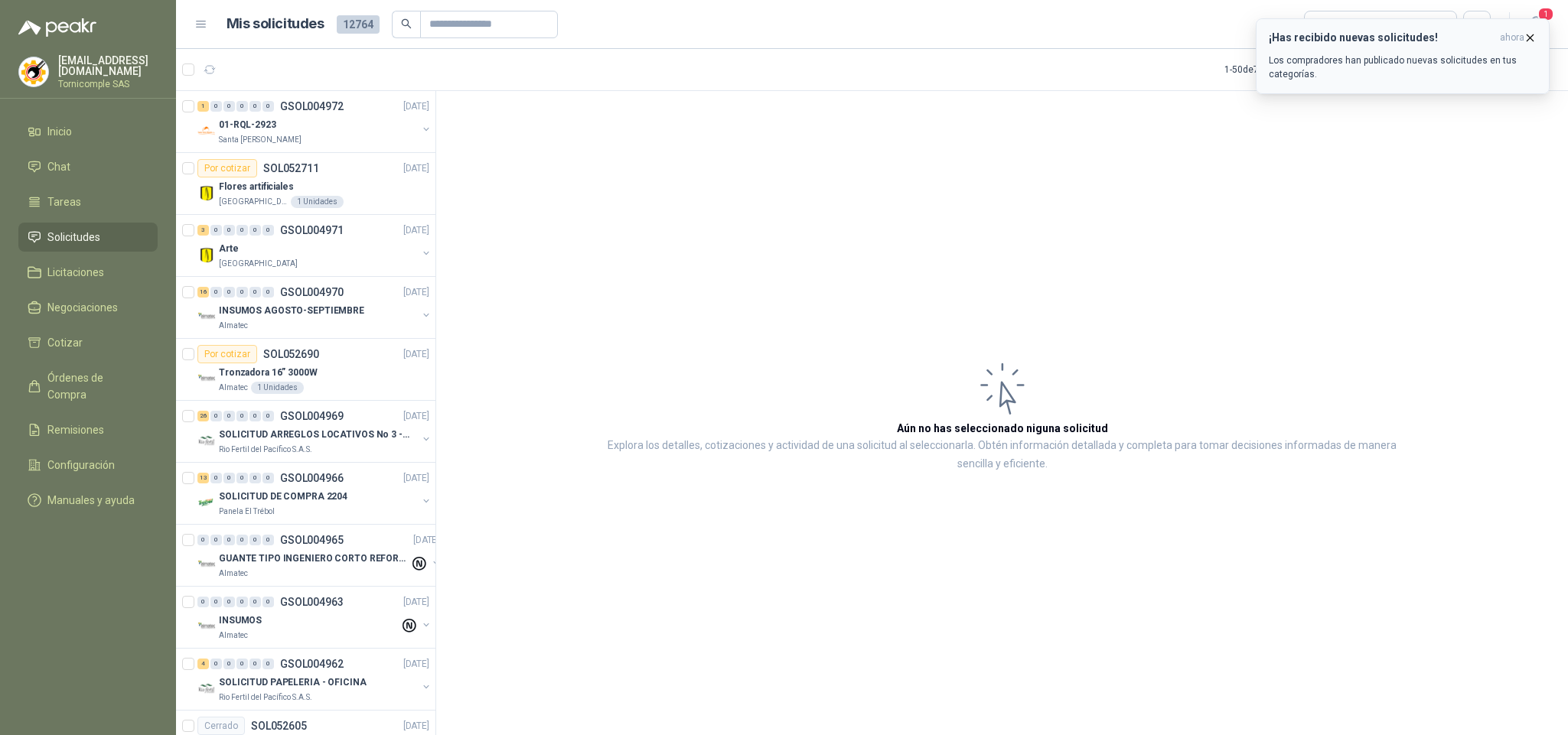
click at [1377, 60] on p "Los compradores han publicado nuevas solicitudes en tus categorías." at bounding box center [1402, 67] width 268 height 28
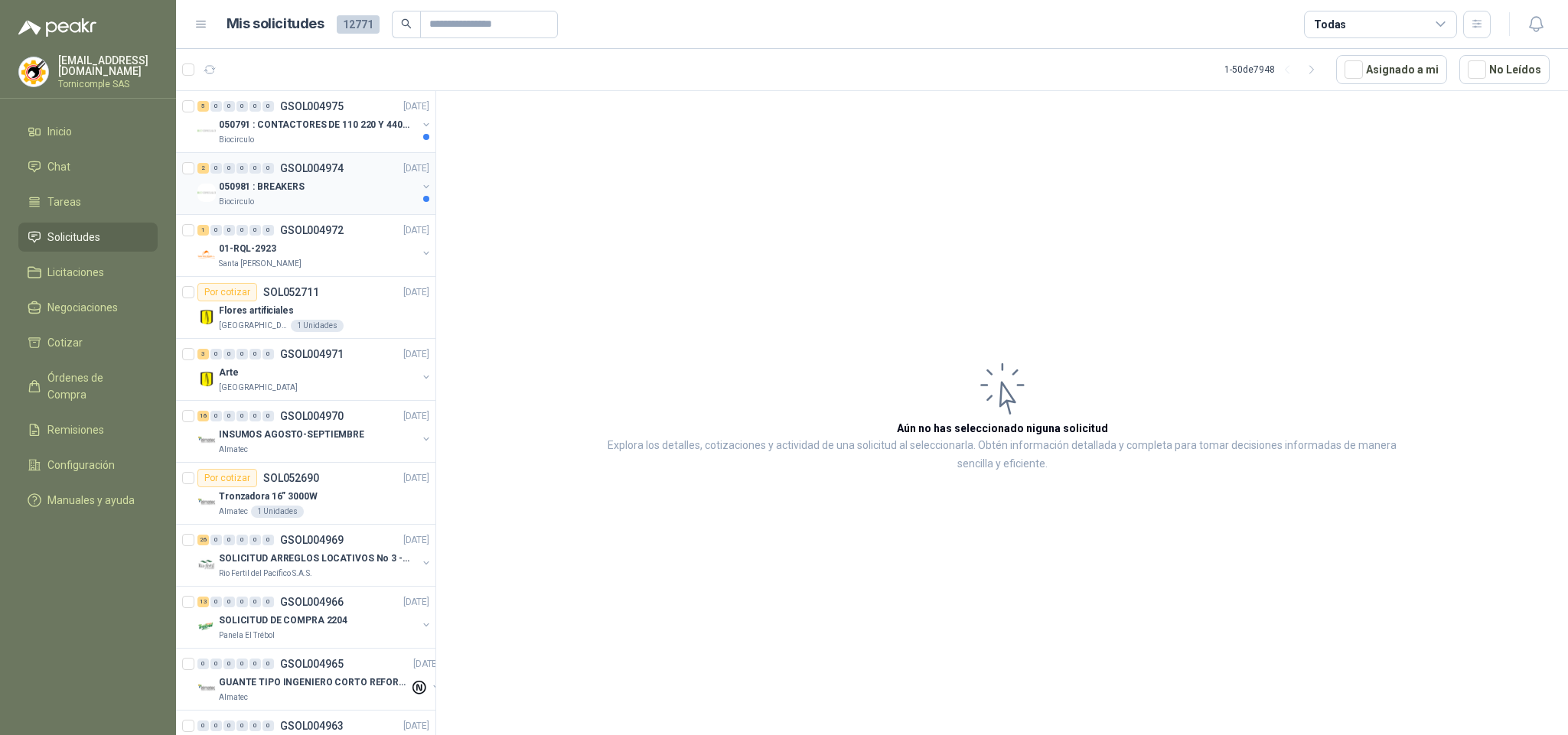
click at [296, 195] on p "050981 : BREAKERS" at bounding box center [261, 187] width 86 height 14
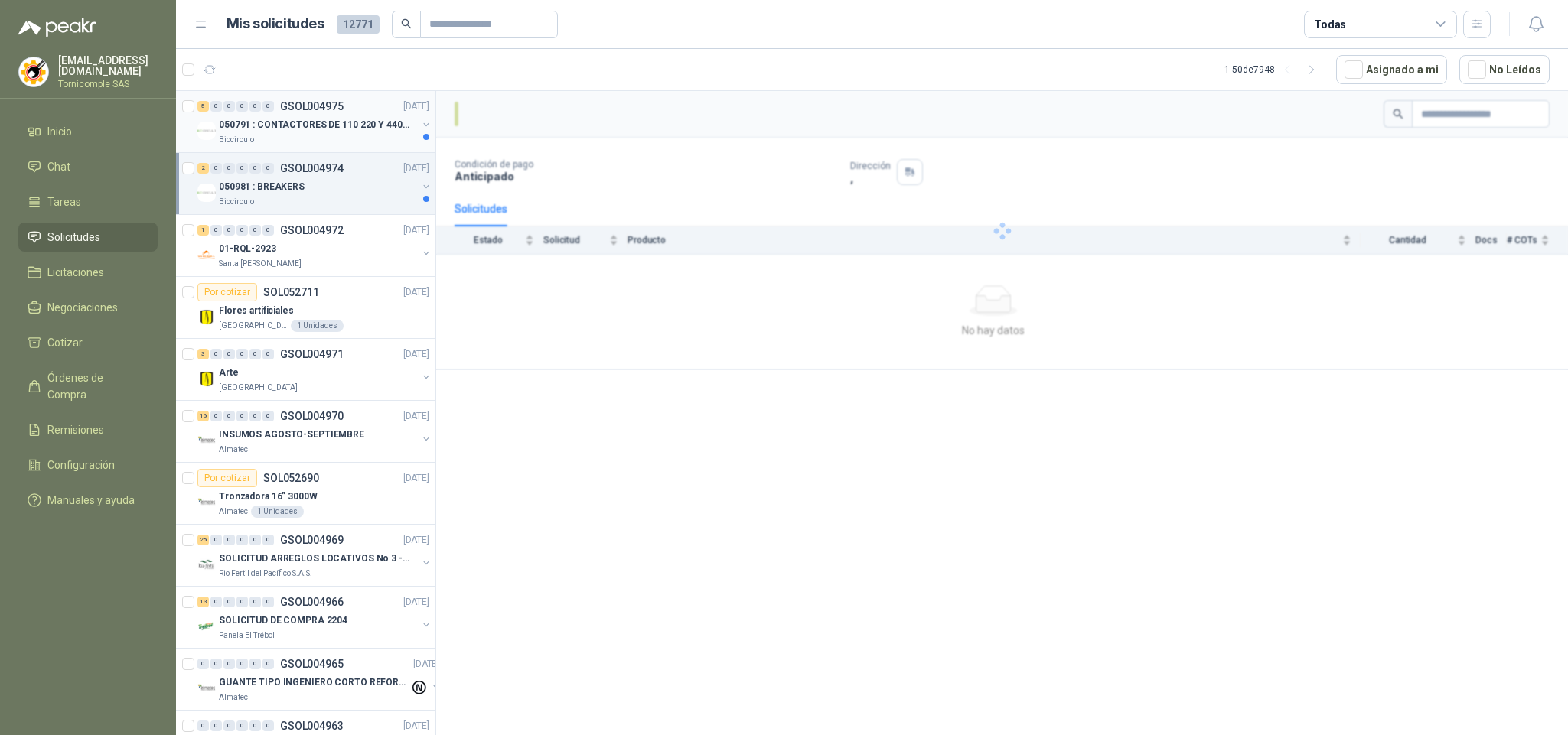
click at [310, 133] on div "050791 : CONTACTORES DE 110 220 Y 440 V" at bounding box center [318, 124] width 198 height 18
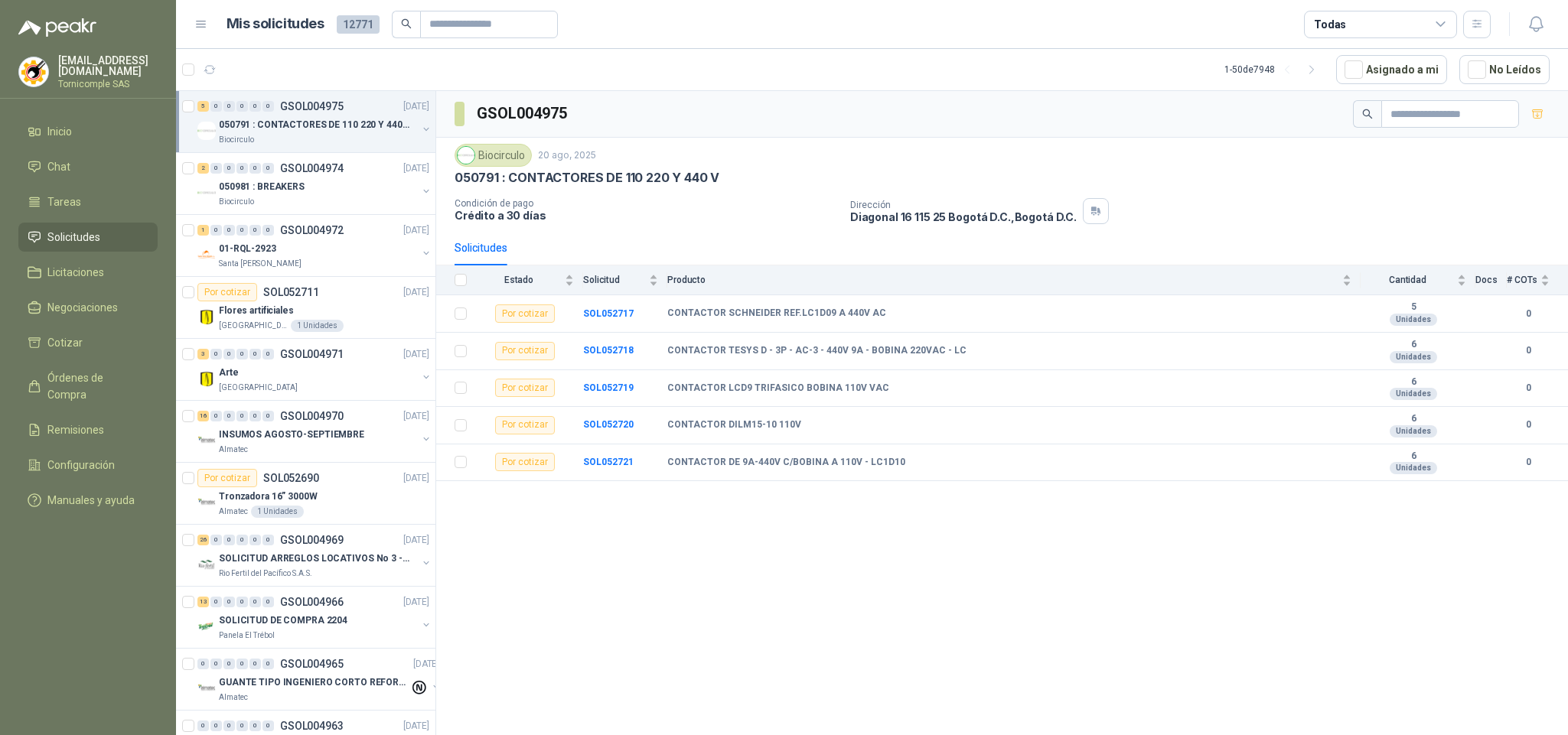
click at [315, 132] on p "050791 : CONTACTORES DE 110 220 Y 440 V" at bounding box center [314, 125] width 190 height 14
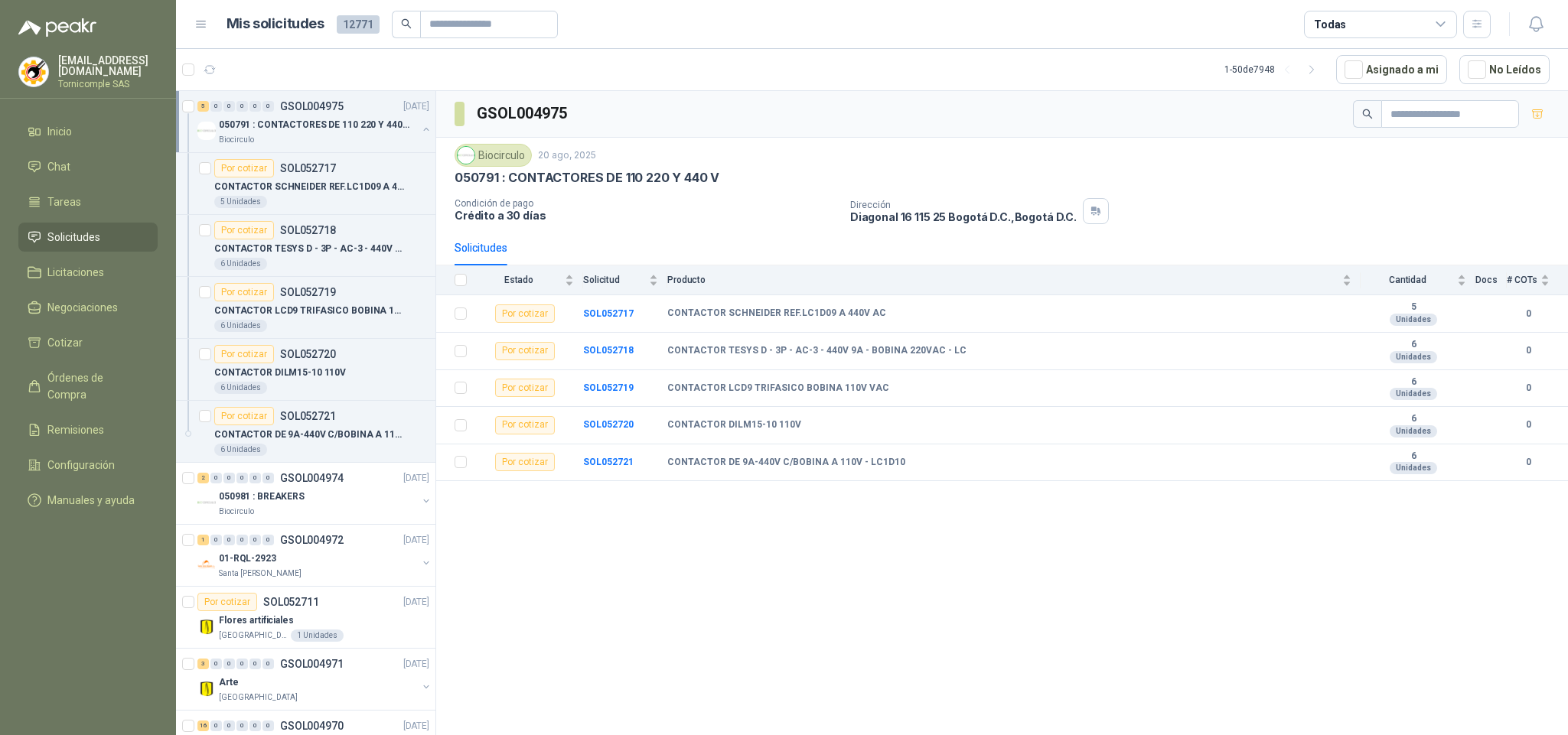
click at [76, 229] on span "Solicitudes" at bounding box center [74, 237] width 53 height 17
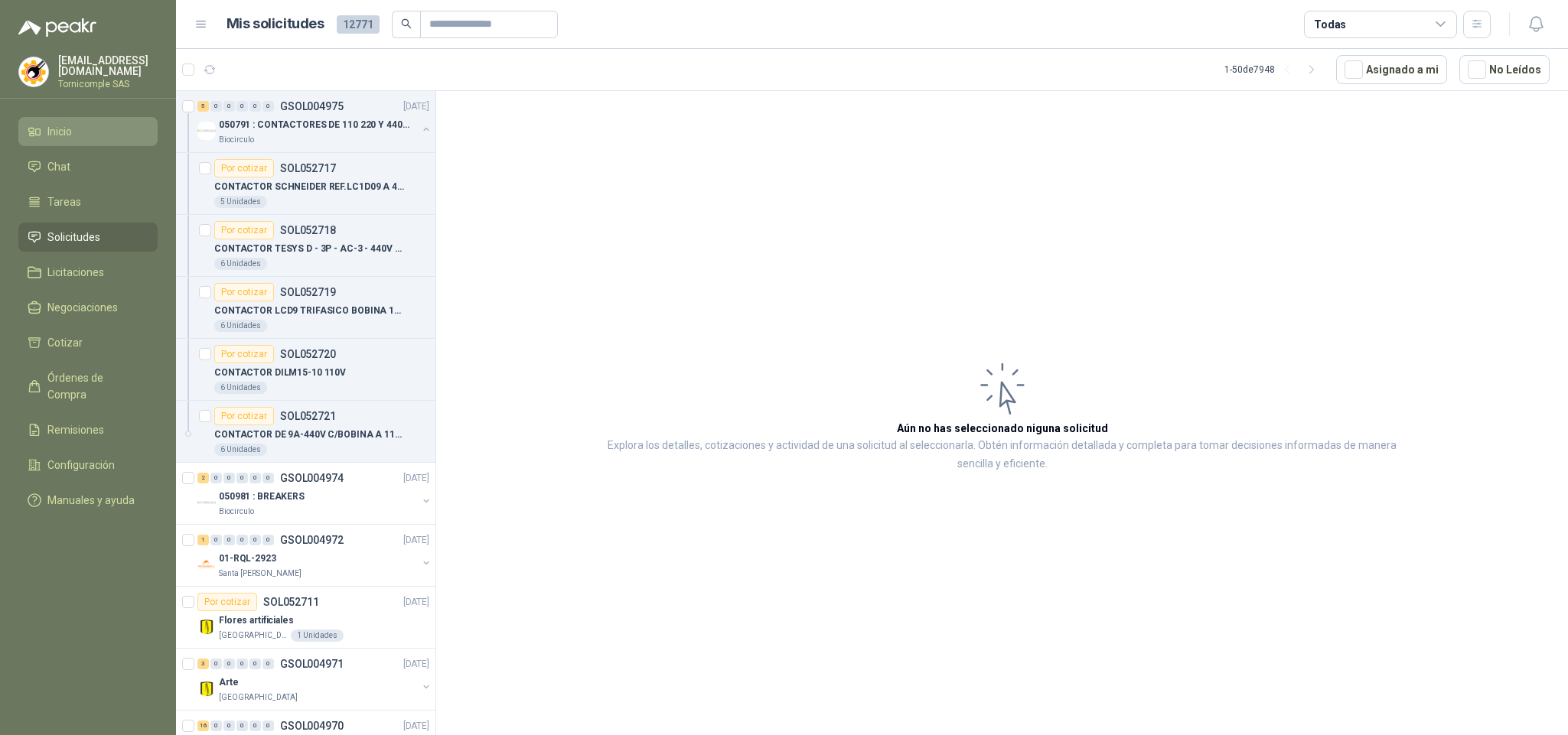
click at [78, 129] on li "Inicio" at bounding box center [88, 132] width 121 height 17
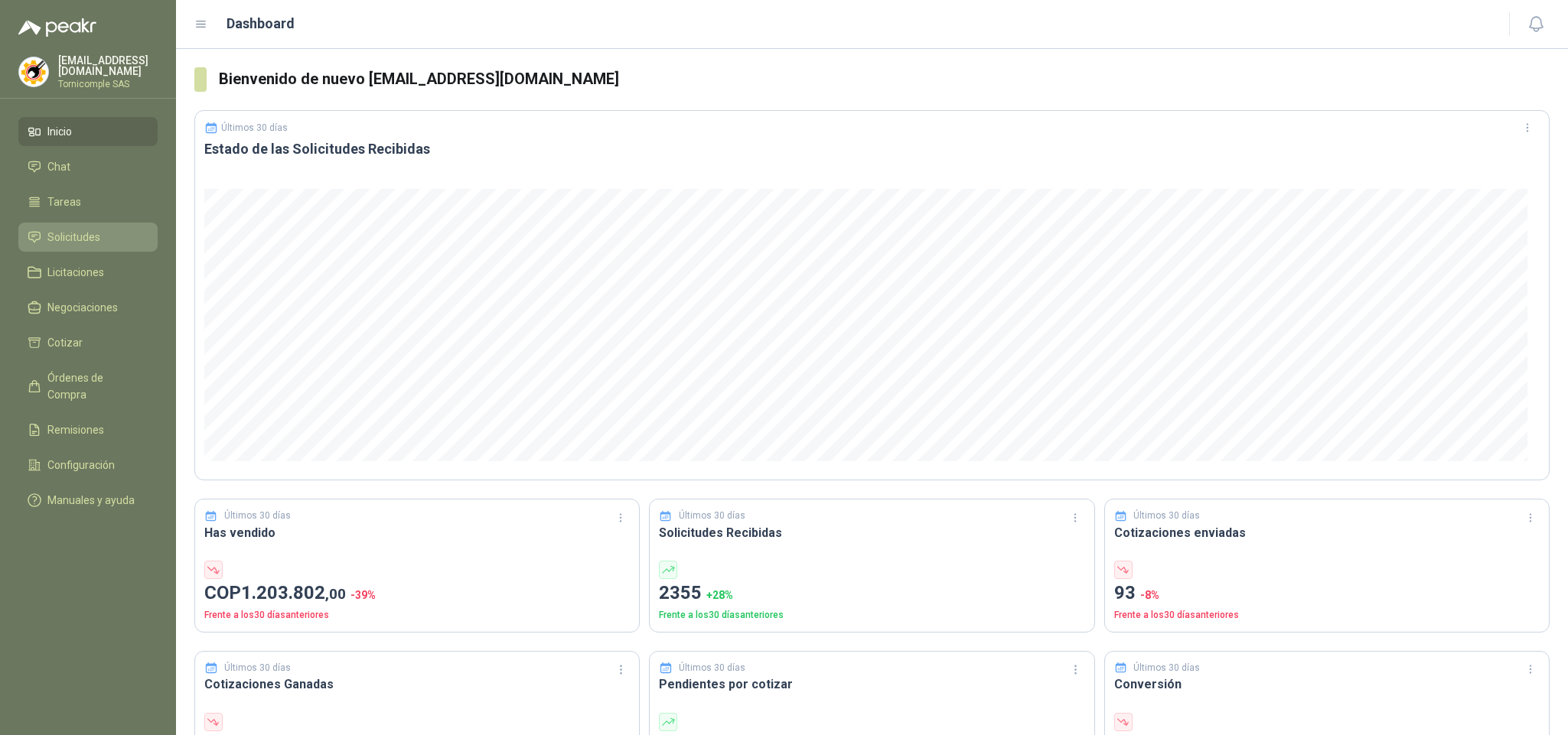
click at [96, 229] on span "Solicitudes" at bounding box center [74, 237] width 53 height 17
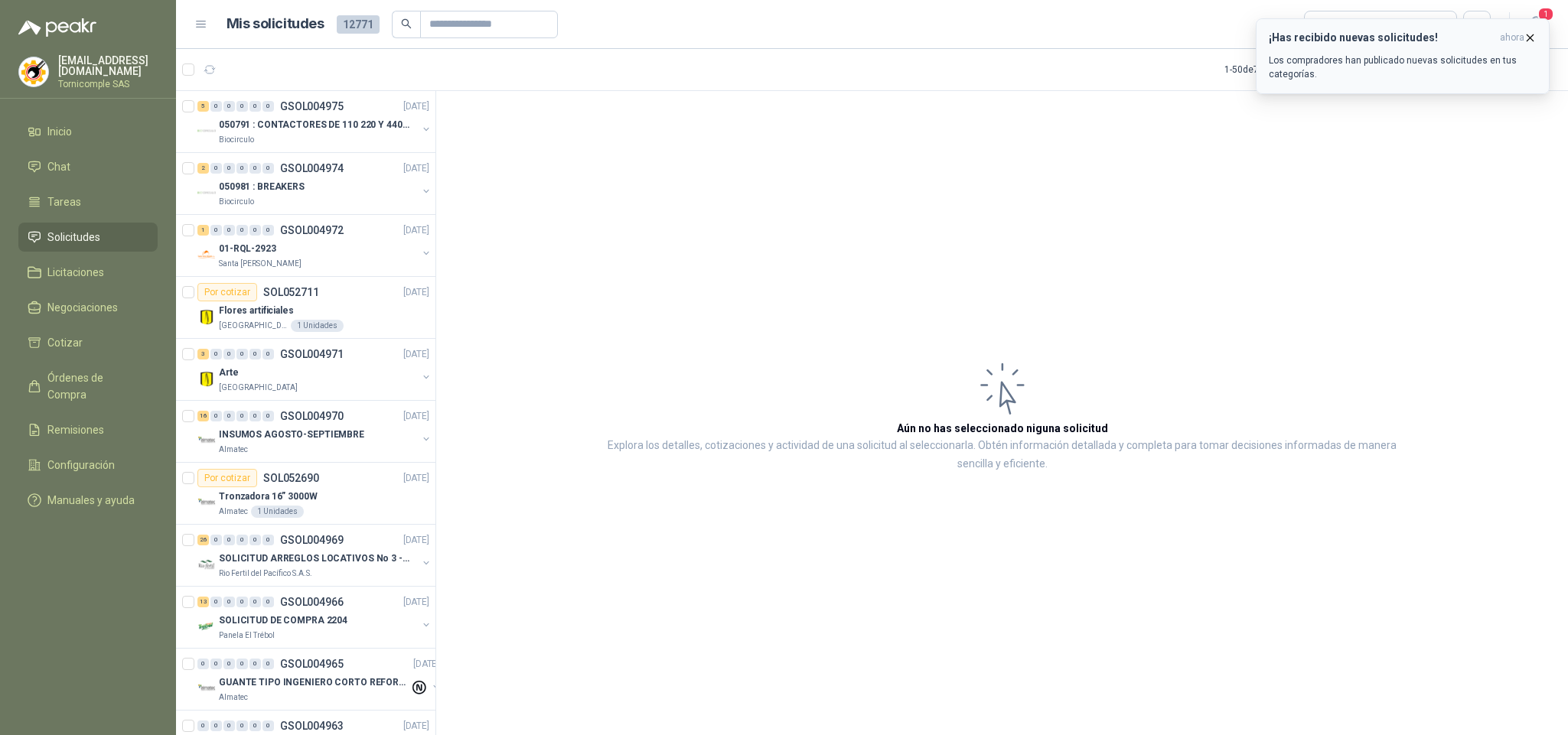
click at [1453, 67] on p "Los compradores han publicado nuevas solicitudes en tus categorías." at bounding box center [1402, 67] width 268 height 28
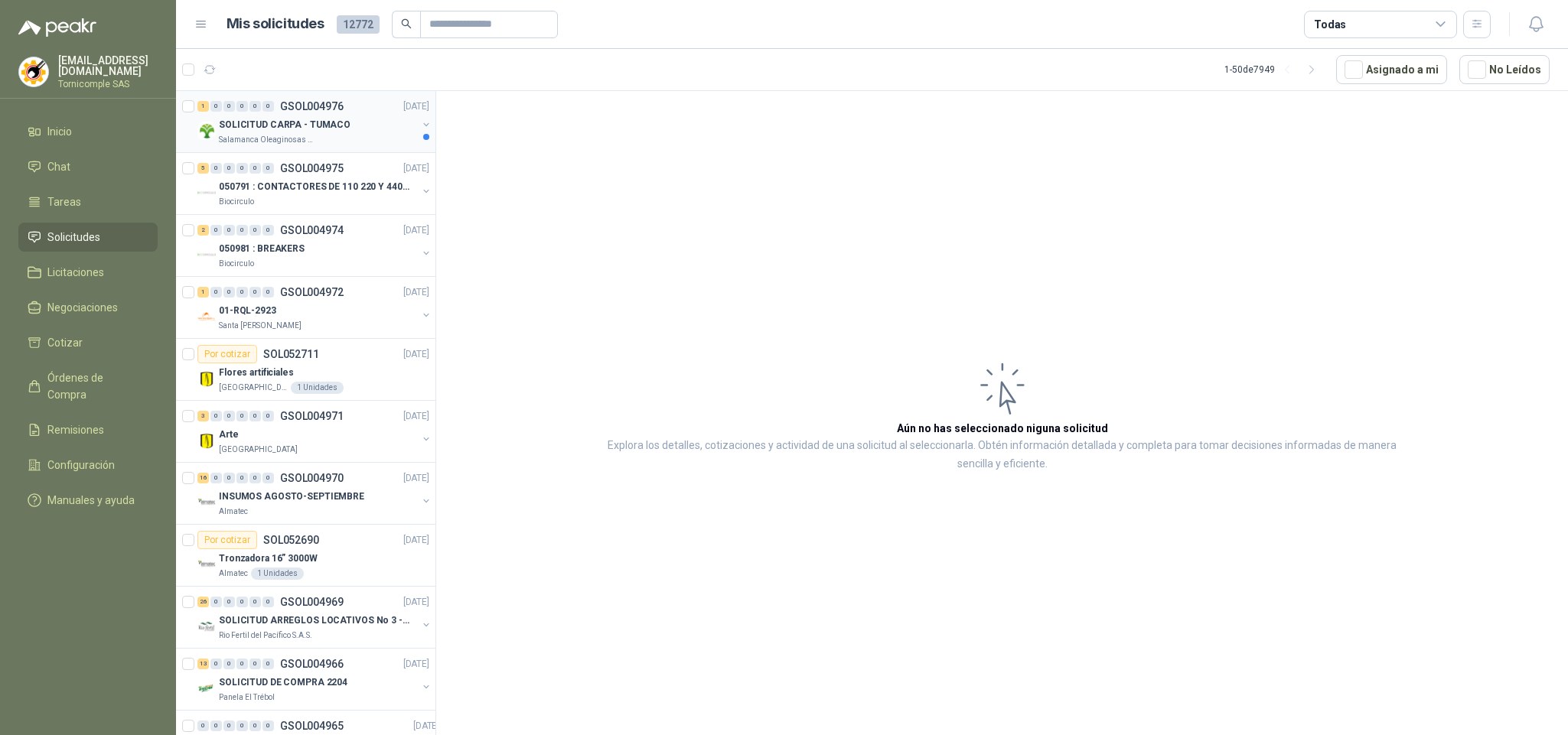
click at [374, 114] on div "1 0 0 0 0 0 GSOL004976 [DATE]" at bounding box center [315, 106] width 234 height 18
